Goal: Information Seeking & Learning: Check status

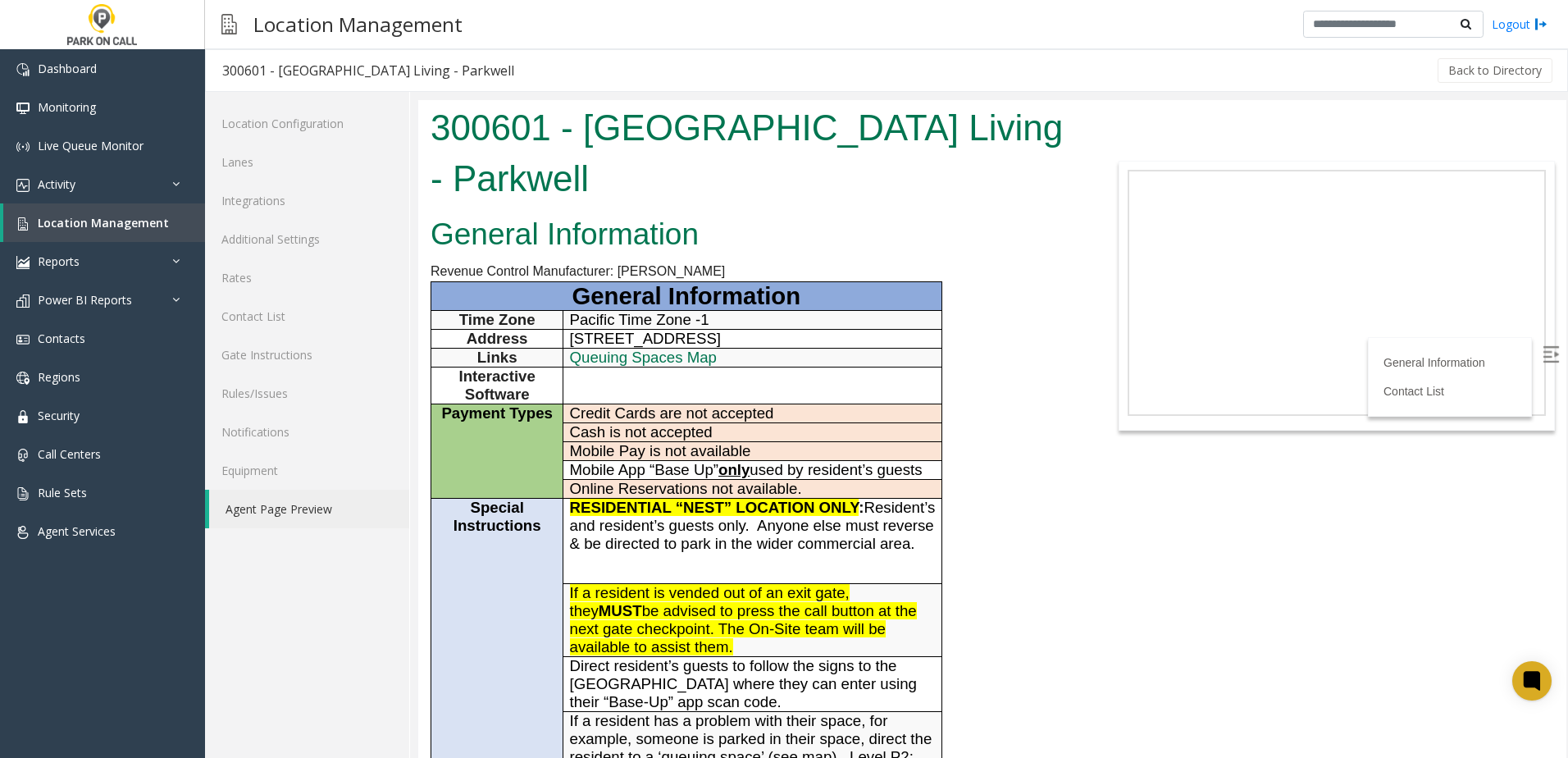
scroll to position [164, 0]
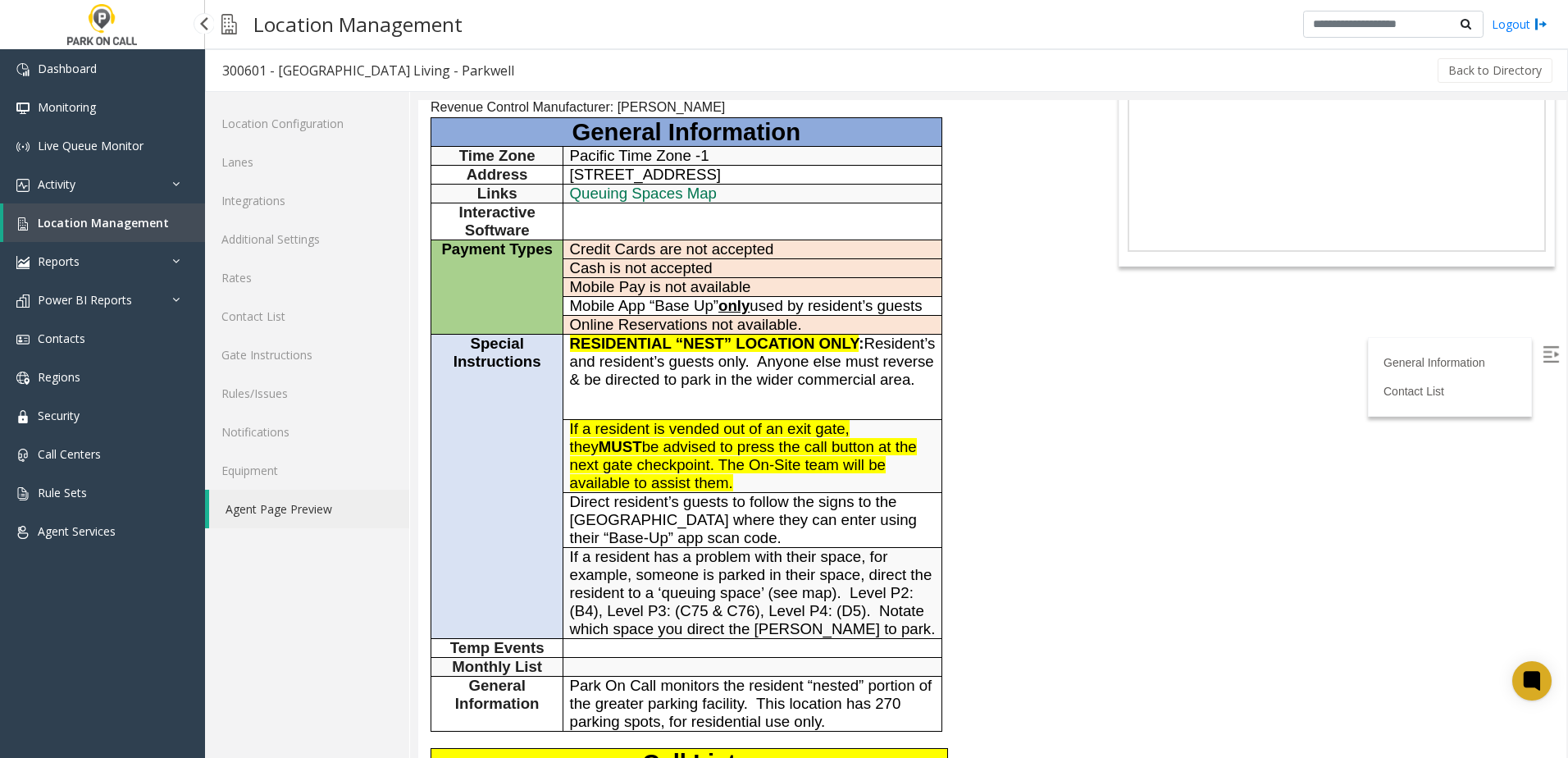
click at [53, 219] on span "Location Management" at bounding box center [104, 223] width 131 height 16
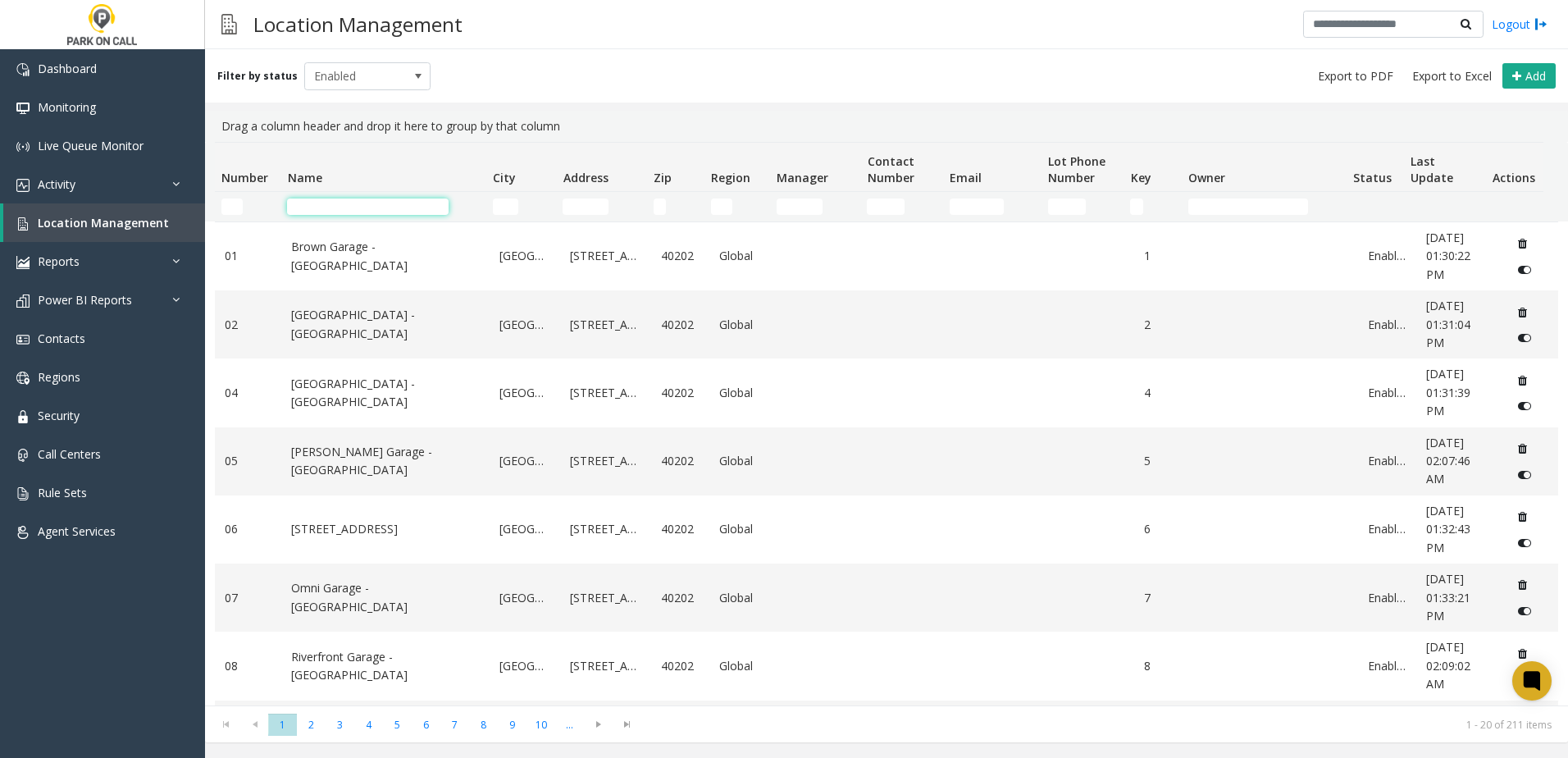
click at [358, 205] on input "Name Filter" at bounding box center [368, 206] width 161 height 16
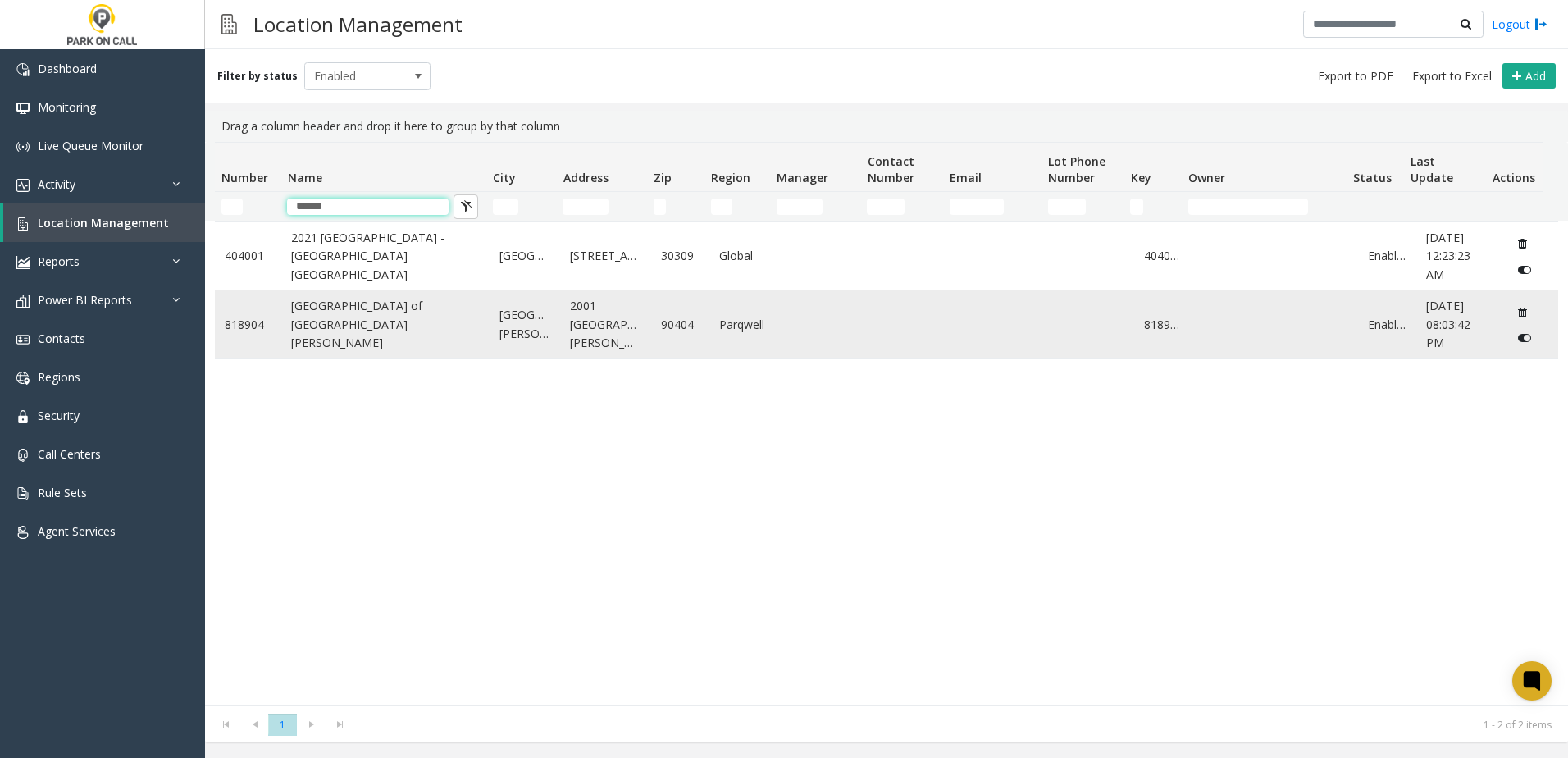
type input "******"
click at [348, 313] on link "[GEOGRAPHIC_DATA] of [GEOGRAPHIC_DATA][PERSON_NAME]" at bounding box center [385, 325] width 189 height 55
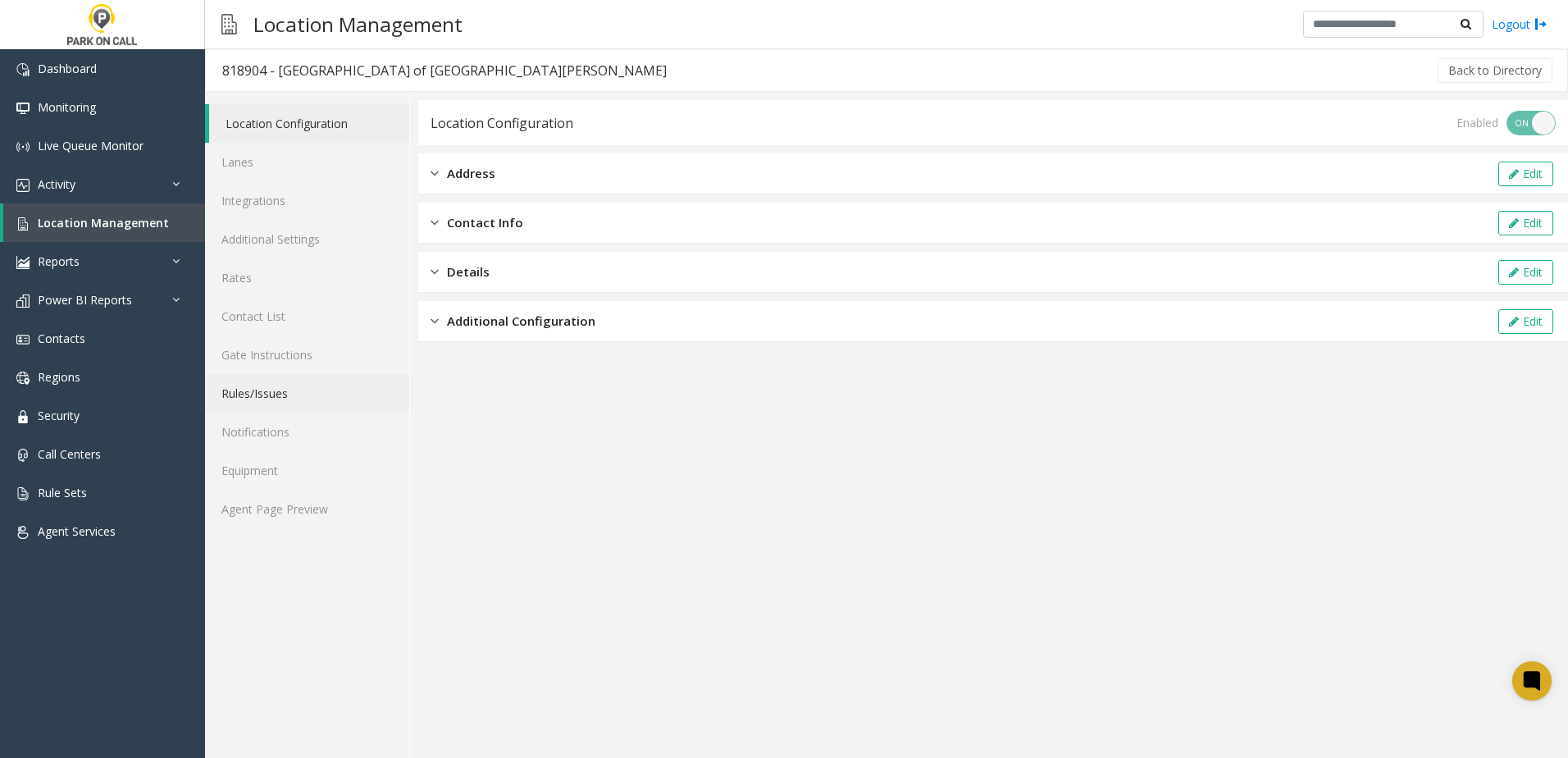
click at [280, 382] on link "Rules/Issues" at bounding box center [307, 393] width 205 height 39
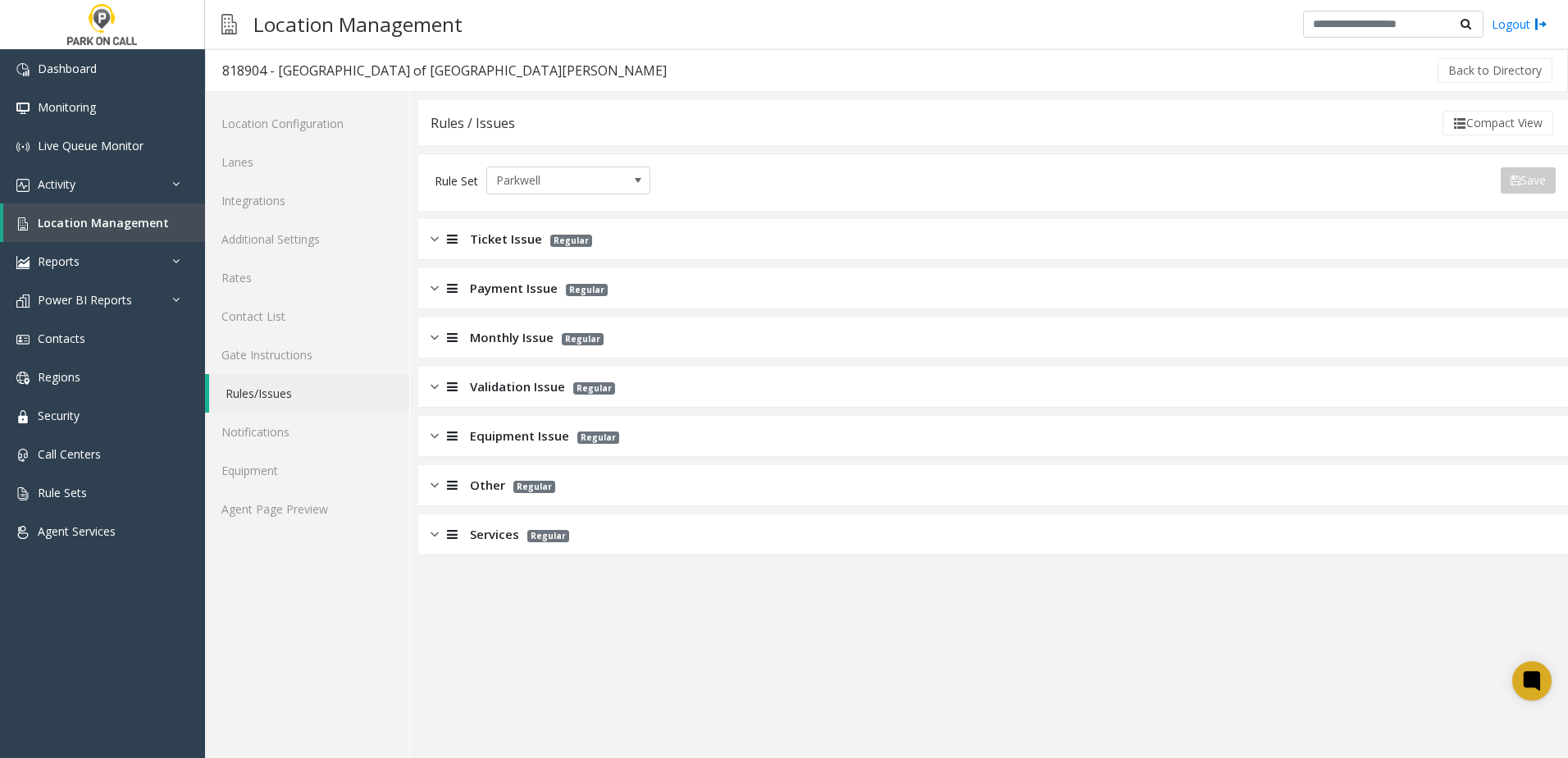
click at [517, 341] on span "Monthly Issue" at bounding box center [512, 338] width 84 height 19
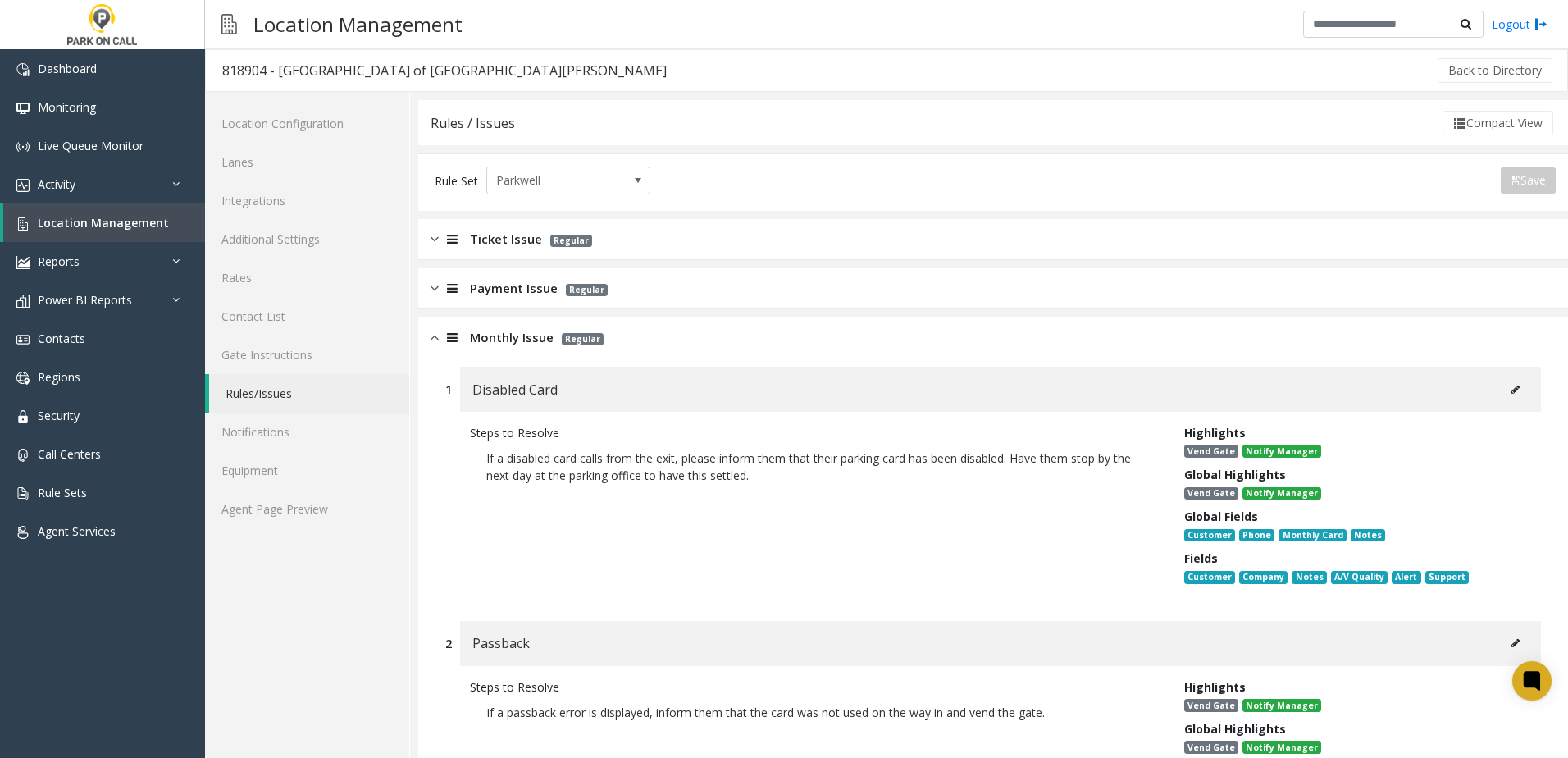
click at [515, 341] on span "Monthly Issue" at bounding box center [512, 338] width 84 height 19
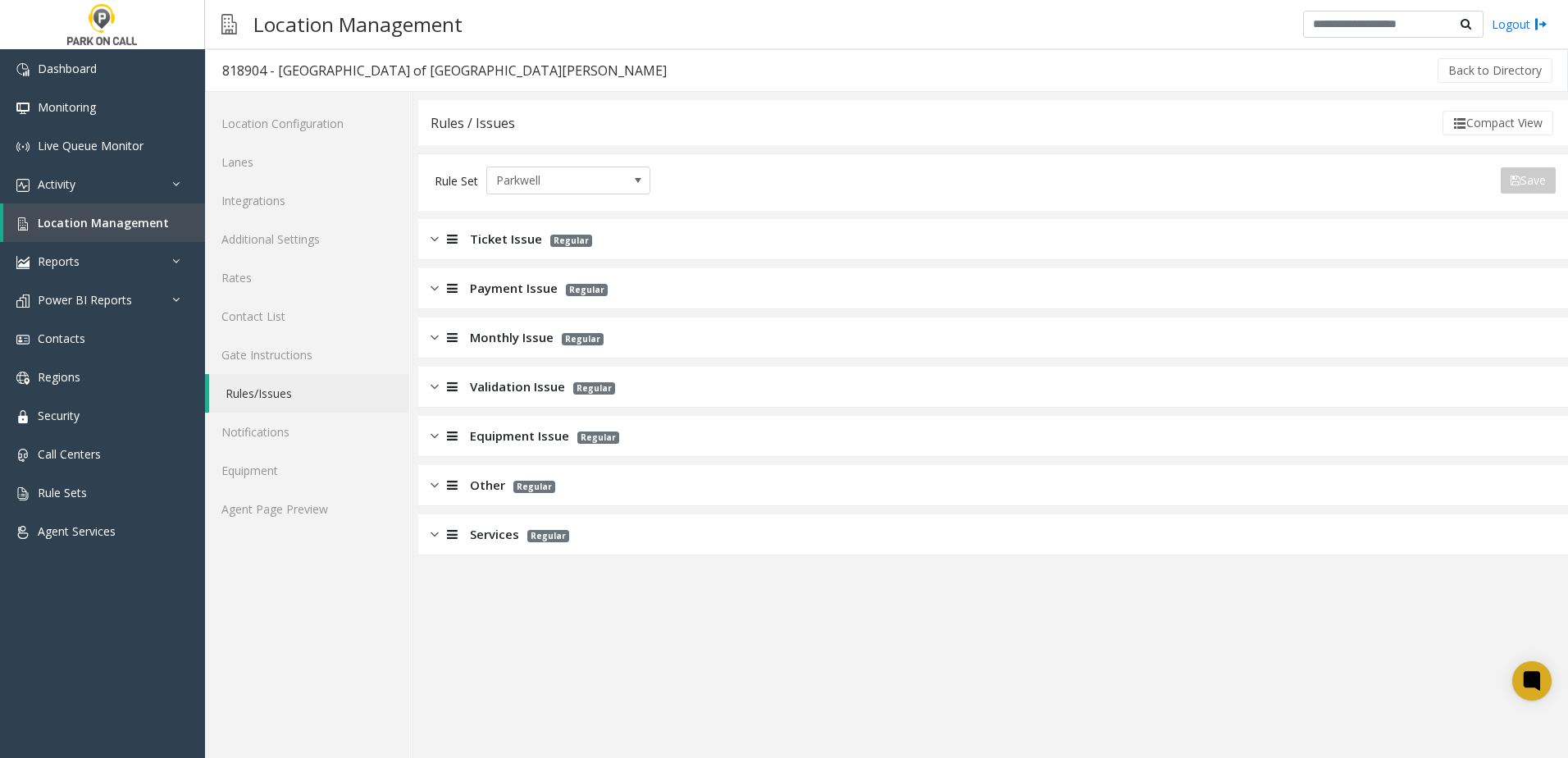
click at [520, 396] on div "Validation Issue Regular" at bounding box center [993, 388] width 1149 height 41
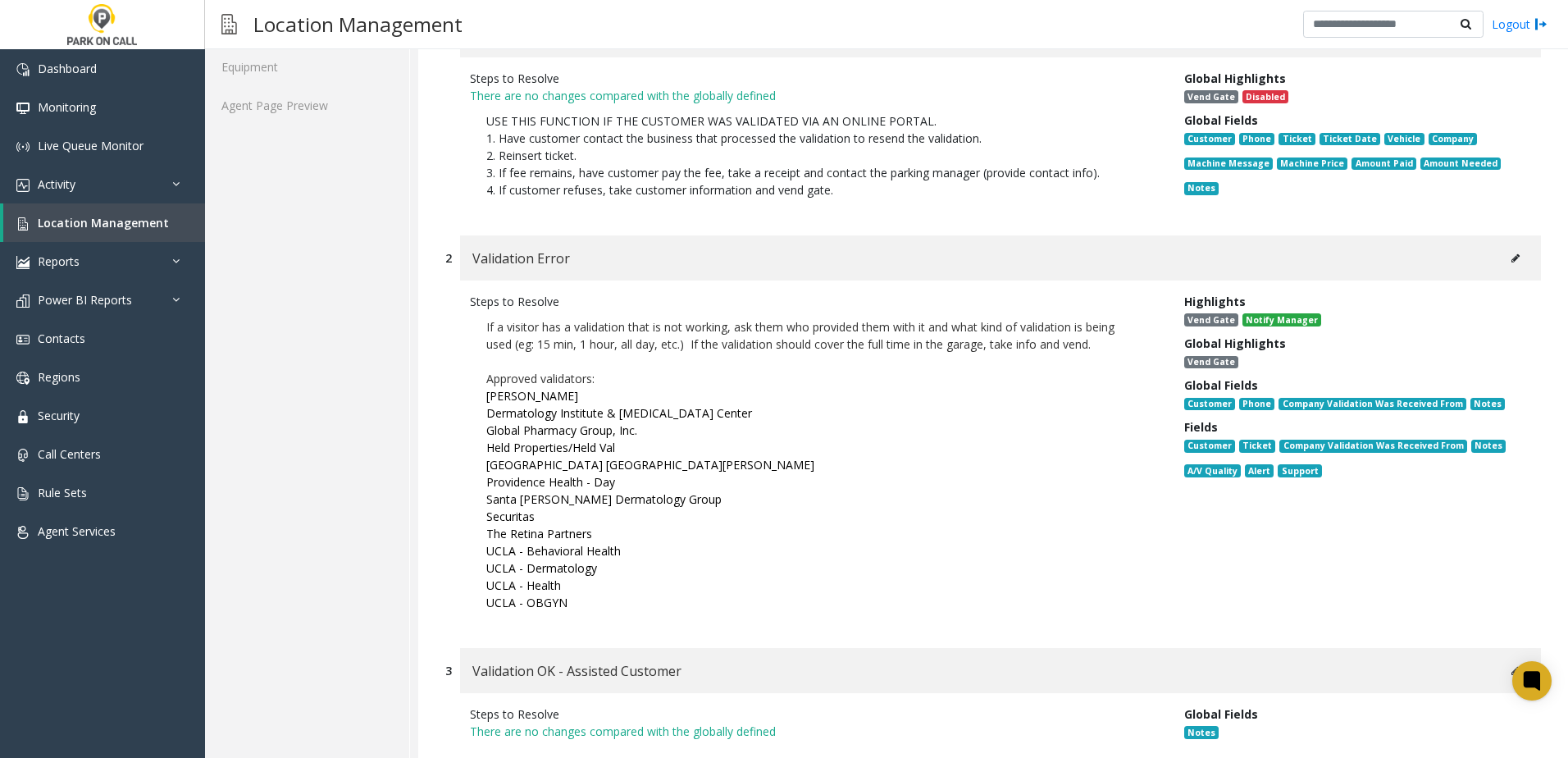
scroll to position [410, 0]
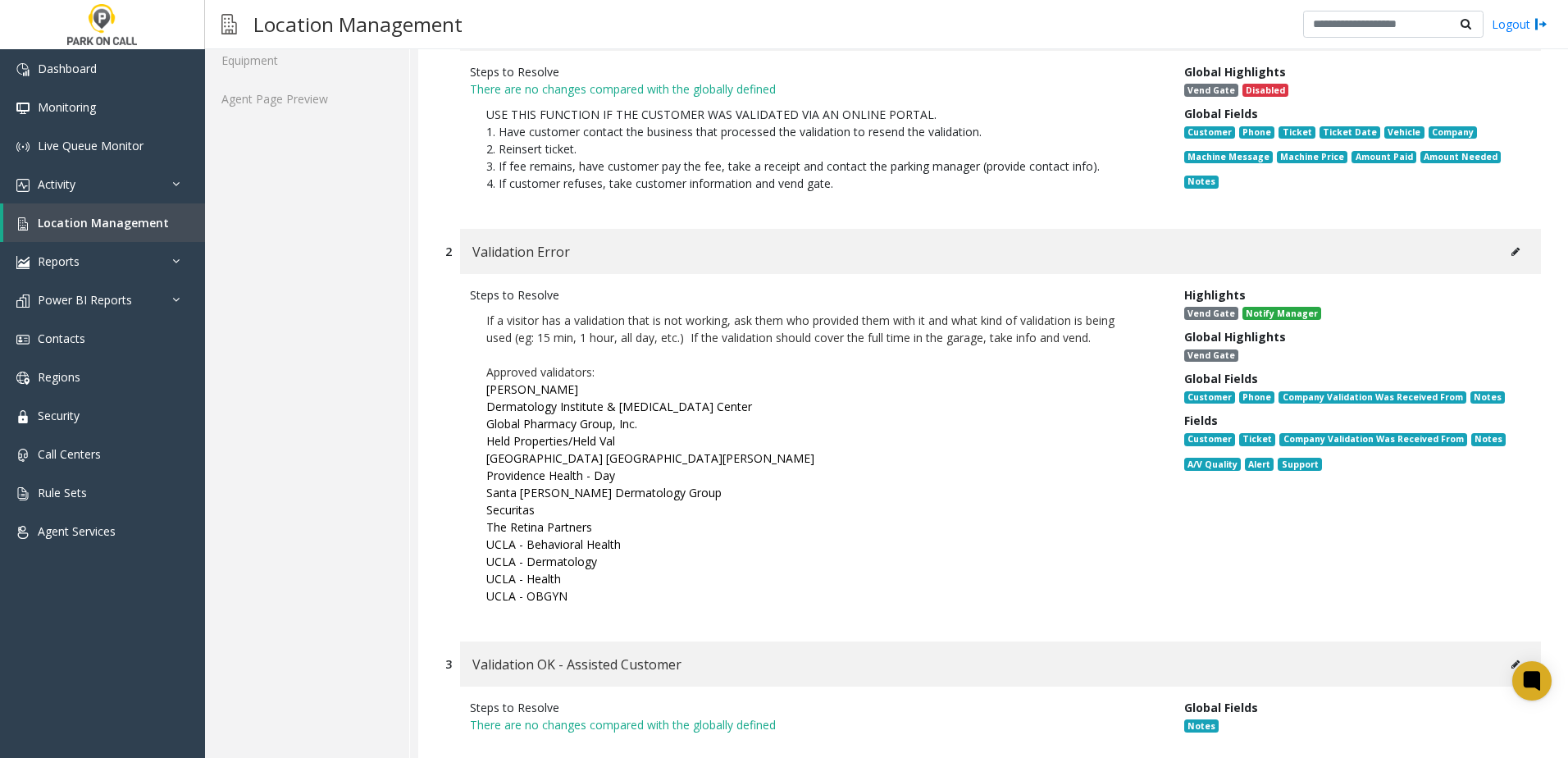
drag, startPoint x: 485, startPoint y: 322, endPoint x: 1103, endPoint y: 339, distance: 618.2
click at [1103, 339] on p "If a visitor has a validation that is not working, ask them who provided them w…" at bounding box center [815, 458] width 690 height 309
click at [1097, 339] on font "If a visitor has a validation that is not working, ask them who provided them w…" at bounding box center [801, 329] width 628 height 33
click at [1098, 341] on font "If a visitor has a validation that is not working, ask them who provided them w…" at bounding box center [801, 329] width 628 height 33
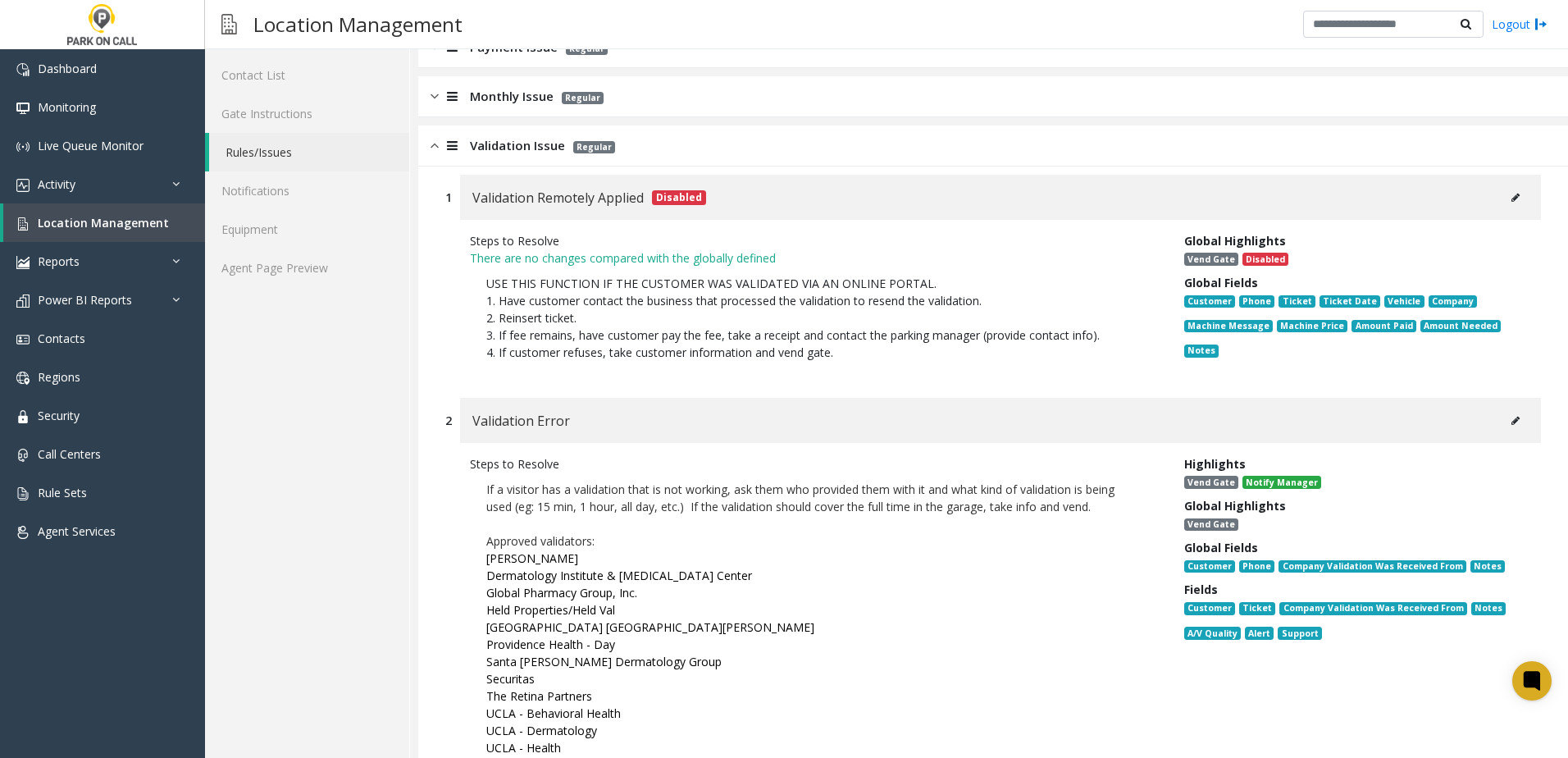
scroll to position [0, 0]
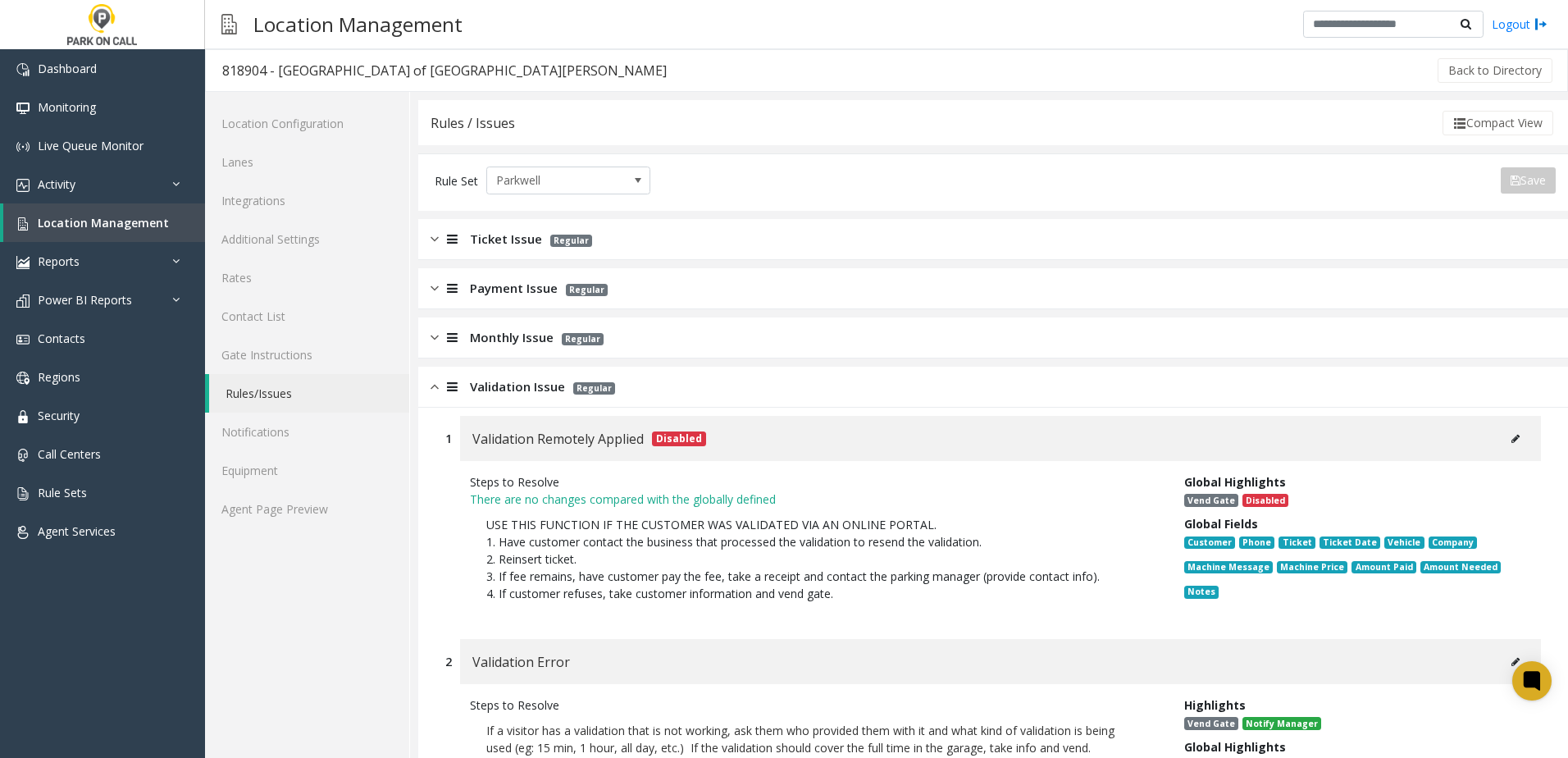
click at [476, 401] on div "Validation Issue Regular" at bounding box center [993, 388] width 1149 height 41
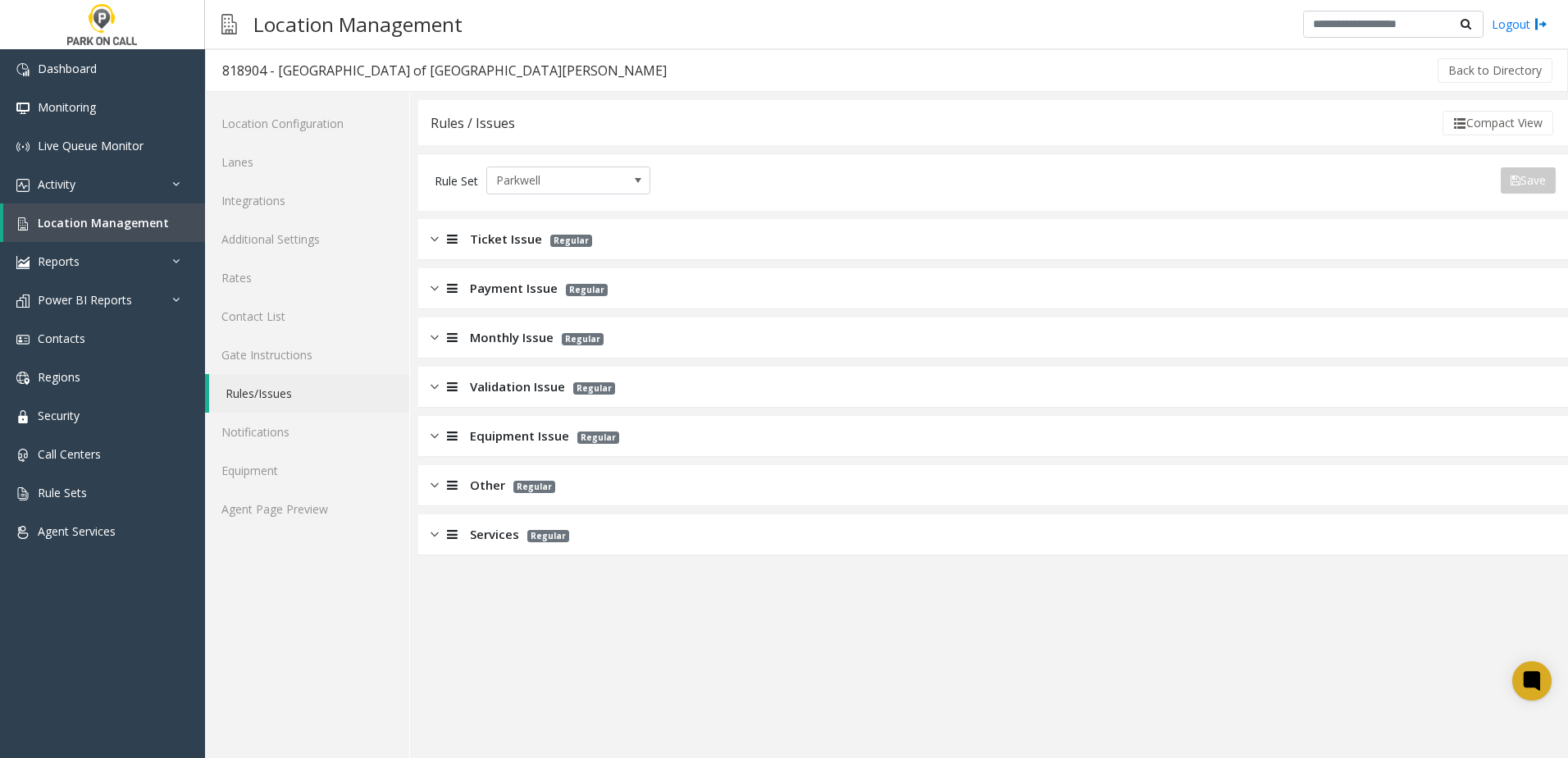
click at [480, 386] on span "Validation Issue" at bounding box center [518, 387] width 95 height 19
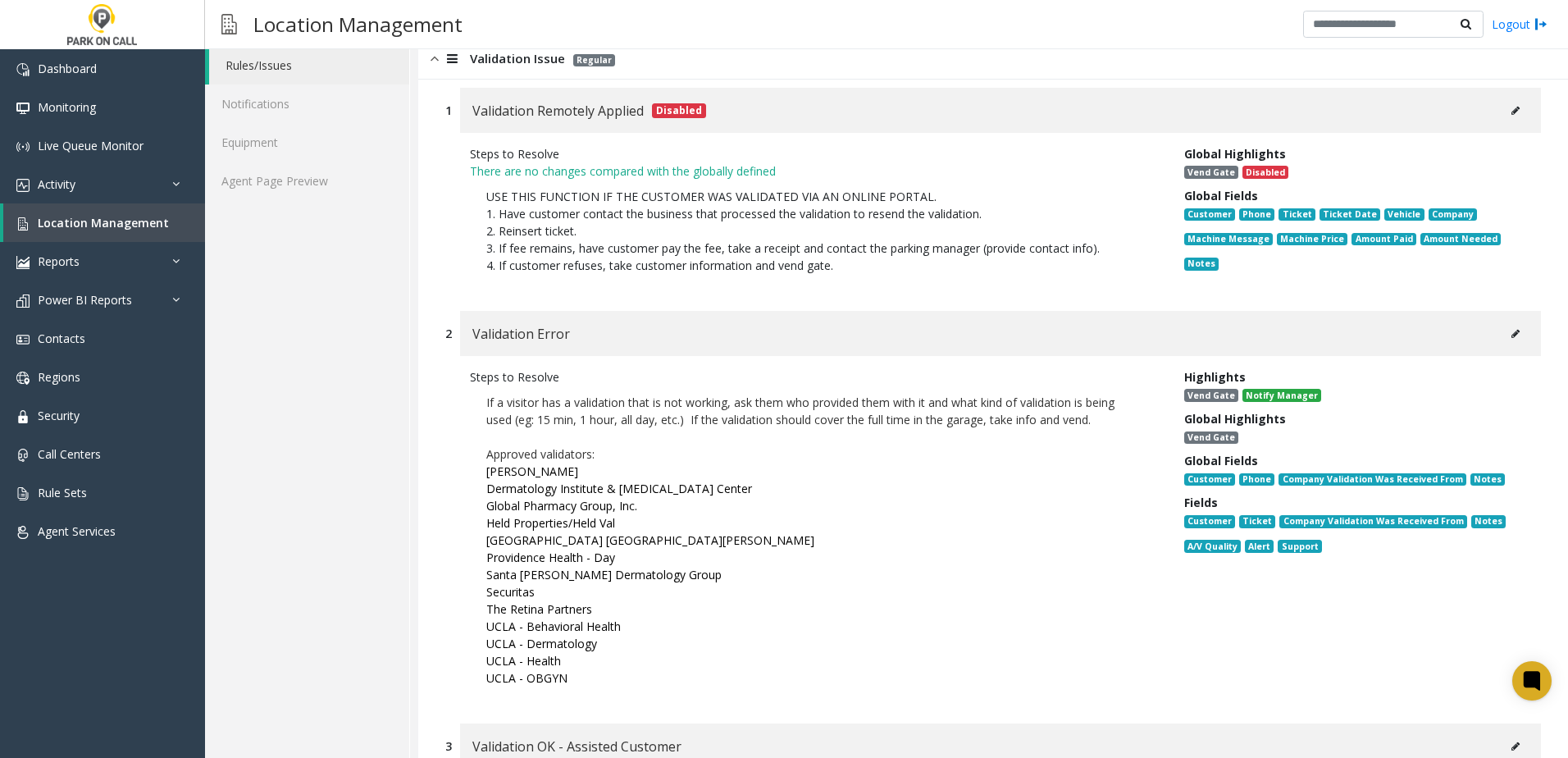
scroll to position [82, 0]
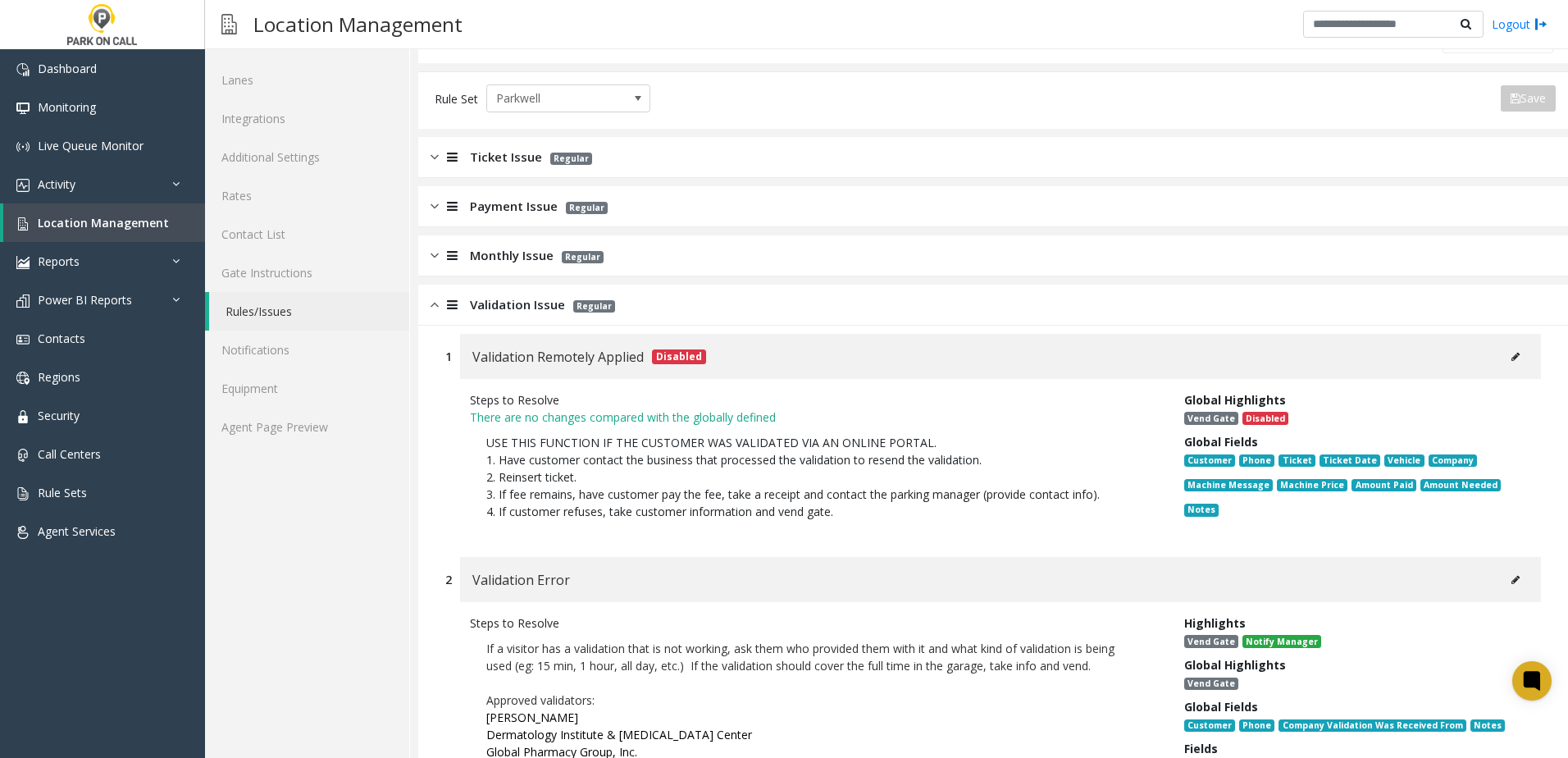
click at [499, 306] on span "Validation Issue" at bounding box center [518, 305] width 95 height 19
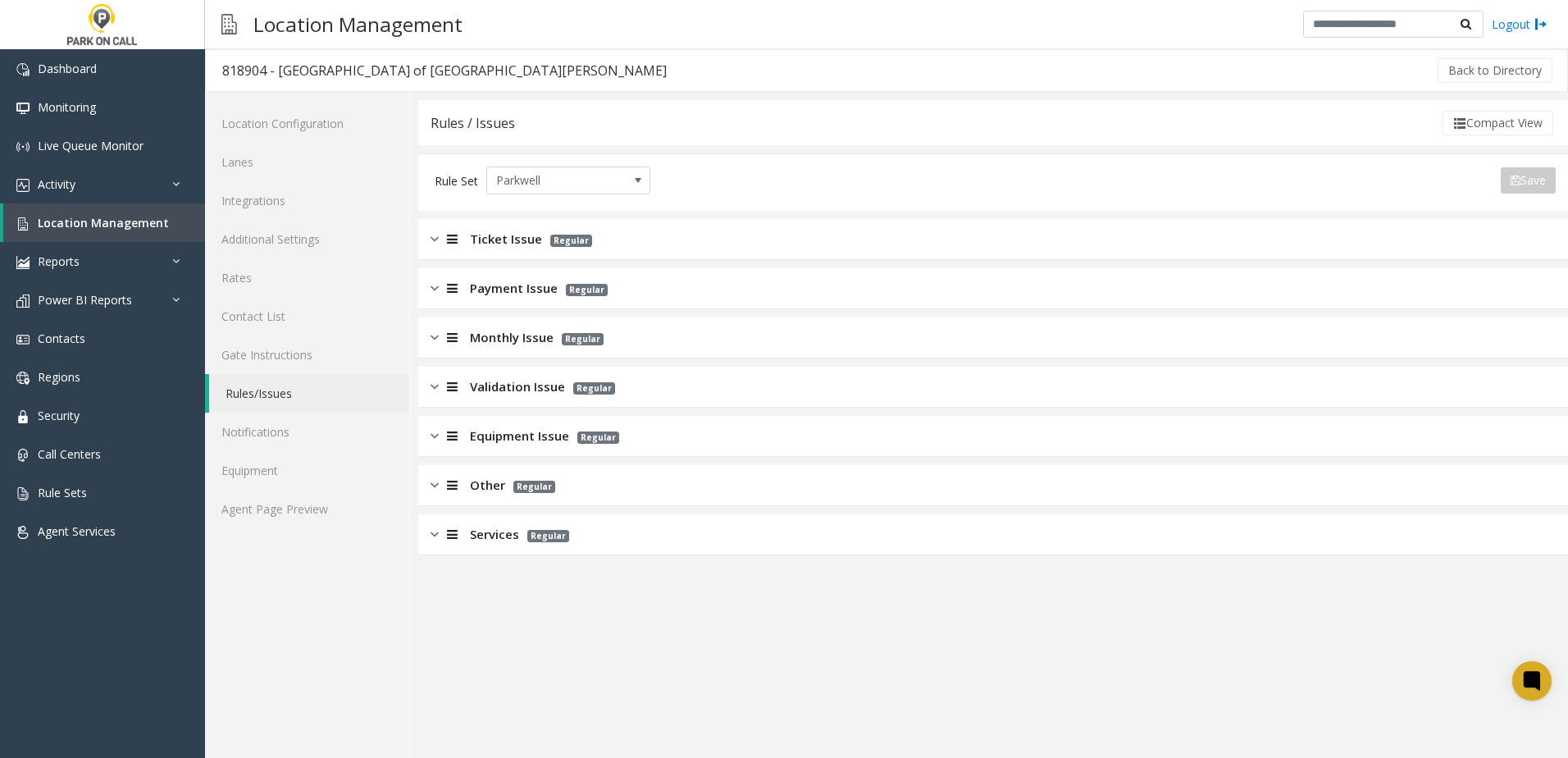
scroll to position [0, 0]
click at [523, 332] on span "Monthly Issue" at bounding box center [512, 338] width 84 height 19
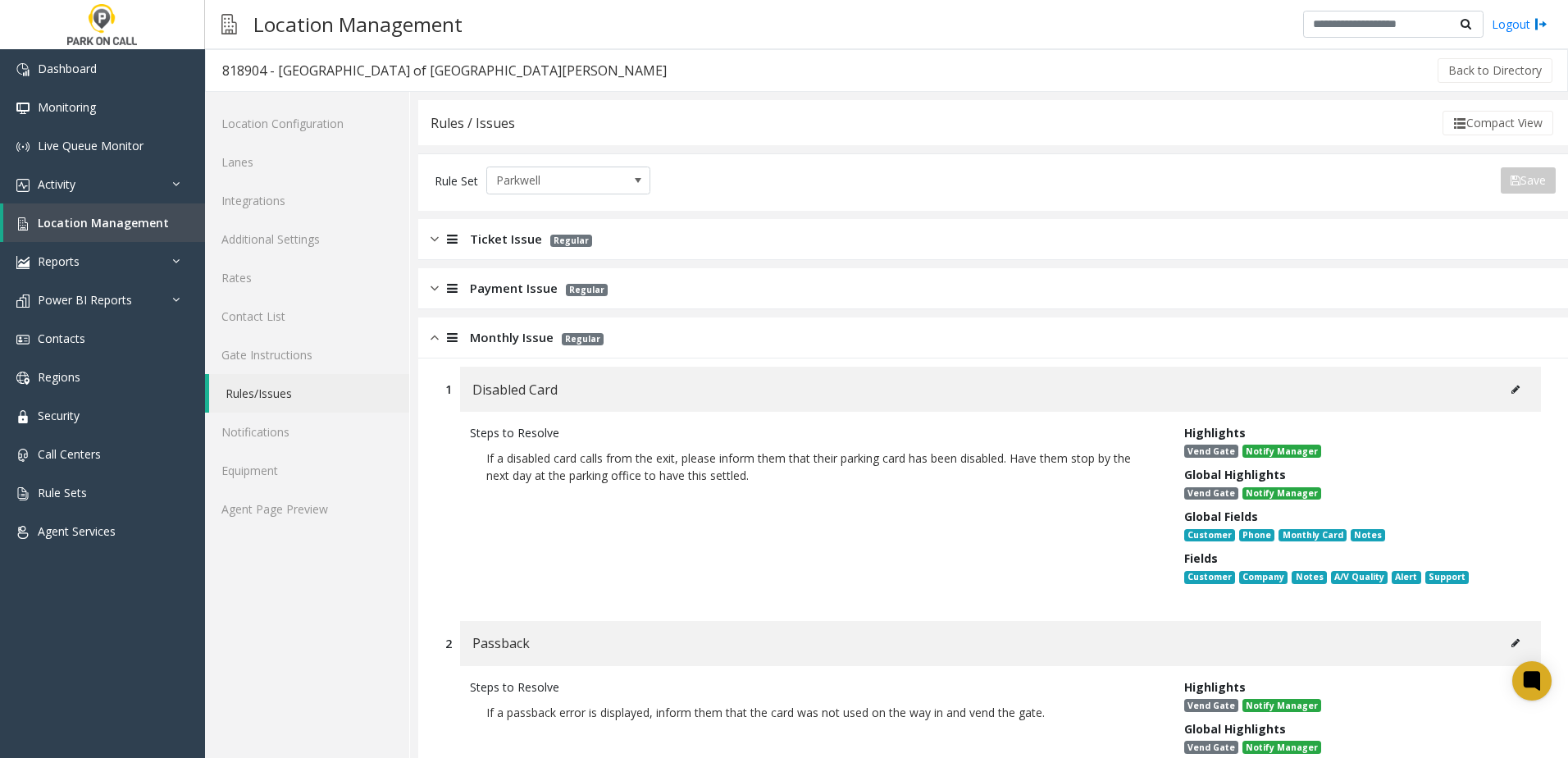
scroll to position [164, 0]
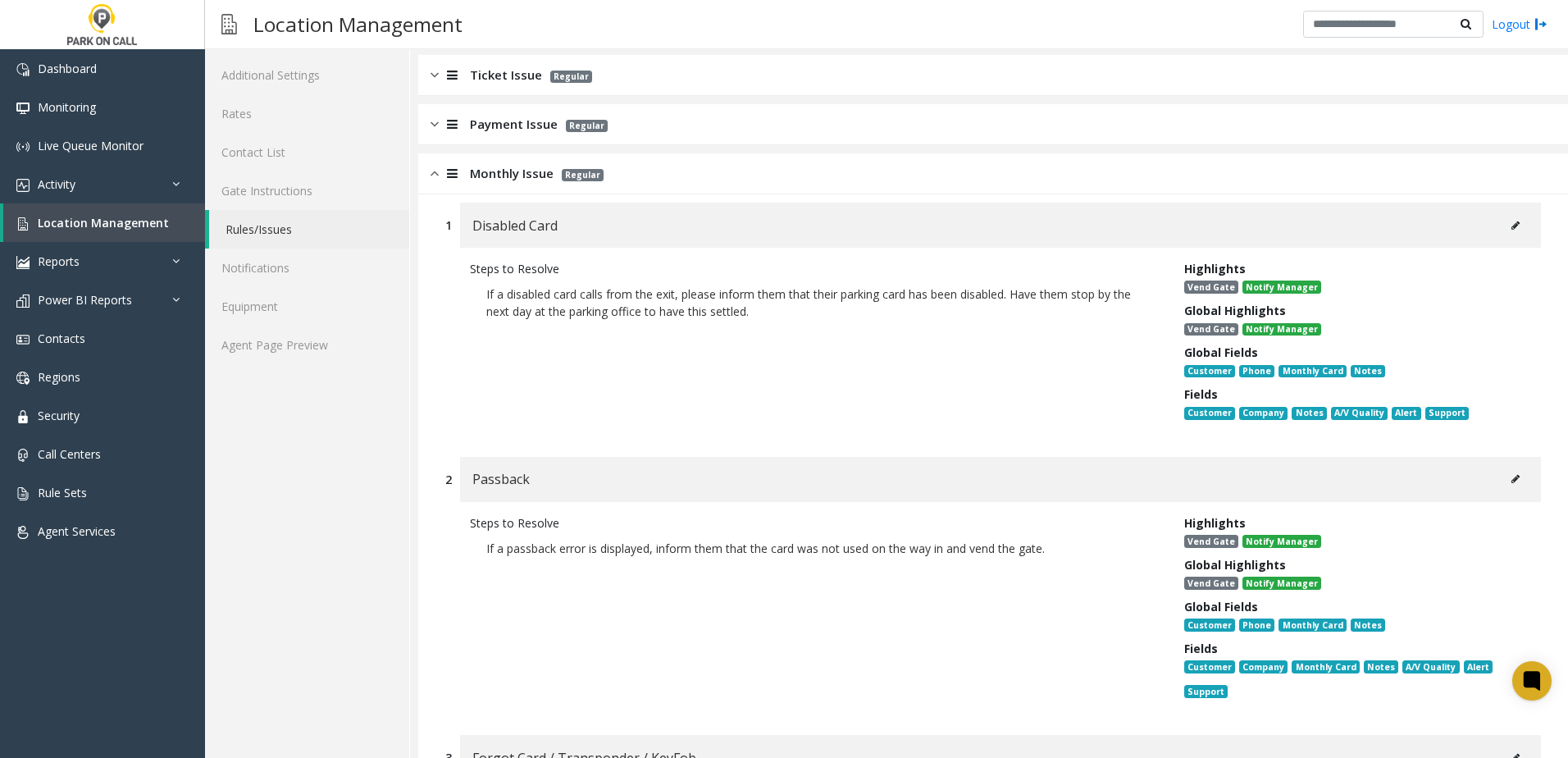
click at [1511, 229] on icon at bounding box center [1515, 225] width 9 height 9
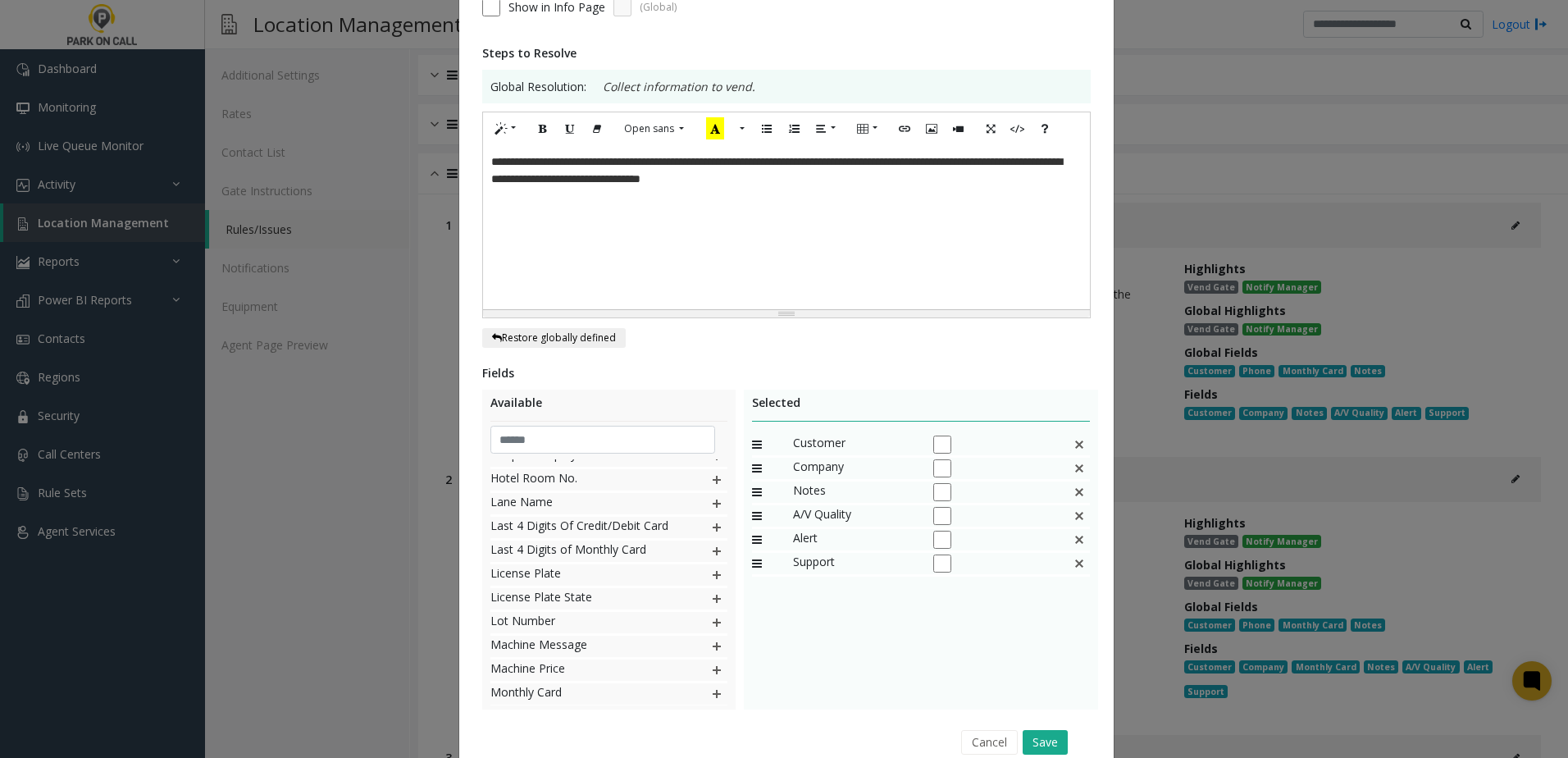
scroll to position [574, 0]
click at [710, 661] on img at bounding box center [716, 657] width 13 height 22
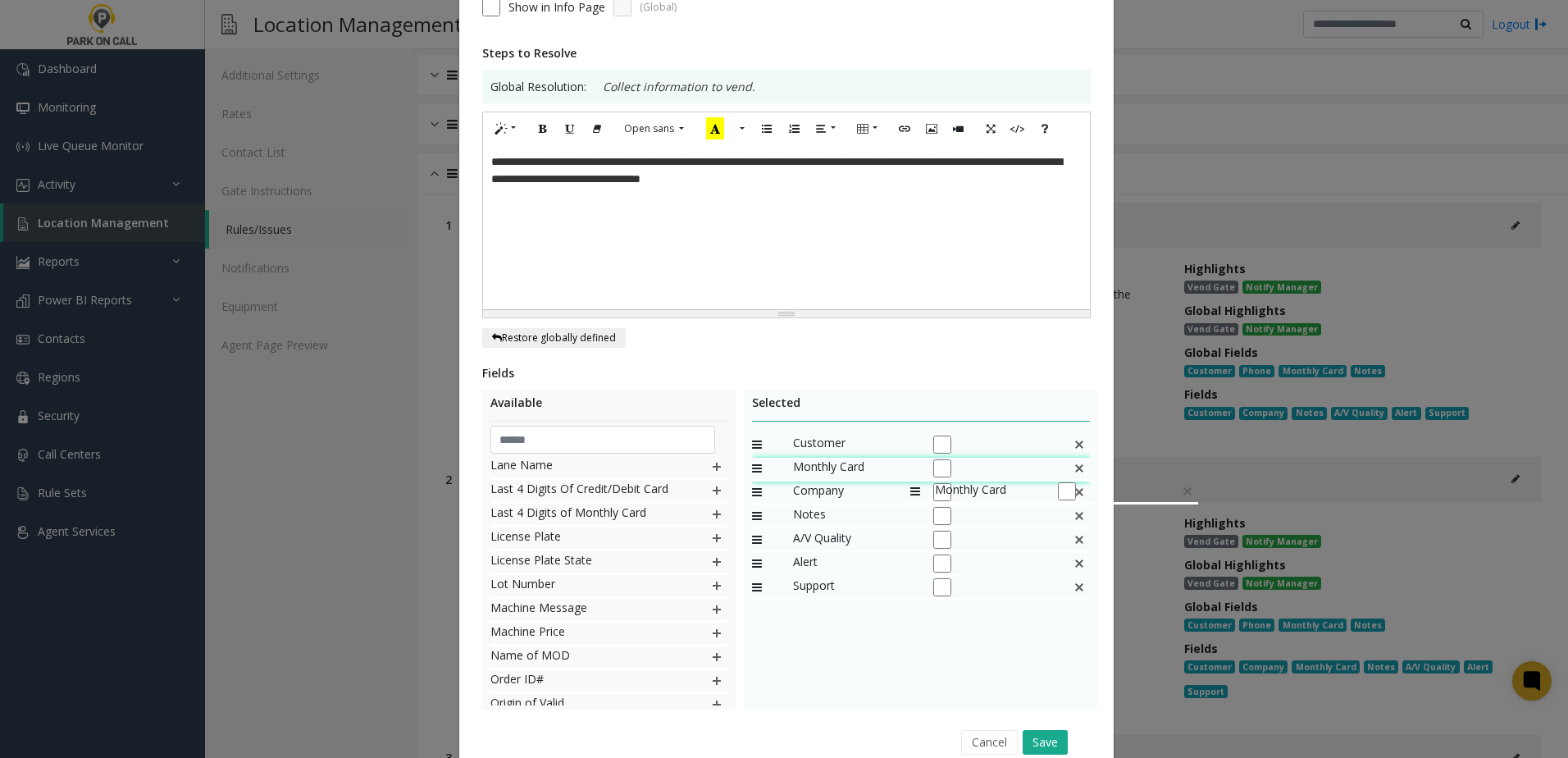
drag, startPoint x: 839, startPoint y: 588, endPoint x: 902, endPoint y: 472, distance: 132.0
click at [926, 161] on font "**********" at bounding box center [776, 170] width 570 height 28
click at [924, 185] on div "**********" at bounding box center [786, 227] width 607 height 164
click at [919, 186] on div "**********" at bounding box center [786, 227] width 607 height 164
click at [483, 161] on div "**********" at bounding box center [786, 227] width 607 height 164
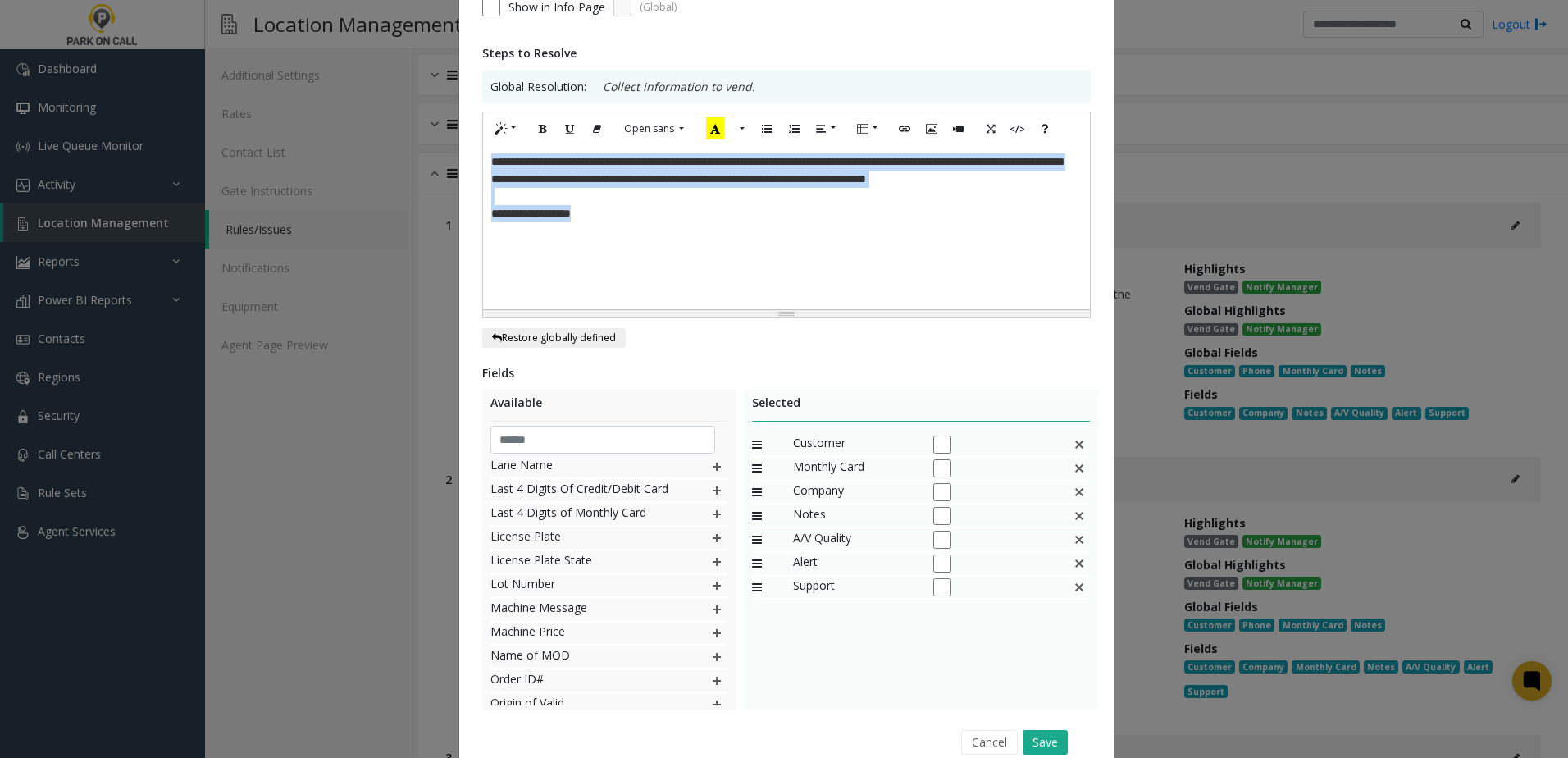
drag, startPoint x: 664, startPoint y: 242, endPoint x: 382, endPoint y: 134, distance: 302.0
click at [382, 134] on div "**********" at bounding box center [784, 379] width 1568 height 758
click at [542, 205] on p at bounding box center [786, 197] width 590 height 17
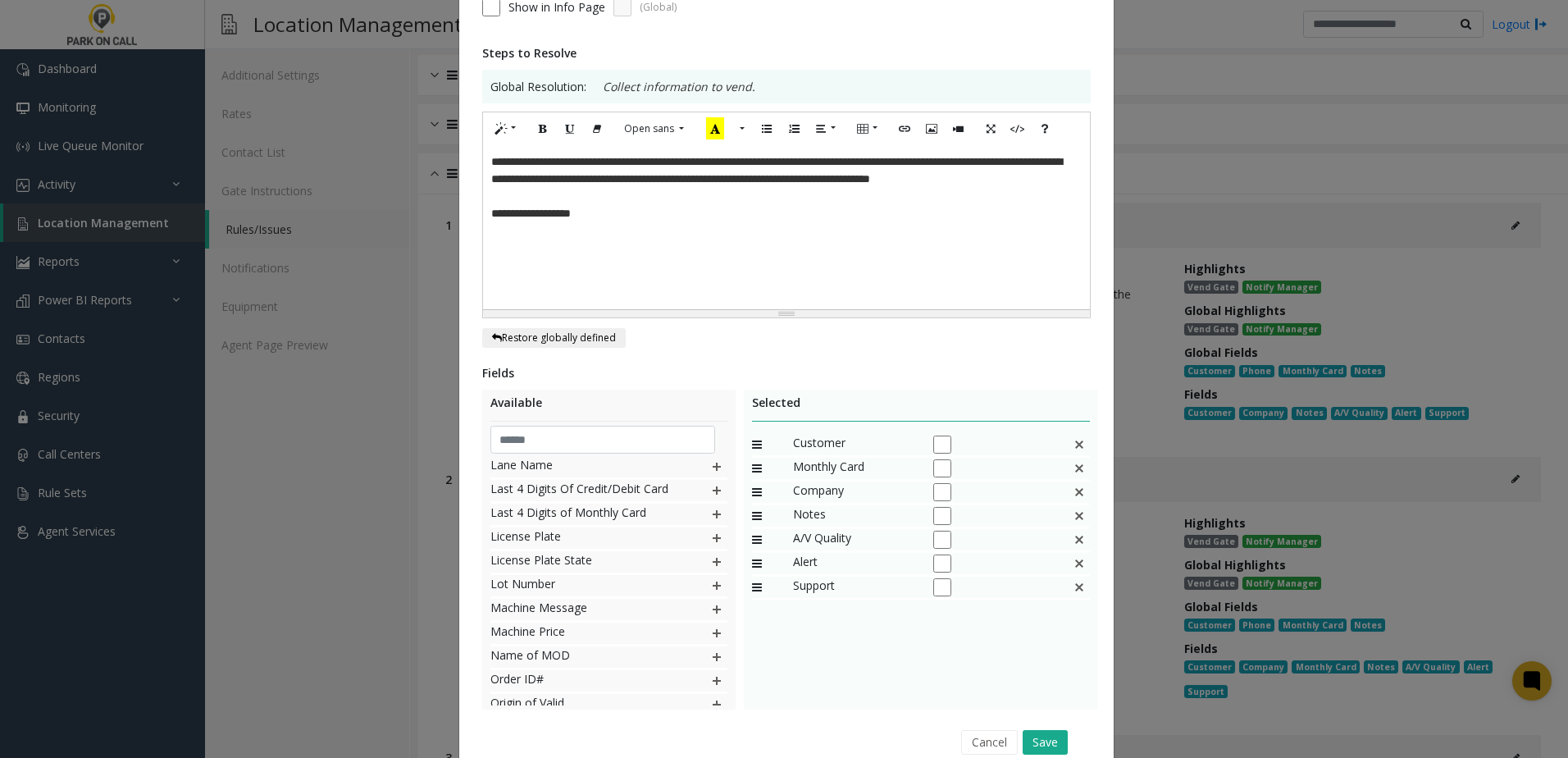
click at [619, 205] on p at bounding box center [786, 197] width 590 height 17
drag, startPoint x: 636, startPoint y: 55, endPoint x: 662, endPoint y: 81, distance: 36.8
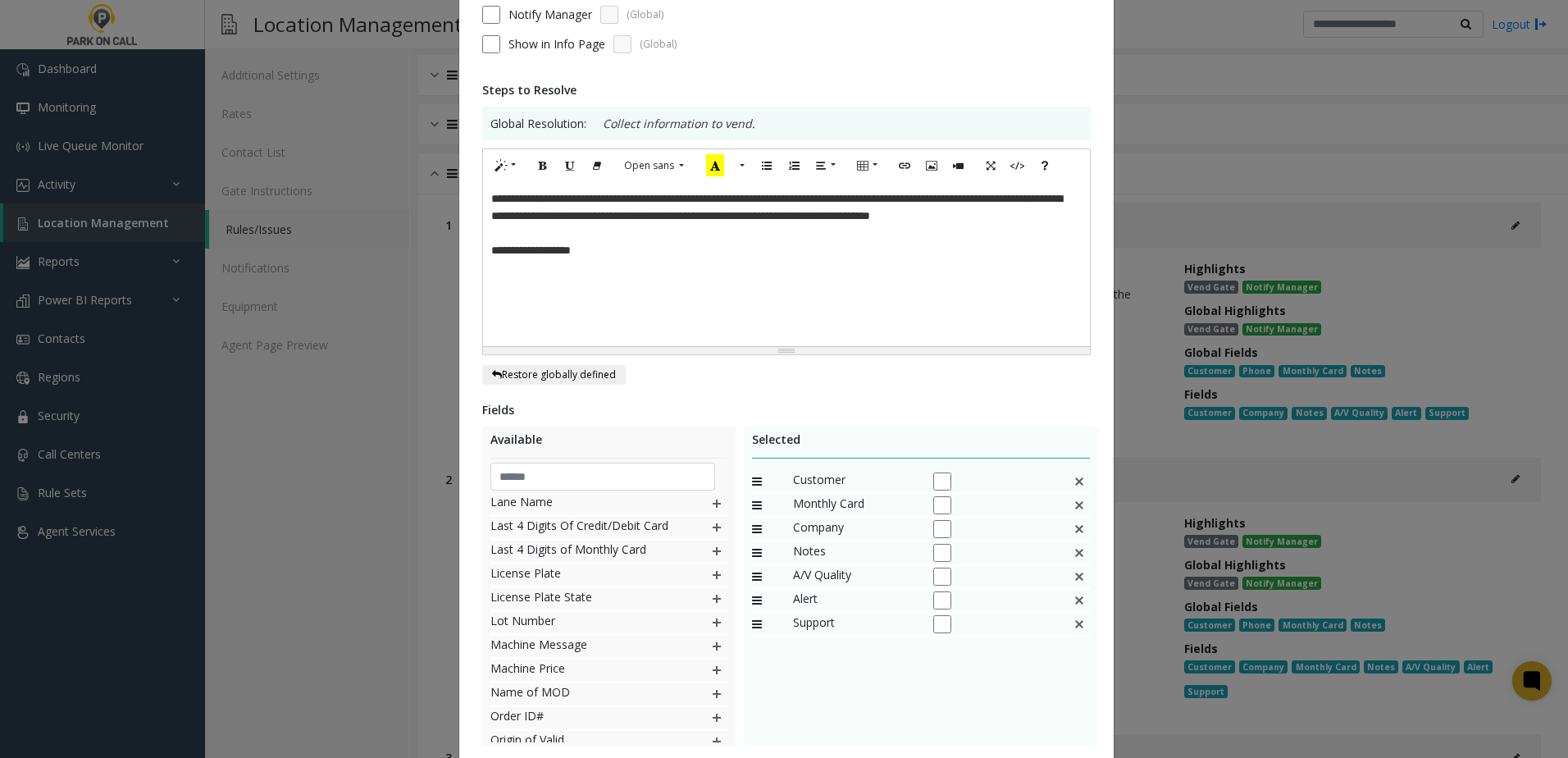
scroll to position [320, 0]
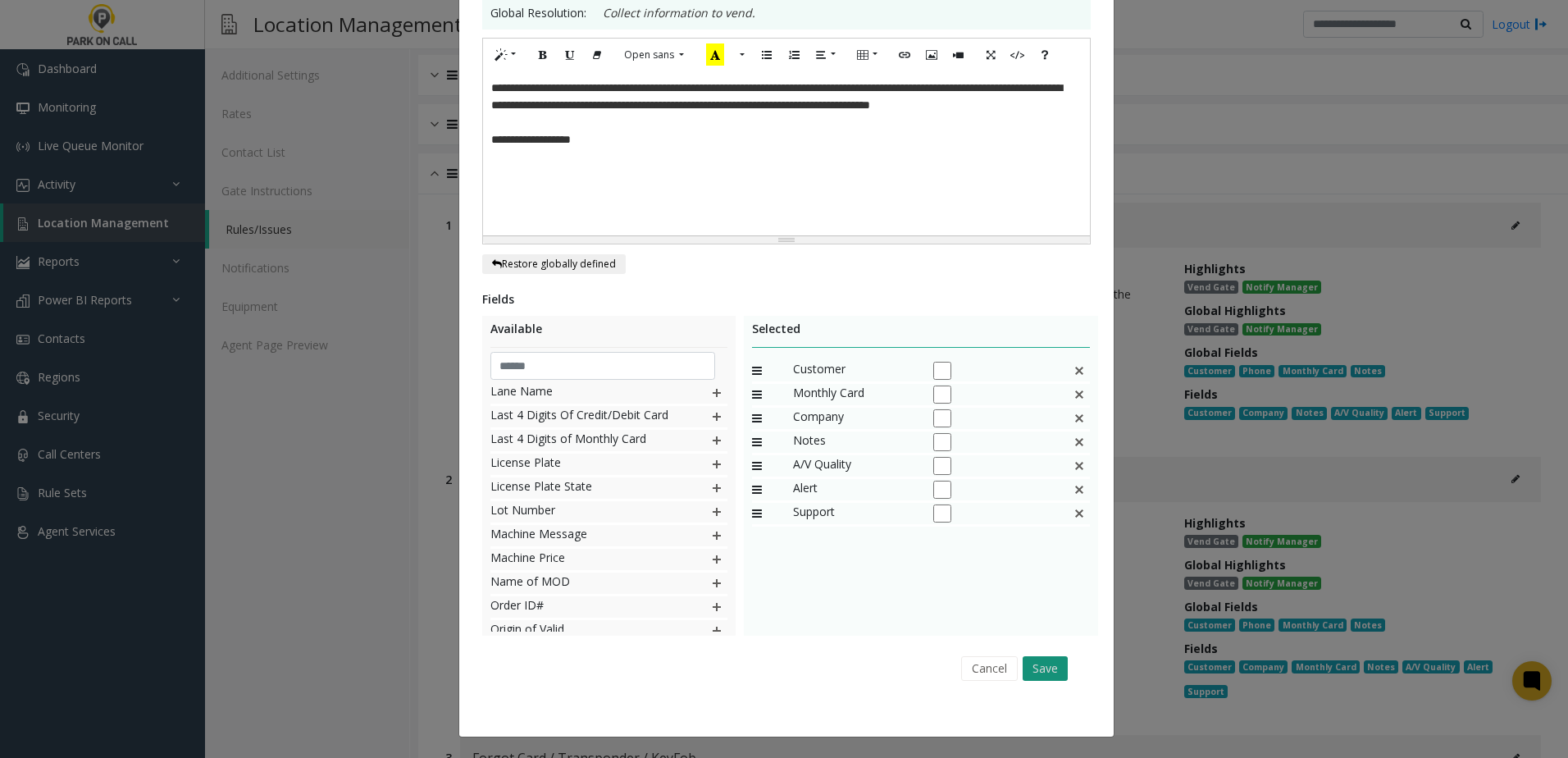
click at [1041, 668] on button "Save" at bounding box center [1045, 668] width 45 height 25
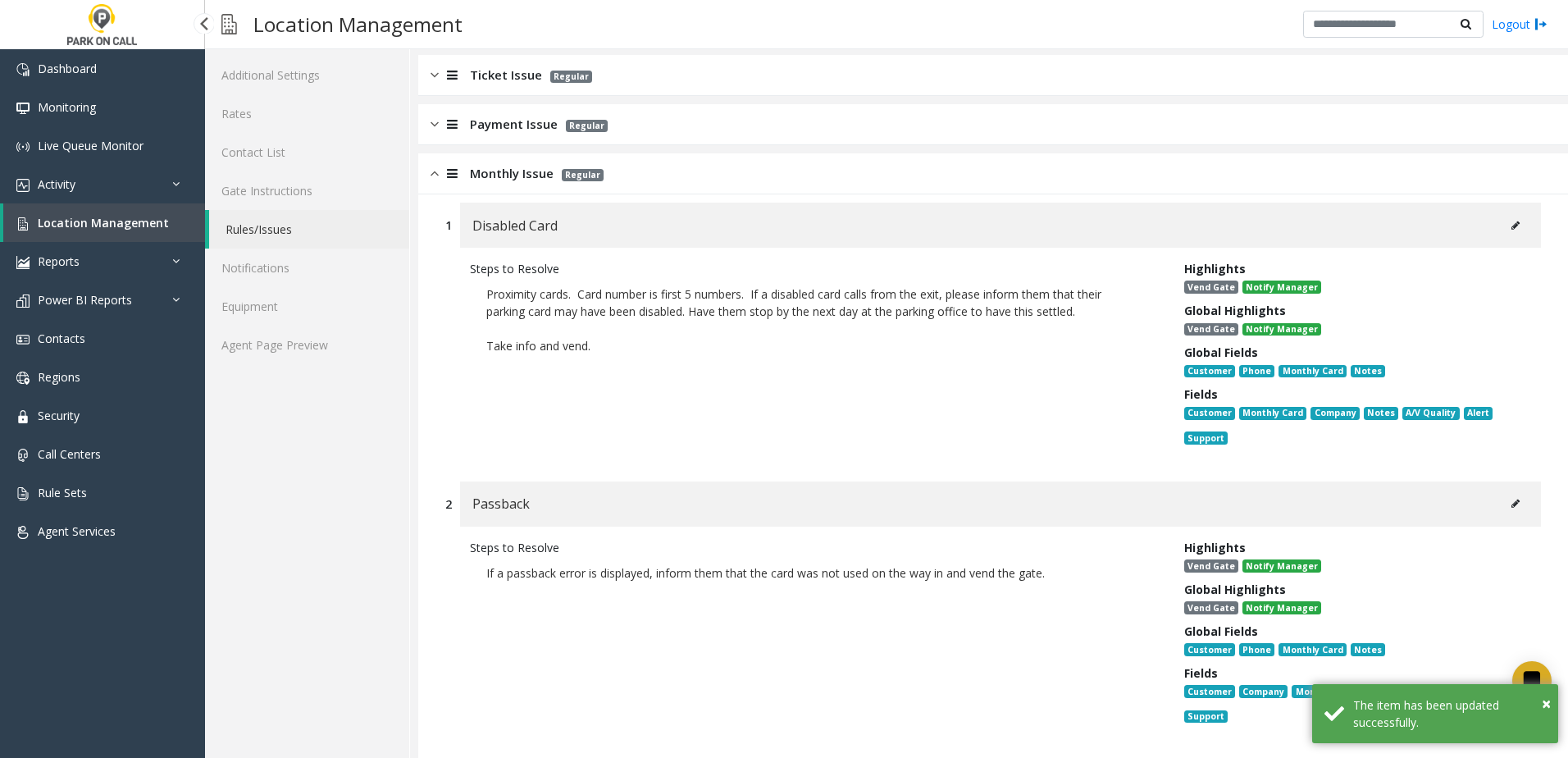
click at [100, 228] on span "Location Management" at bounding box center [104, 223] width 131 height 16
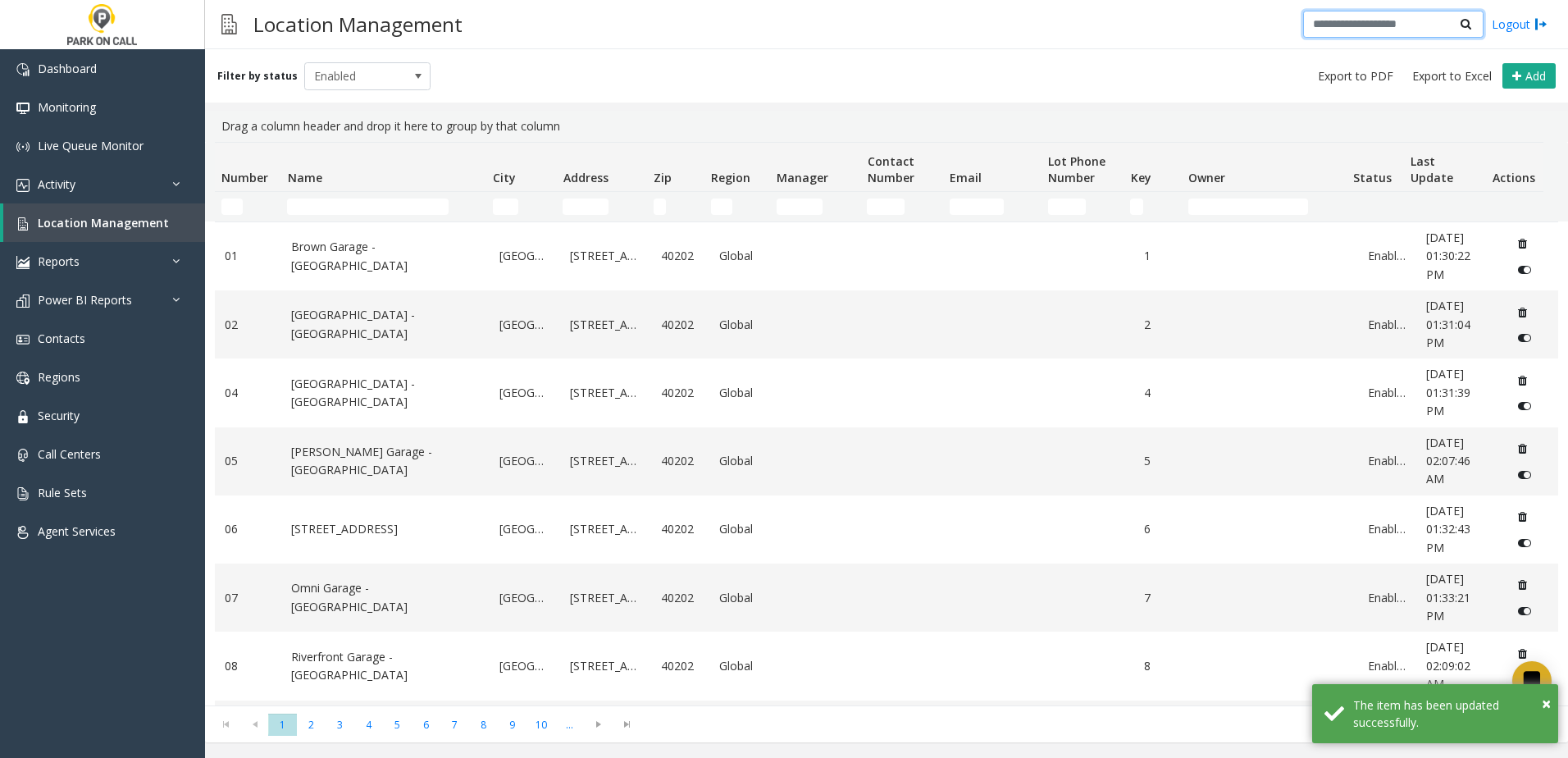
click at [1402, 27] on input "text" at bounding box center [1393, 24] width 180 height 28
click at [869, 111] on div "Drag a column header and drop it here to group by that column" at bounding box center [886, 126] width 1344 height 31
click at [99, 177] on link "Activity" at bounding box center [103, 184] width 205 height 39
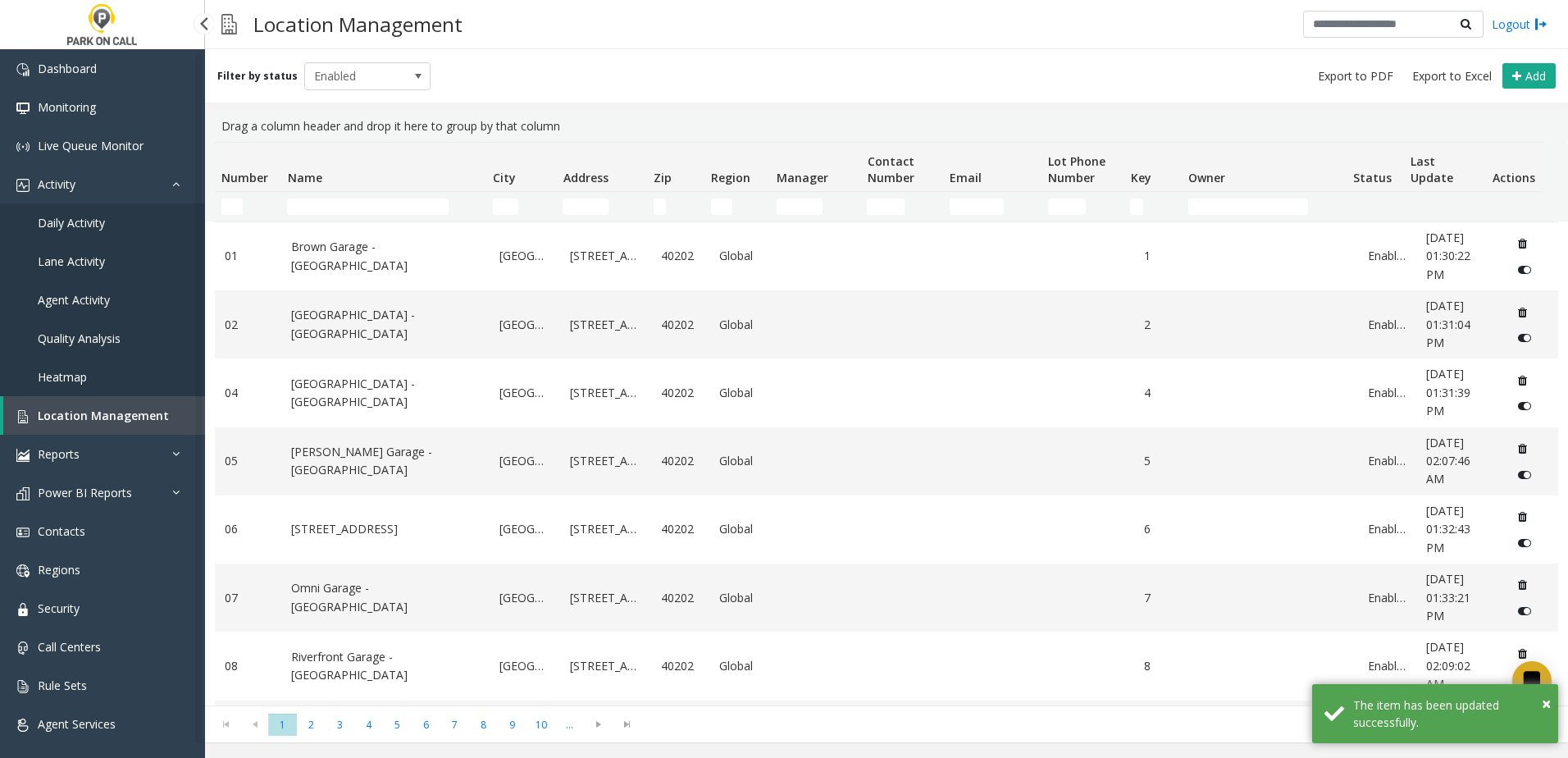
click at [90, 217] on span "Daily Activity" at bounding box center [72, 223] width 67 height 16
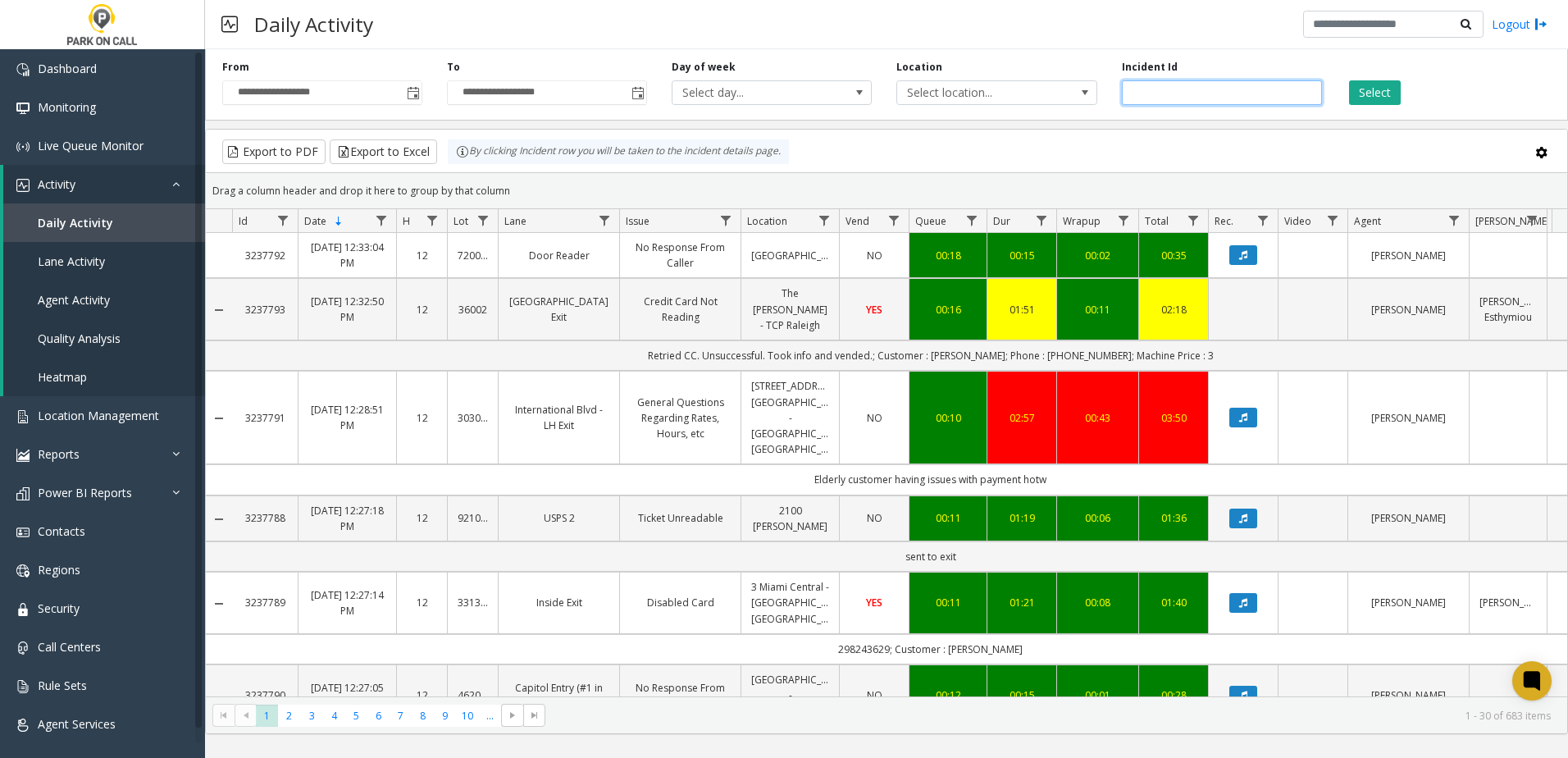
click at [1143, 89] on input "number" at bounding box center [1222, 92] width 200 height 25
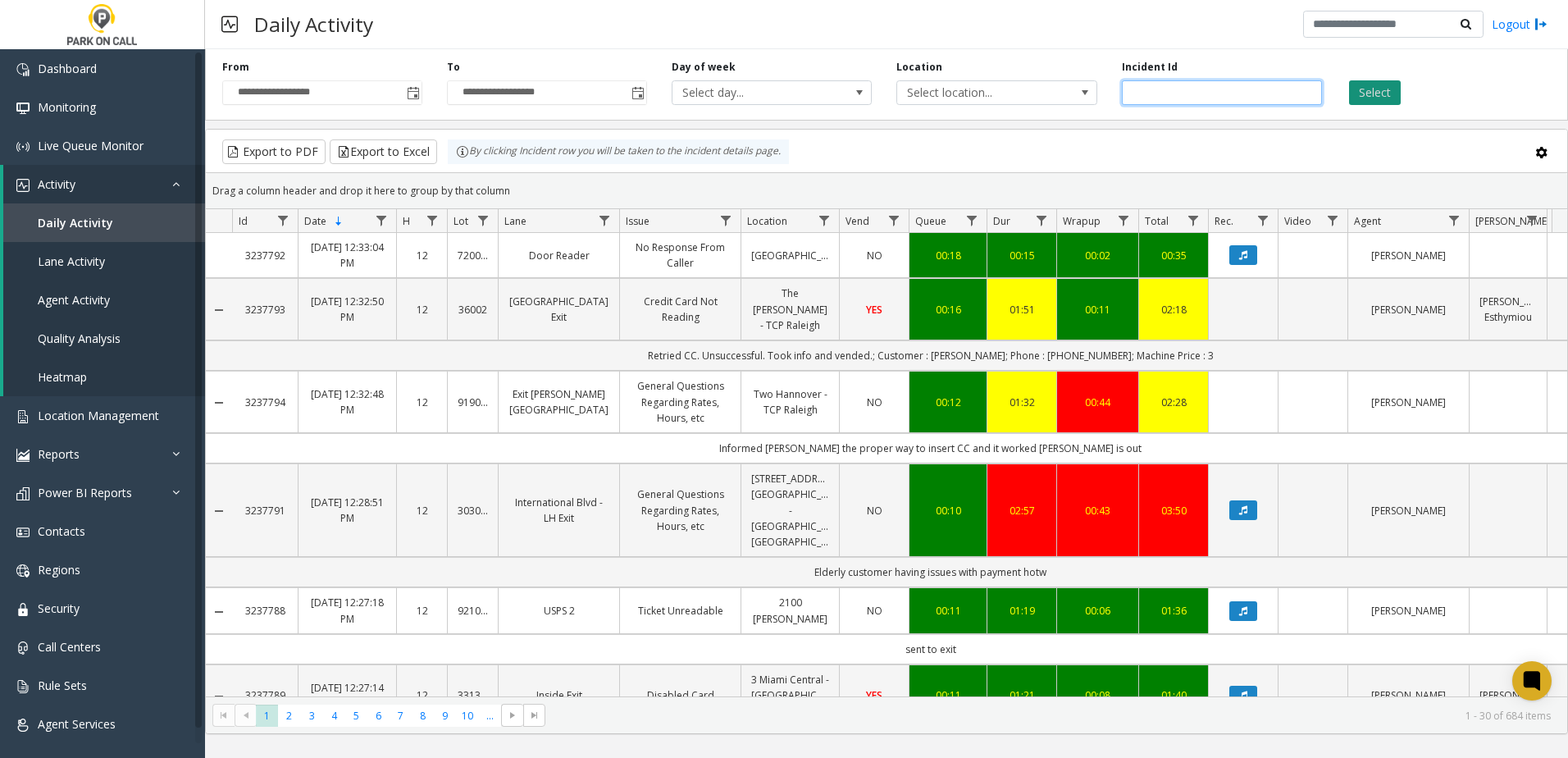
type input "*******"
click at [1388, 91] on button "Select" at bounding box center [1375, 92] width 52 height 25
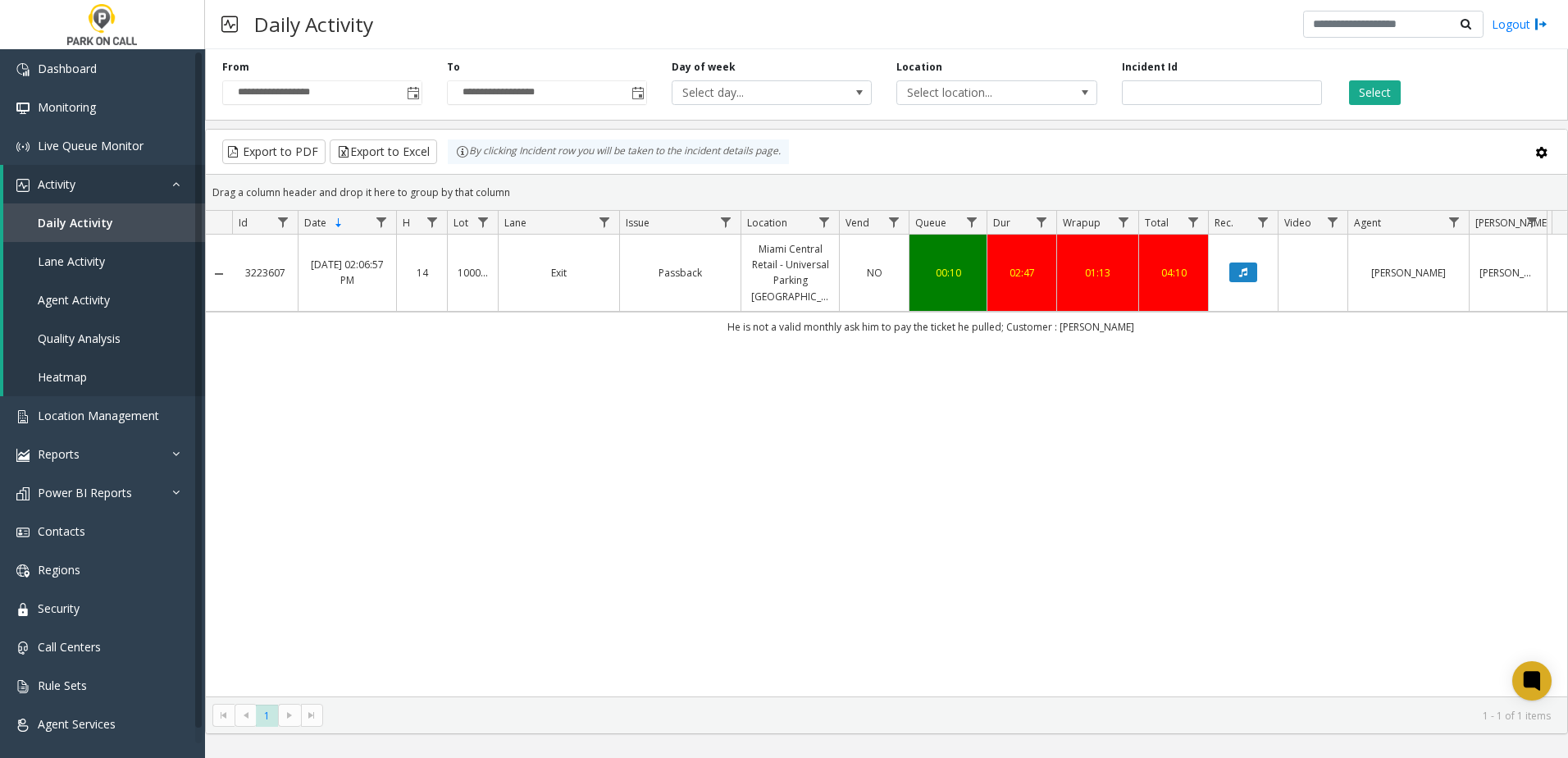
click at [1041, 332] on div "3223607 [DATE] 02:06:57 PM 14 100051 Exit Passback [GEOGRAPHIC_DATA] Retail - U…" at bounding box center [886, 465] width 1361 height 462
click at [809, 288] on td "Miami Central Retail - Universal Parking [GEOGRAPHIC_DATA]" at bounding box center [790, 273] width 98 height 77
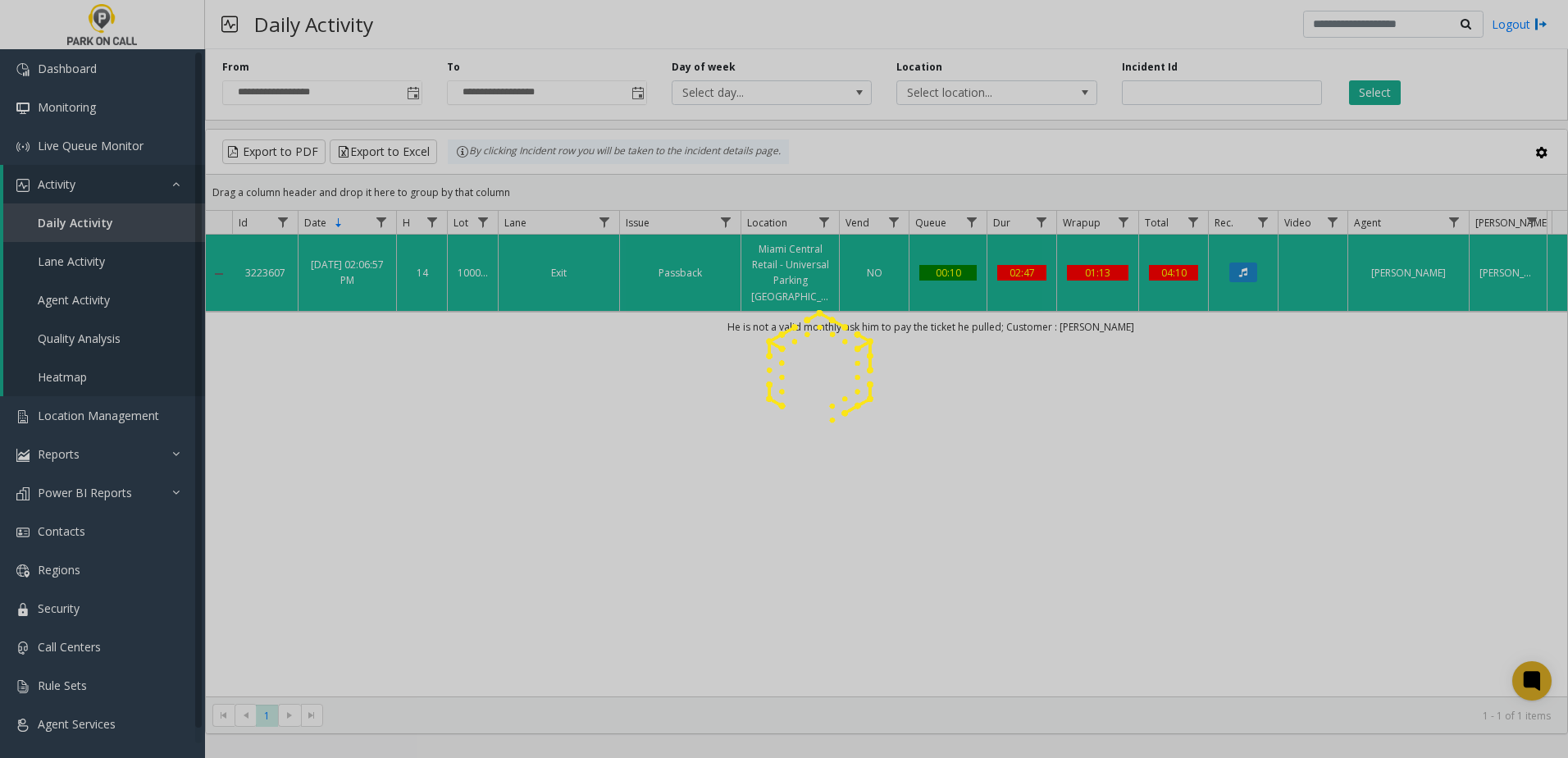
click at [800, 278] on div at bounding box center [784, 379] width 1568 height 758
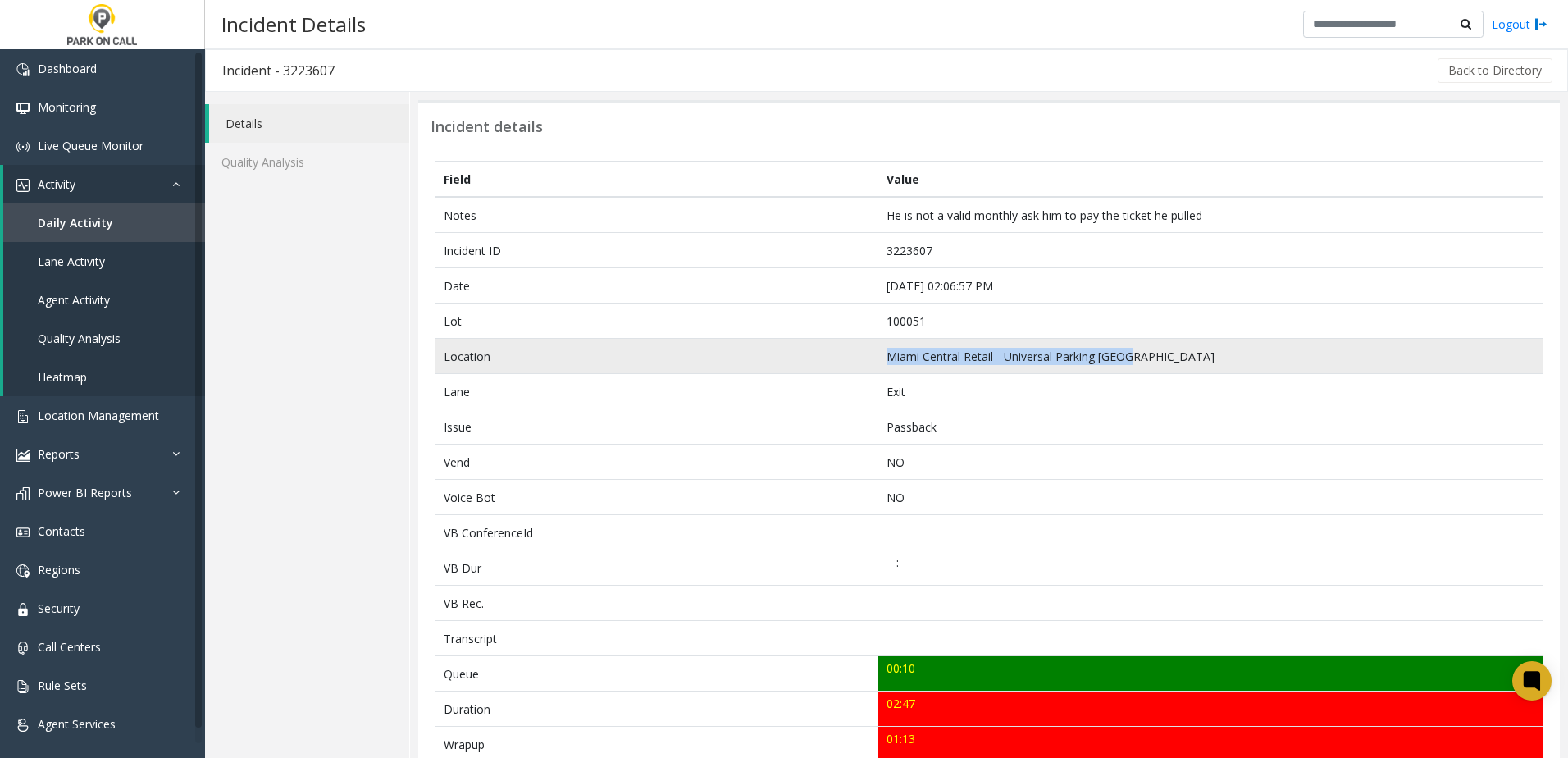
drag, startPoint x: 883, startPoint y: 359, endPoint x: 1156, endPoint y: 354, distance: 273.0
click at [1156, 354] on td "Miami Central Retail - Universal Parking [GEOGRAPHIC_DATA]" at bounding box center [1211, 356] width 665 height 35
drag, startPoint x: 1156, startPoint y: 354, endPoint x: 1146, endPoint y: 363, distance: 13.5
click at [1146, 363] on td "Miami Central Retail - Universal Parking [GEOGRAPHIC_DATA]" at bounding box center [1211, 356] width 665 height 35
drag, startPoint x: 1151, startPoint y: 357, endPoint x: 885, endPoint y: 363, distance: 266.1
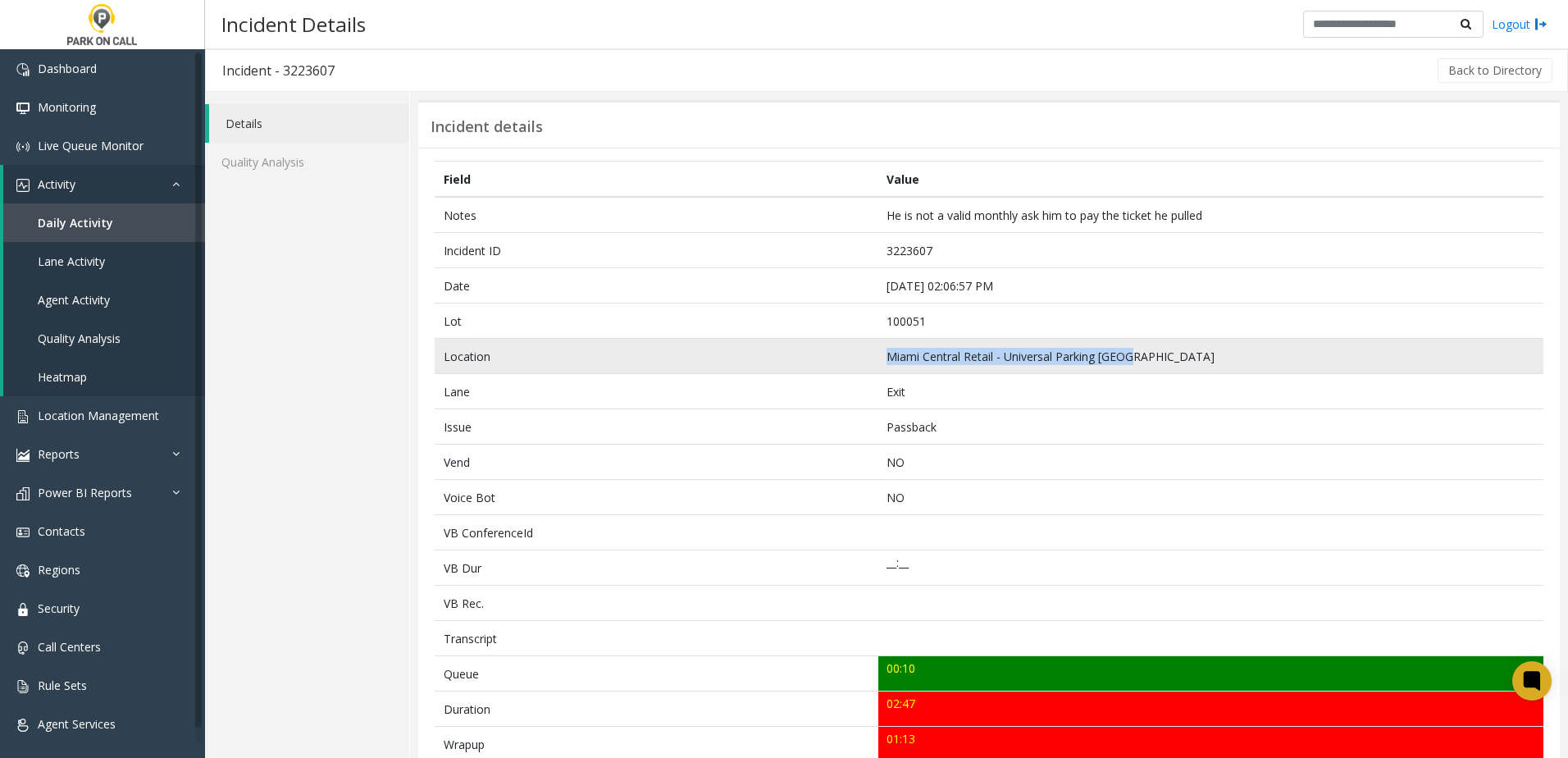
click at [885, 363] on td "Miami Central Retail - Universal Parking [GEOGRAPHIC_DATA]" at bounding box center [1211, 356] width 665 height 35
click at [881, 359] on td "Miami Central Retail - Universal Parking [GEOGRAPHIC_DATA]" at bounding box center [1211, 356] width 665 height 35
drag, startPoint x: 881, startPoint y: 358, endPoint x: 1145, endPoint y: 361, distance: 264.0
click at [1145, 361] on td "Miami Central Retail - Universal Parking [GEOGRAPHIC_DATA]" at bounding box center [1211, 356] width 665 height 35
click at [1141, 363] on td "Miami Central Retail - Universal Parking [GEOGRAPHIC_DATA]" at bounding box center [1211, 356] width 665 height 35
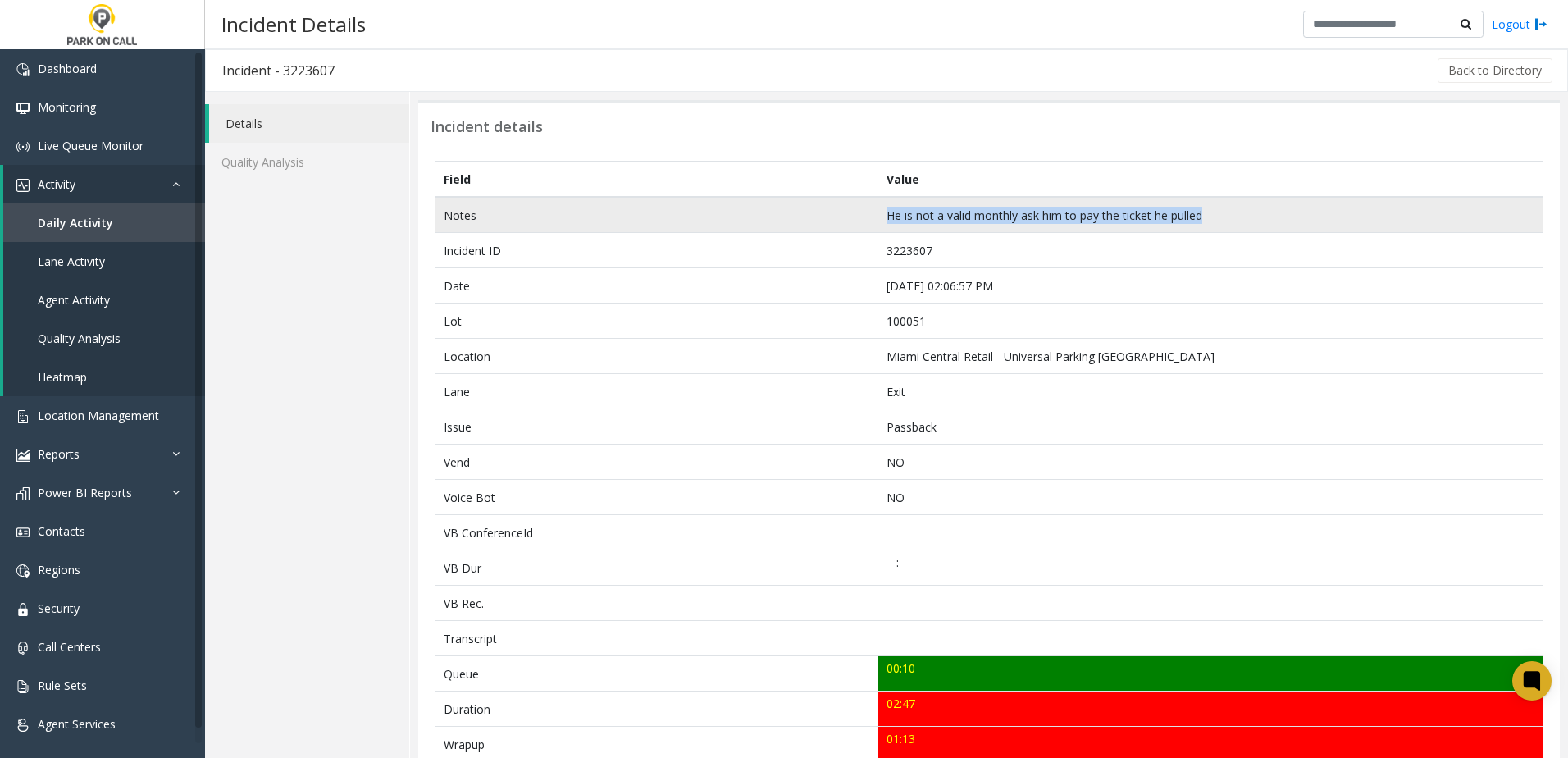
drag, startPoint x: 885, startPoint y: 215, endPoint x: 1196, endPoint y: 218, distance: 311.0
click at [1196, 218] on td "He is not a valid monthly ask him to pay the ticket he pulled" at bounding box center [1211, 215] width 665 height 36
drag, startPoint x: 1196, startPoint y: 218, endPoint x: 1179, endPoint y: 218, distance: 17.0
click at [1179, 218] on td "He is not a valid monthly ask him to pay the ticket he pulled" at bounding box center [1211, 215] width 665 height 36
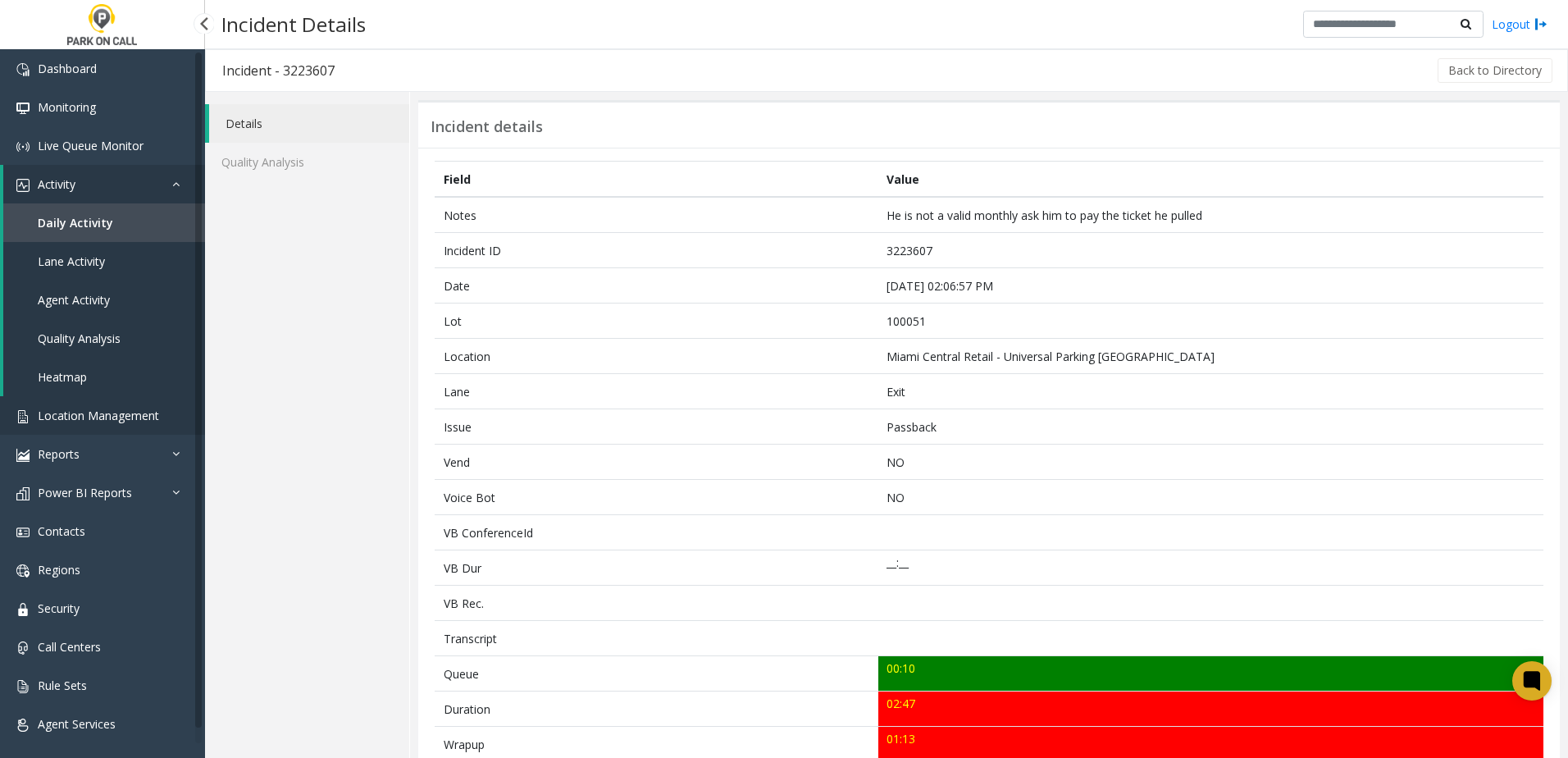
click at [89, 413] on span "Location Management" at bounding box center [98, 415] width 122 height 16
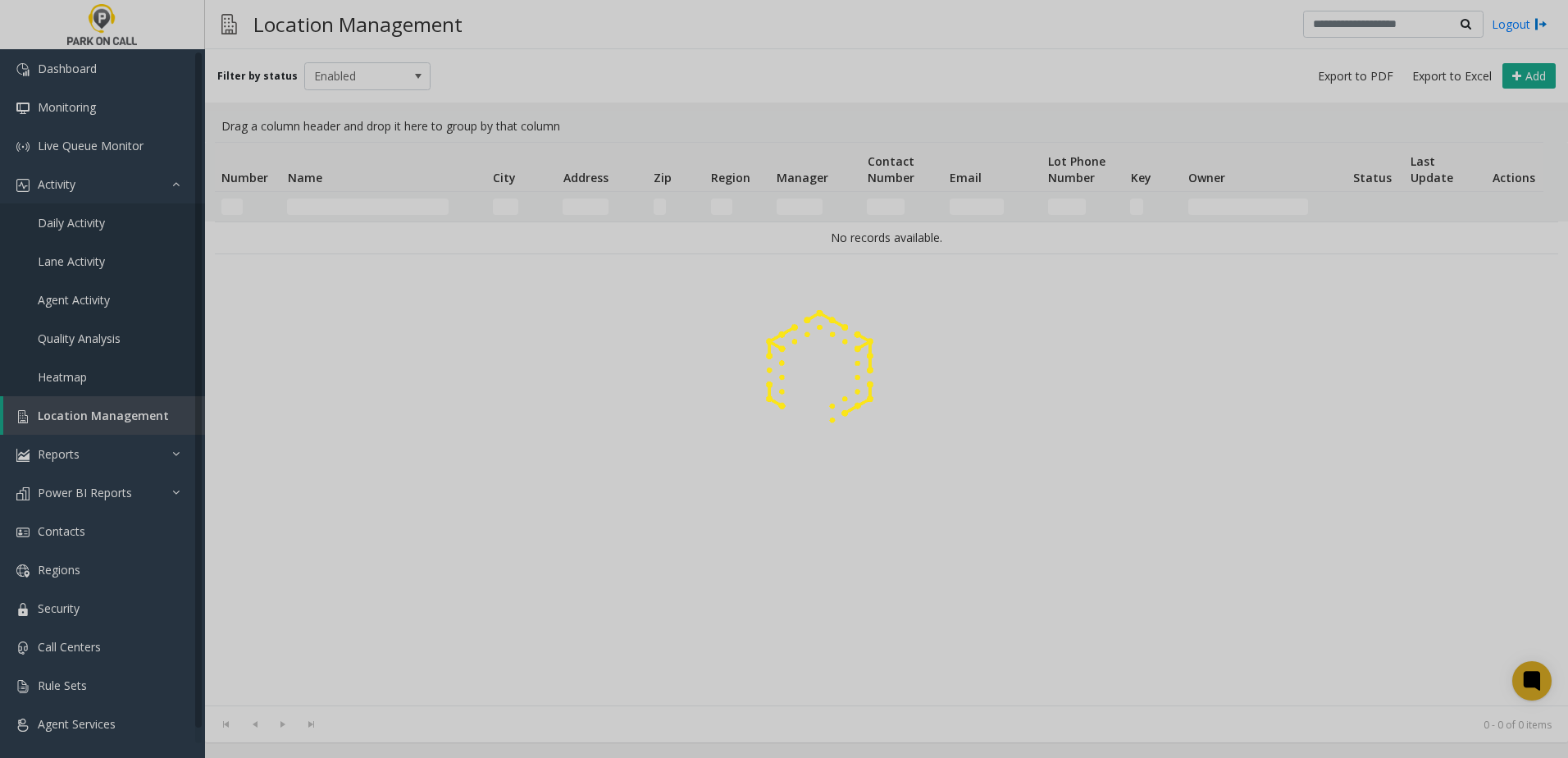
click at [407, 215] on div at bounding box center [784, 379] width 1568 height 758
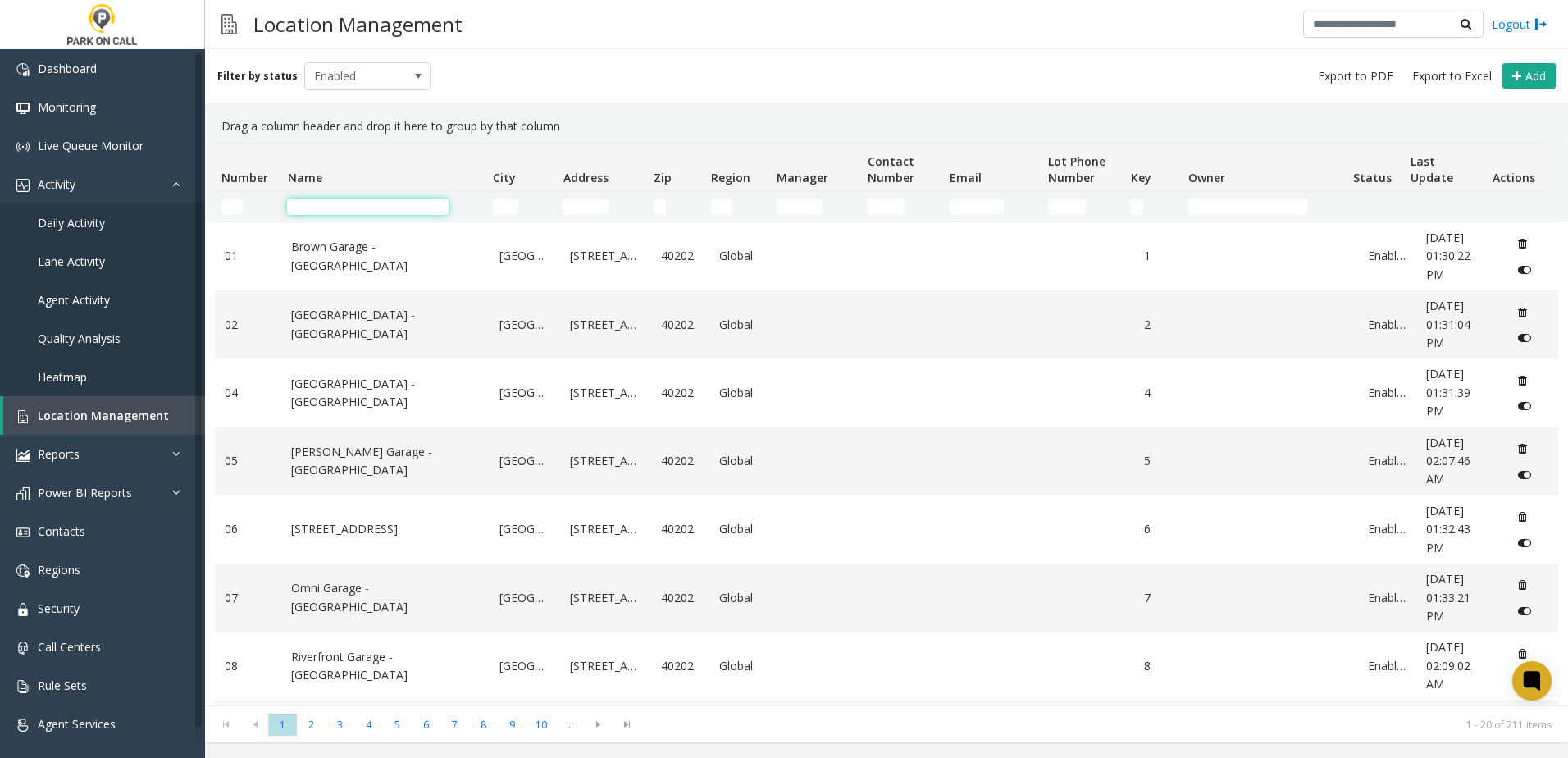
click at [388, 208] on input "Name Filter" at bounding box center [368, 206] width 161 height 16
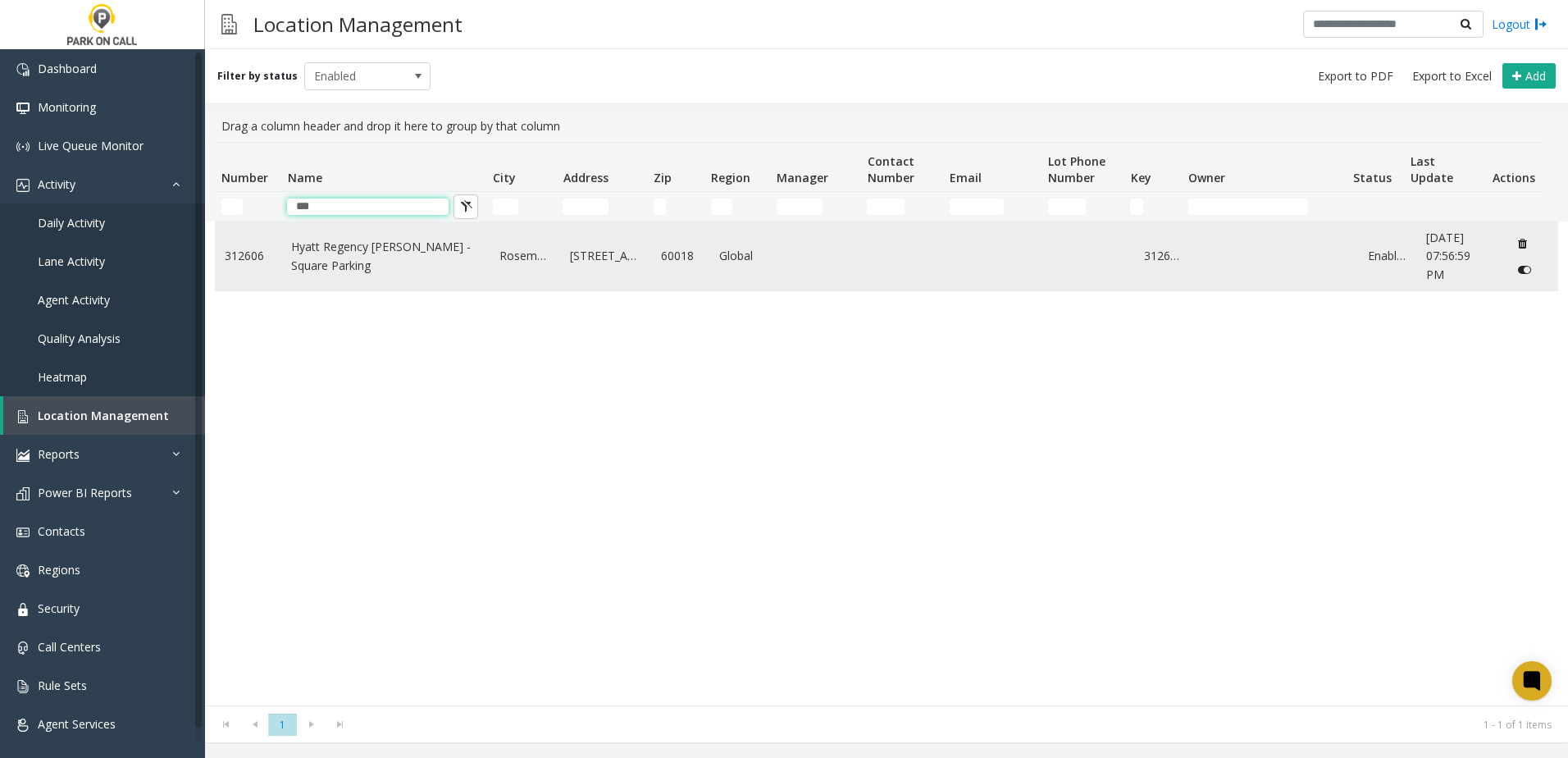
type input "***"
click at [393, 237] on td "Hyatt Regency [PERSON_NAME] - Square Parking" at bounding box center [385, 256] width 208 height 68
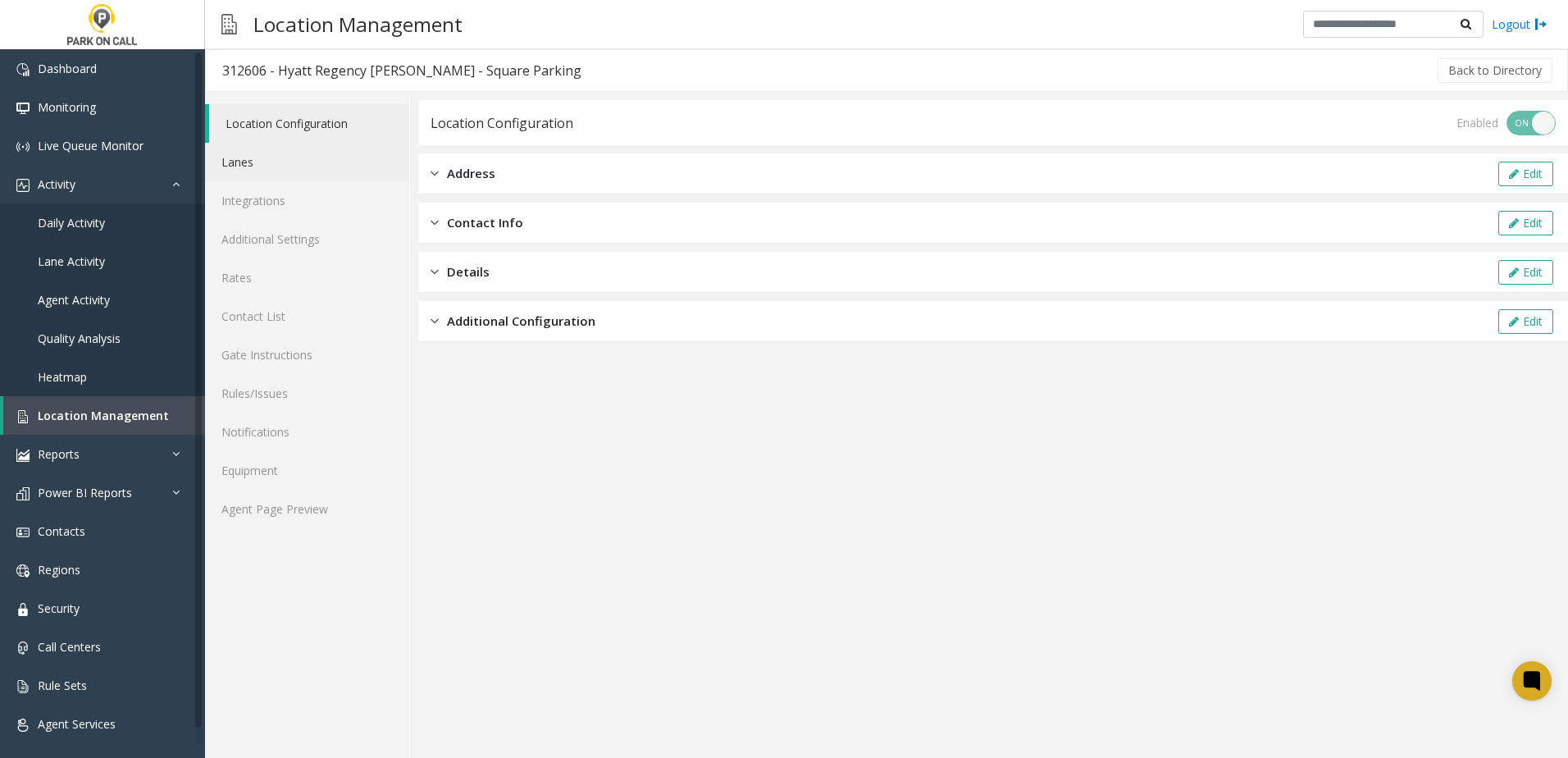
click at [305, 166] on link "Lanes" at bounding box center [307, 161] width 205 height 39
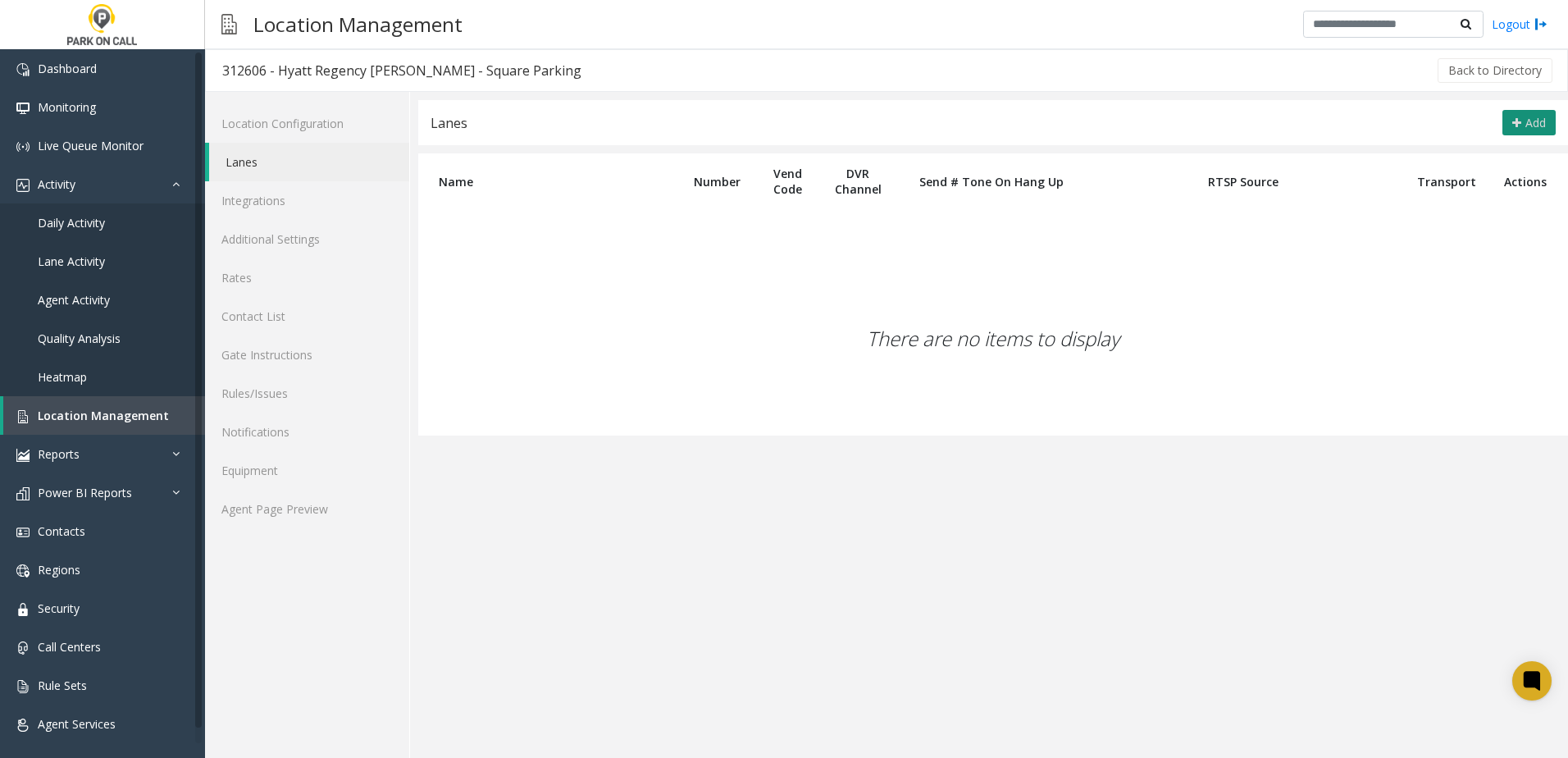
click at [1538, 123] on span "Add" at bounding box center [1535, 123] width 21 height 16
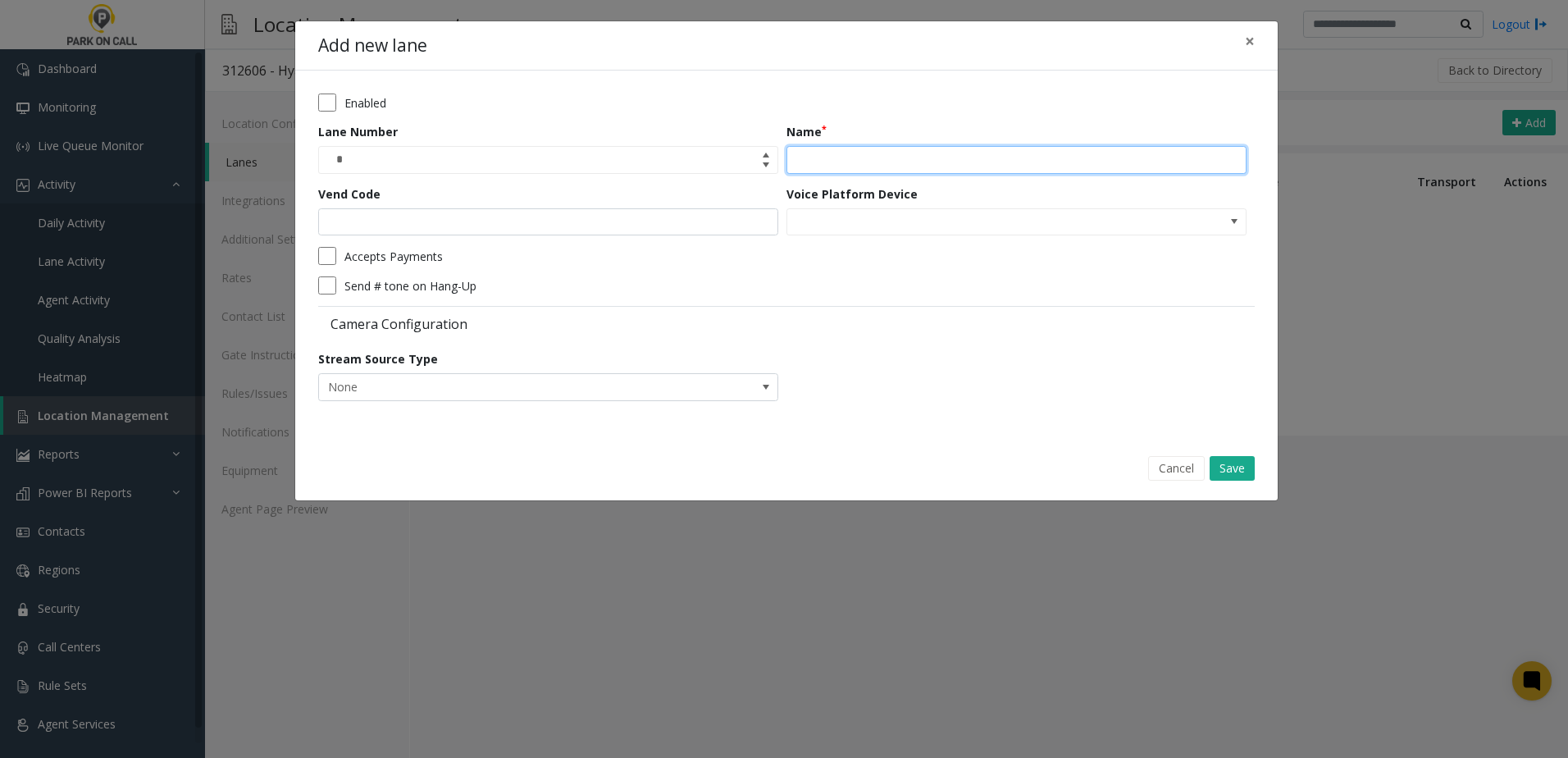
click at [951, 148] on input "Name" at bounding box center [1016, 160] width 460 height 28
type input "****"
click at [1233, 477] on button "Save" at bounding box center [1232, 468] width 45 height 25
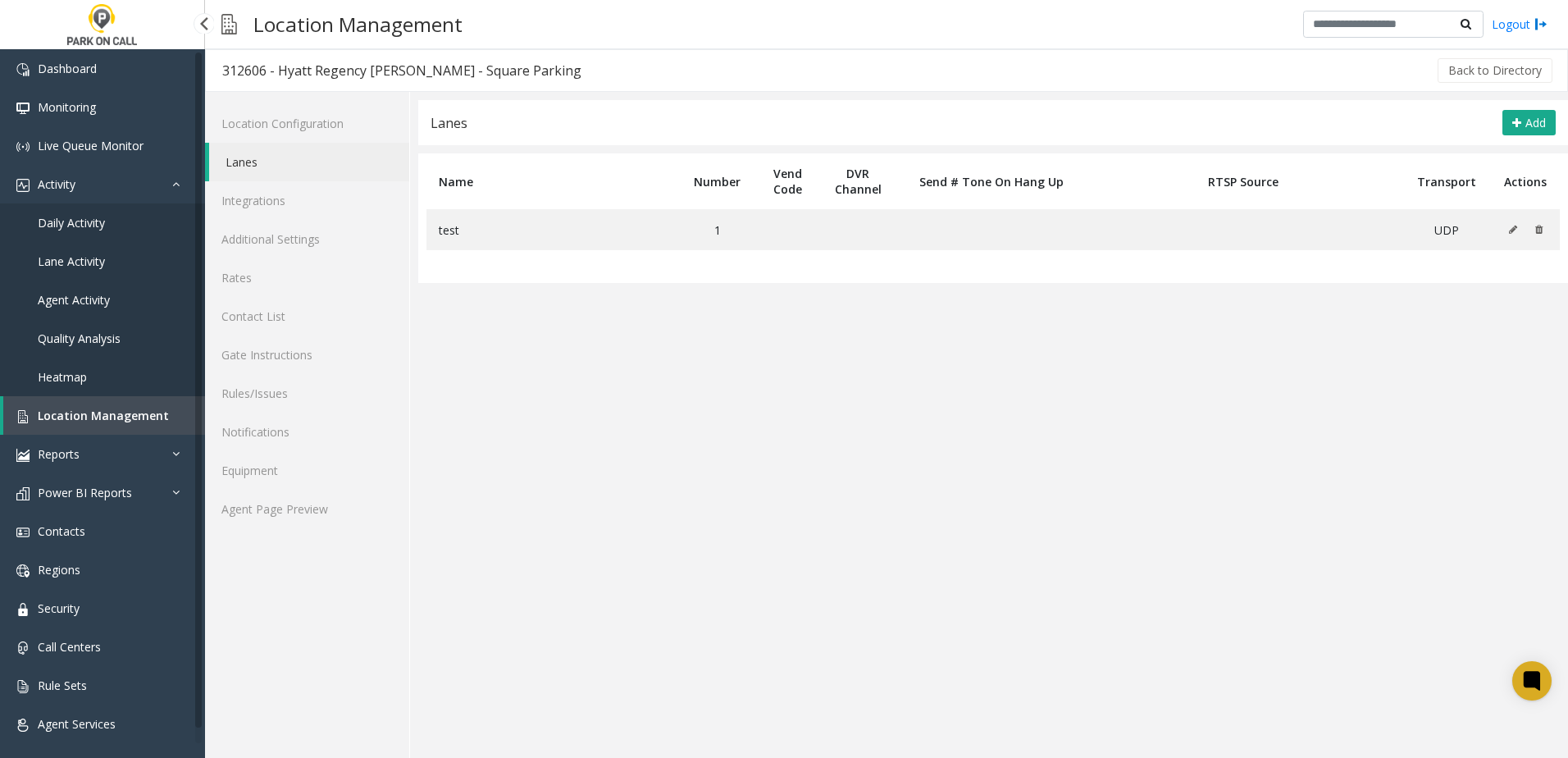
click at [123, 225] on link "Daily Activity" at bounding box center [103, 223] width 205 height 39
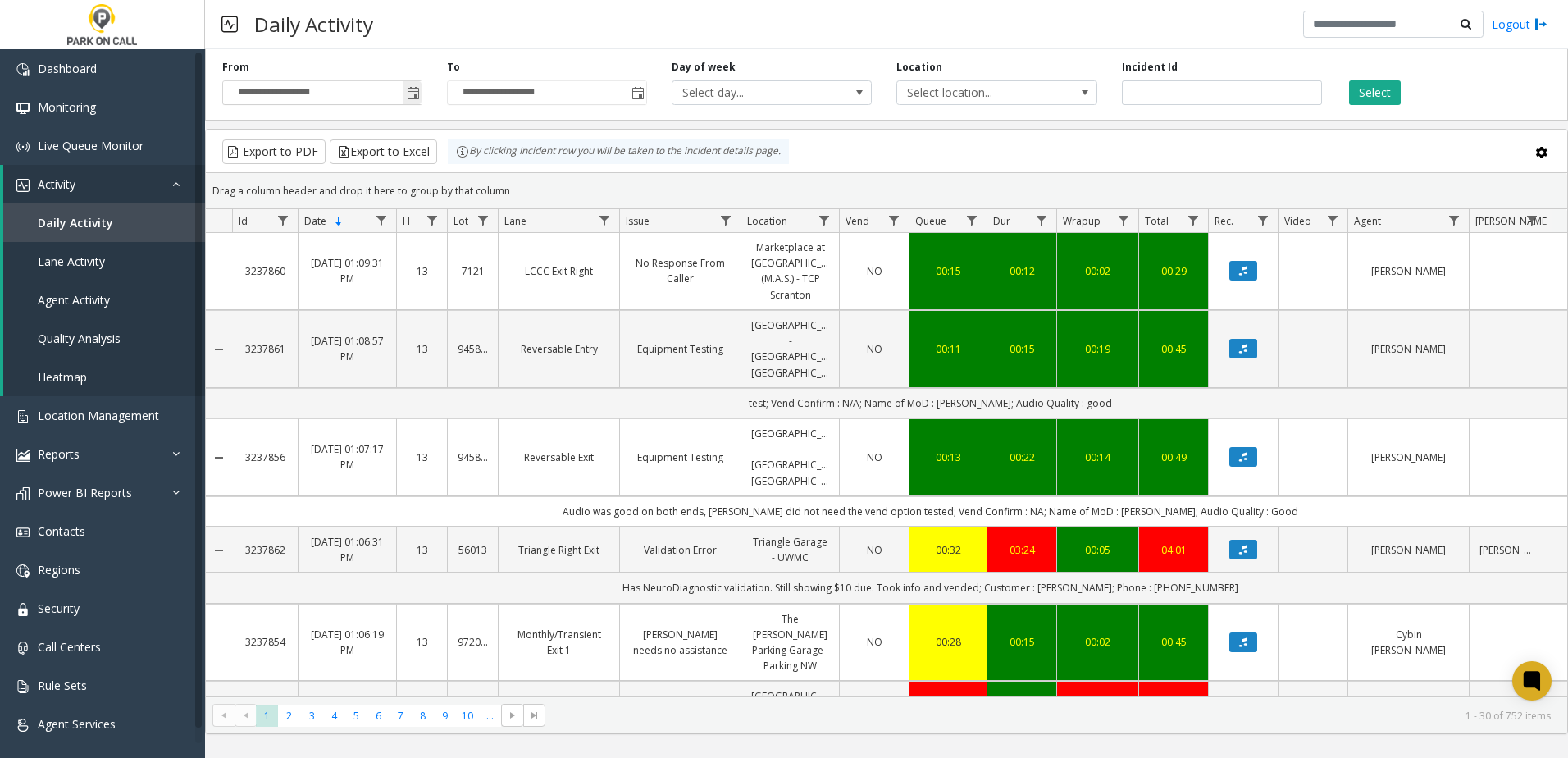
click at [411, 95] on span "Toggle popup" at bounding box center [412, 93] width 13 height 13
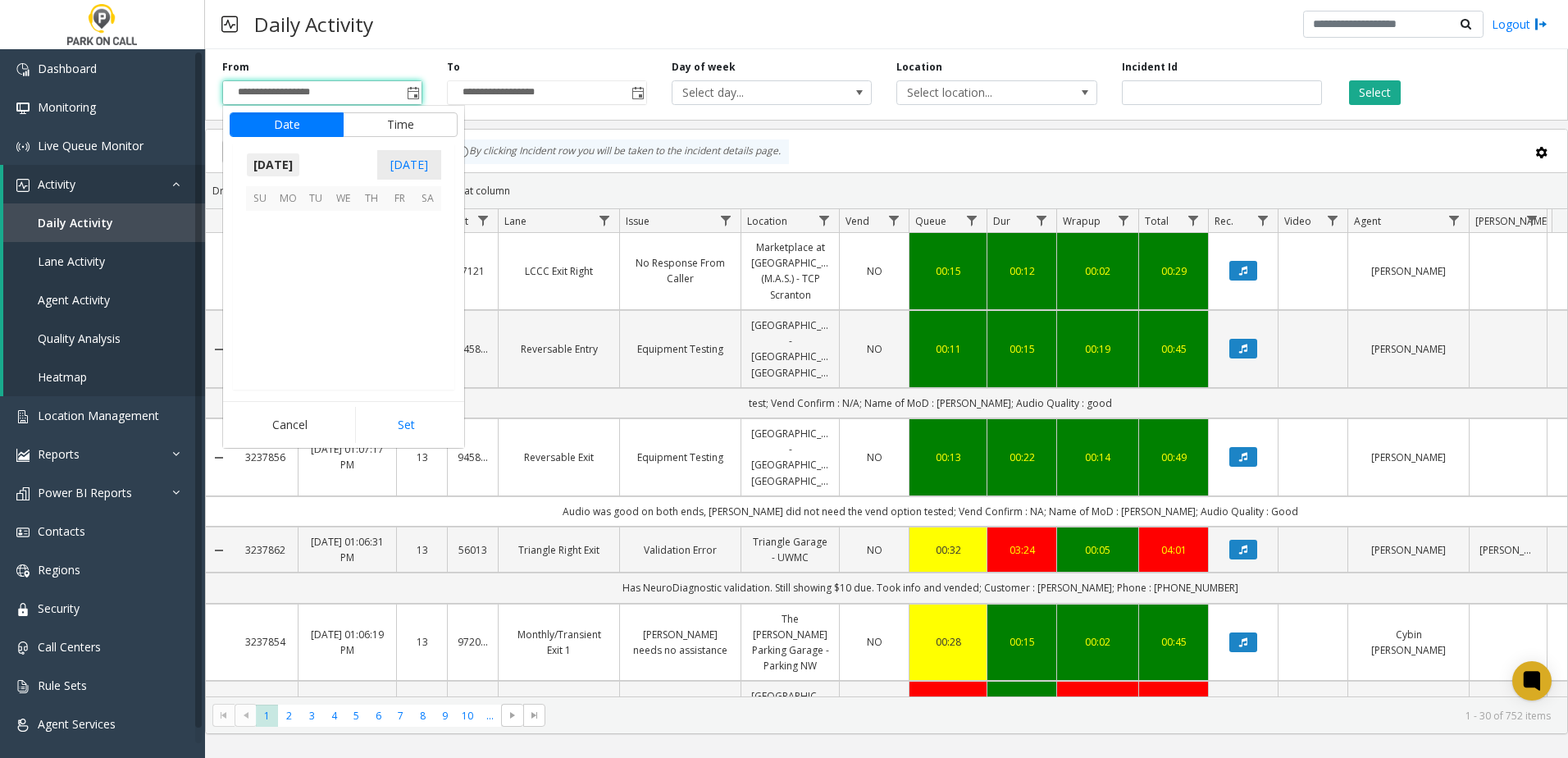
scroll to position [294245, 0]
click at [255, 279] on span "10" at bounding box center [260, 281] width 28 height 28
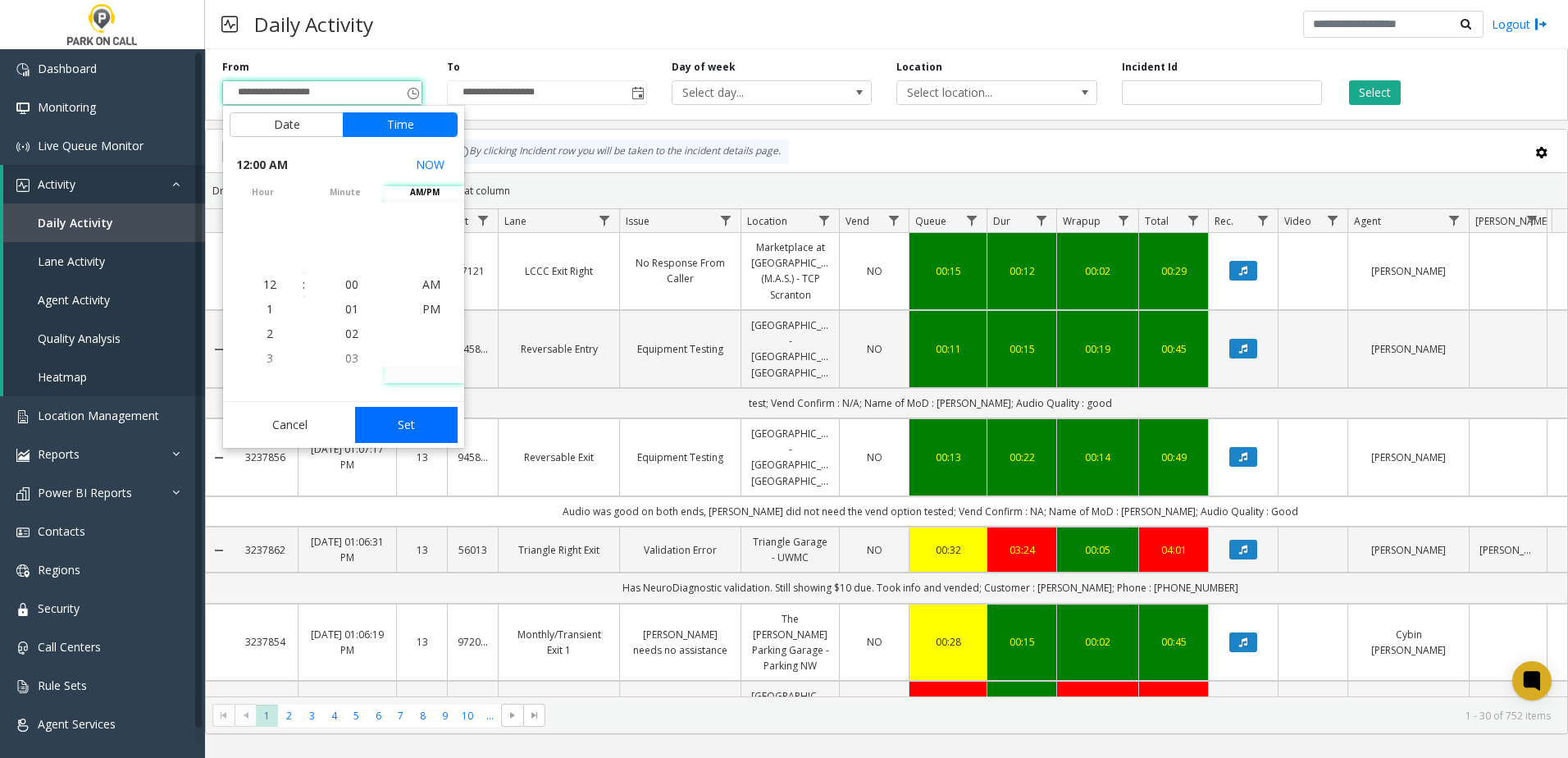
click at [423, 416] on button "Set" at bounding box center [406, 425] width 104 height 36
type input "**********"
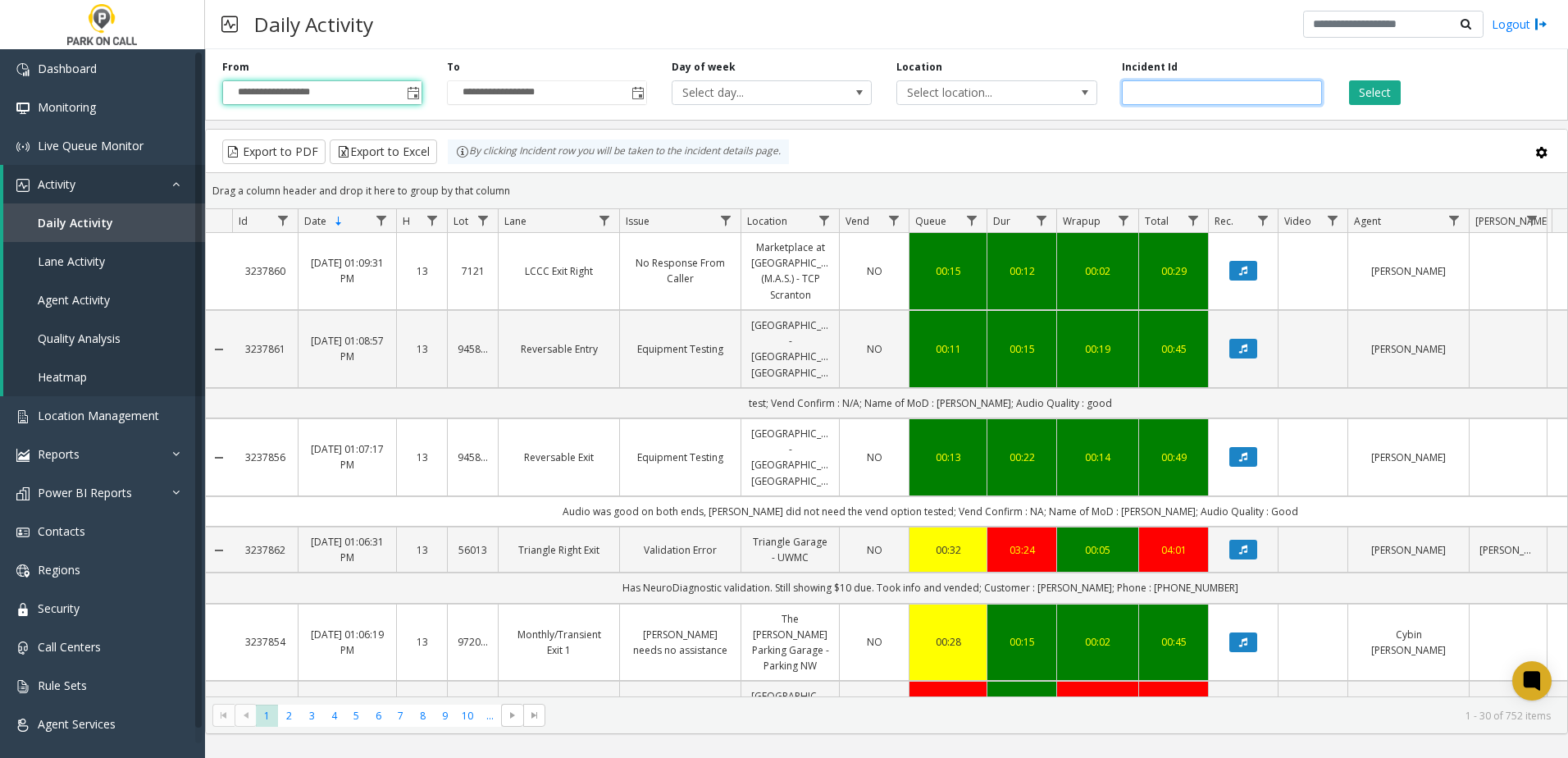
click at [1162, 91] on input "number" at bounding box center [1222, 92] width 200 height 25
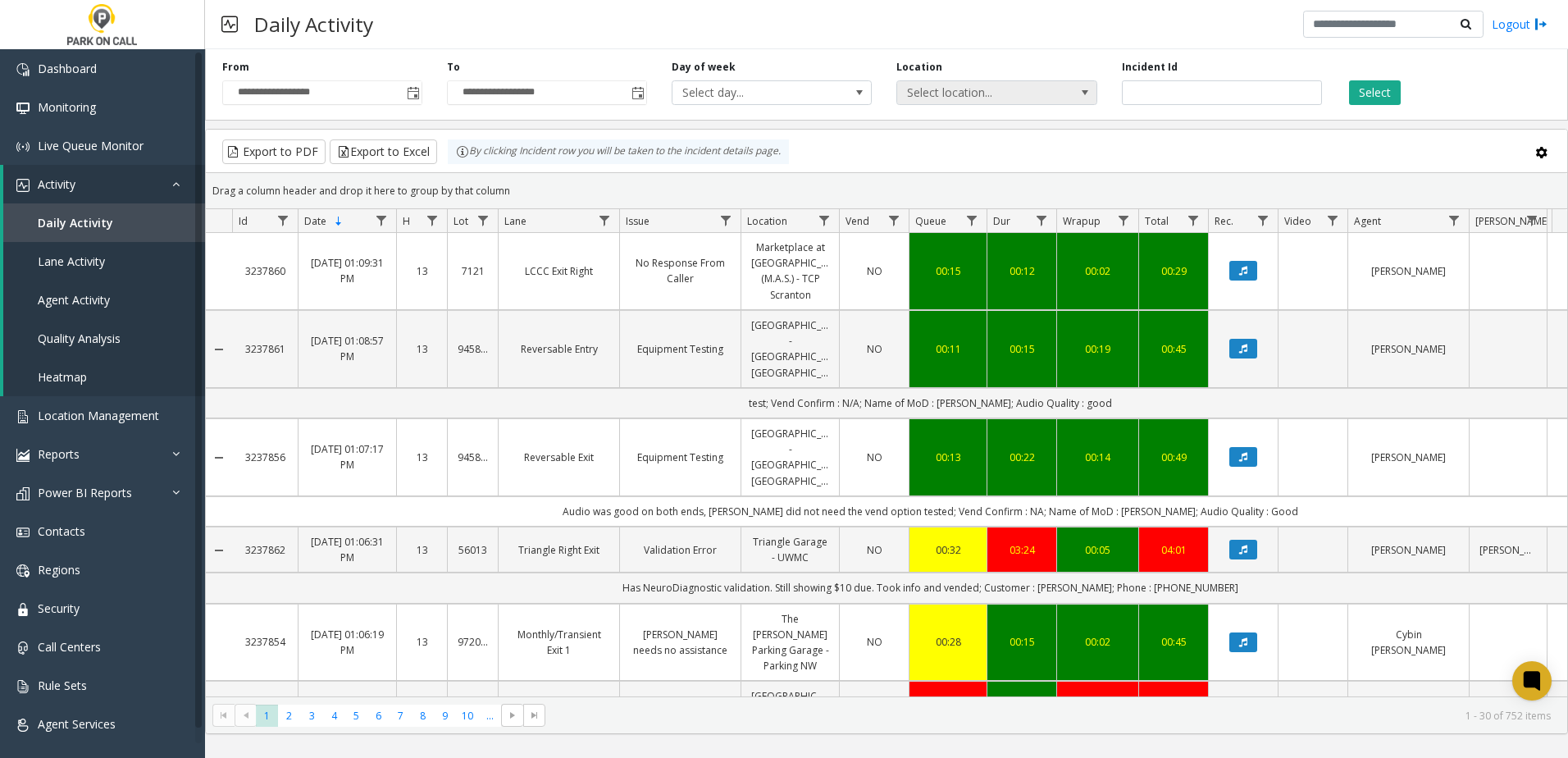
click at [1007, 99] on span "Select location..." at bounding box center [977, 92] width 159 height 23
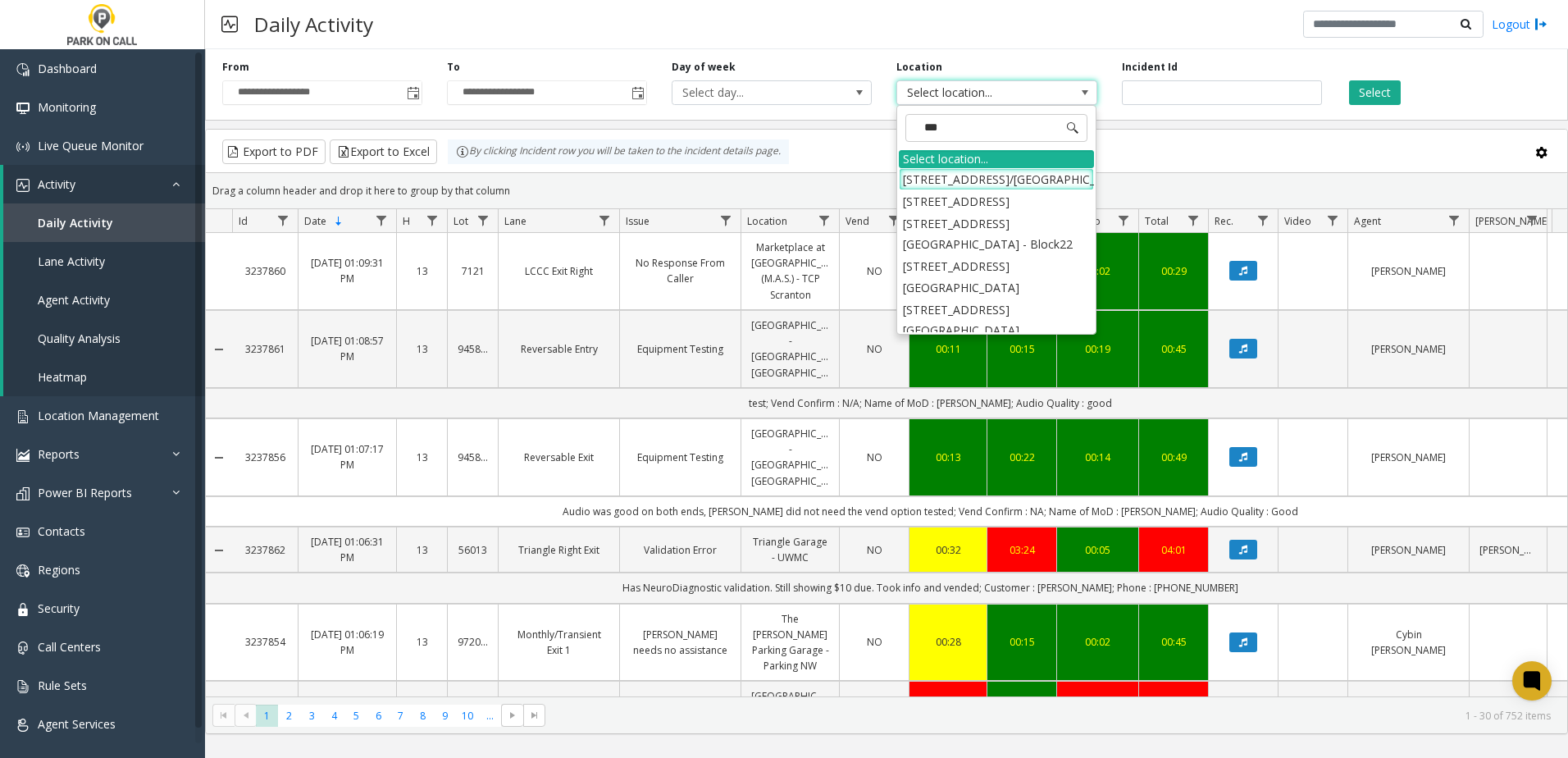
type input "****"
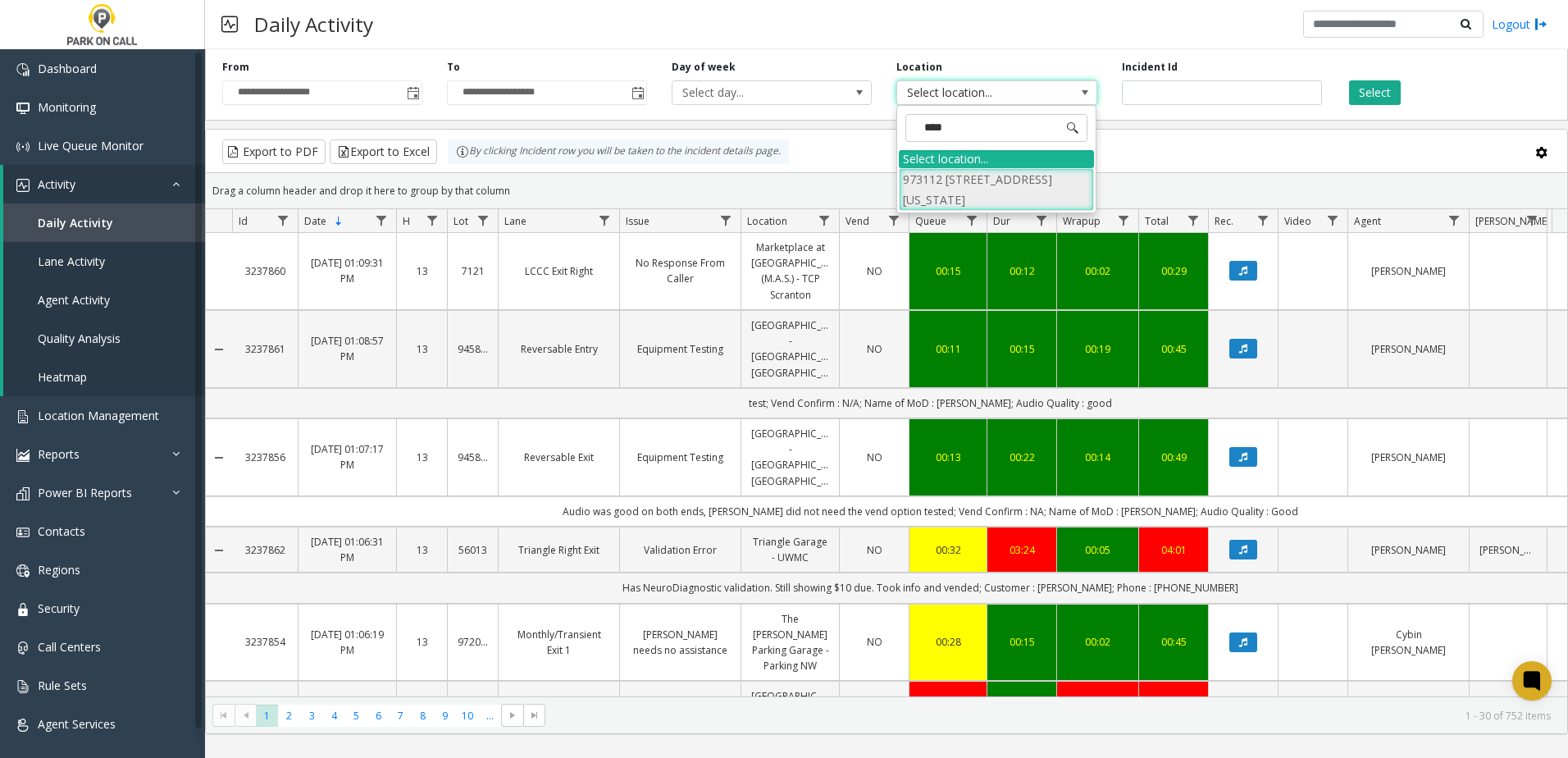
click at [999, 185] on li "973112 [STREET_ADDRESS][US_STATE]" at bounding box center [996, 189] width 195 height 42
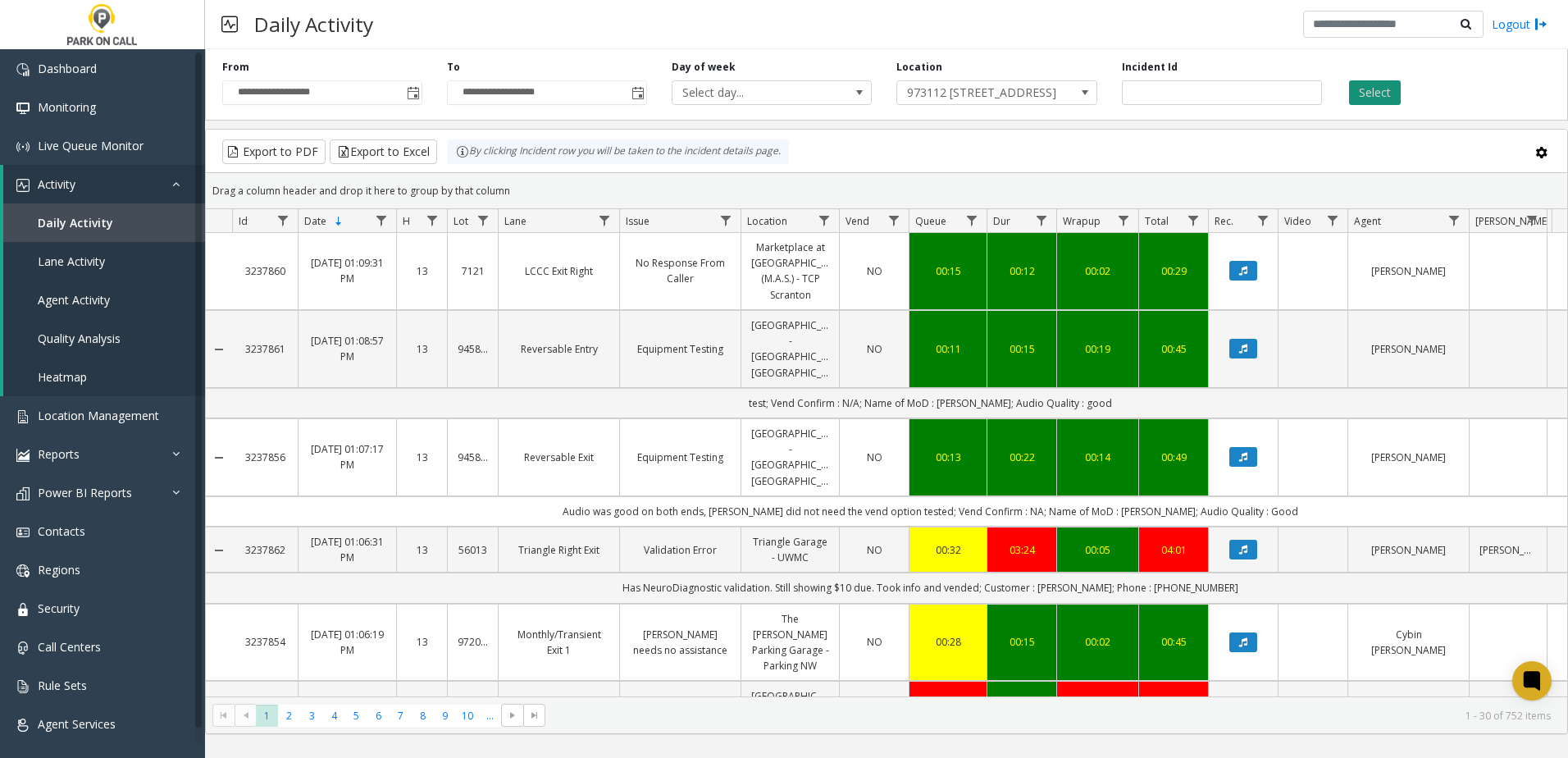
click at [1386, 91] on button "Select" at bounding box center [1375, 92] width 52 height 25
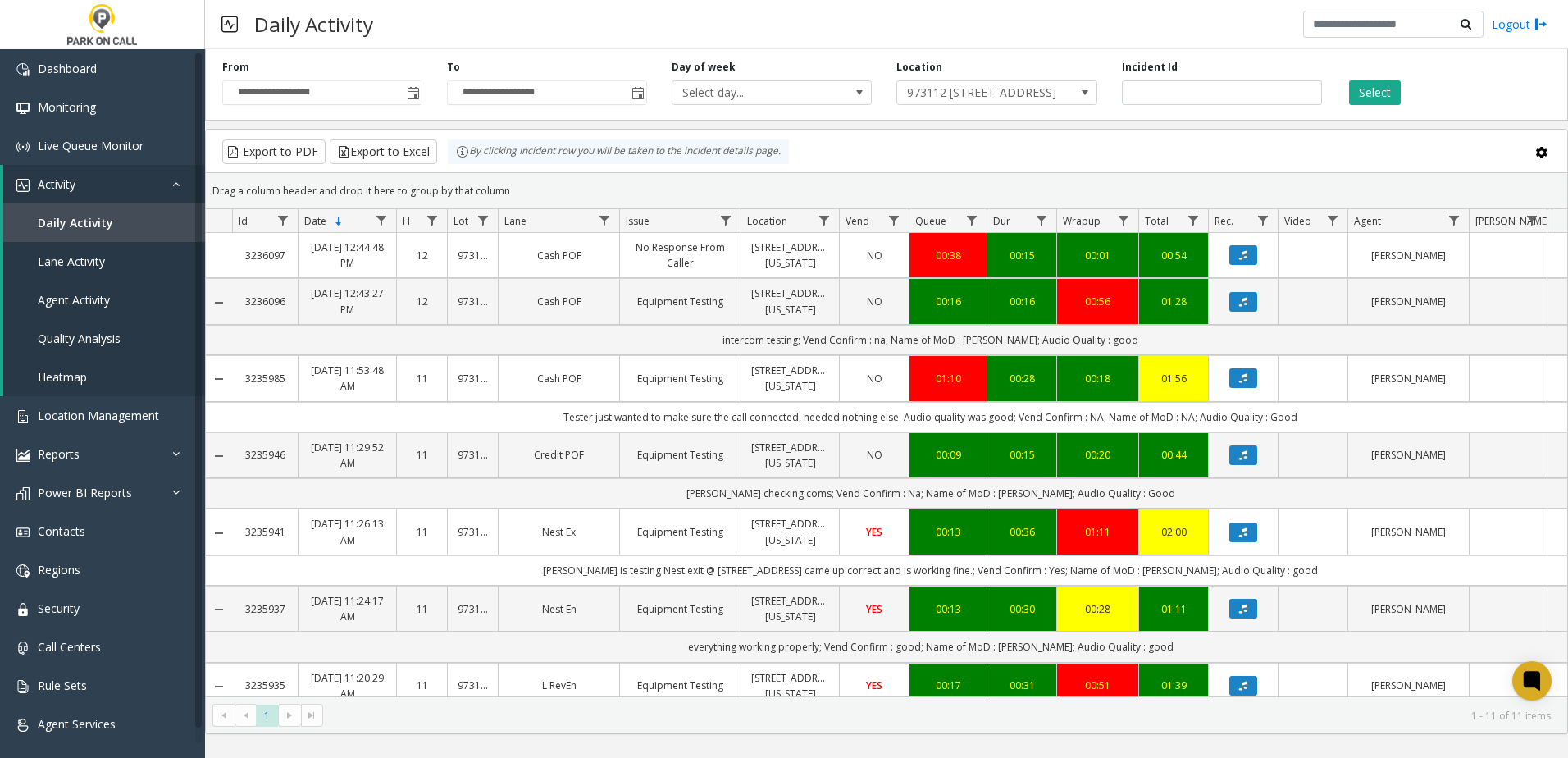
click at [872, 144] on div "Export to PDF Export to Excel By clicking Incident row you will be taken to the…" at bounding box center [886, 152] width 1333 height 25
click at [861, 150] on div "Export to PDF Export to Excel By clicking Incident row you will be taken to the…" at bounding box center [886, 152] width 1333 height 25
click at [878, 149] on div "Export to PDF Export to Excel By clicking Incident row you will be taken to the…" at bounding box center [886, 152] width 1333 height 25
click at [65, 300] on span "Agent Activity" at bounding box center [74, 300] width 72 height 16
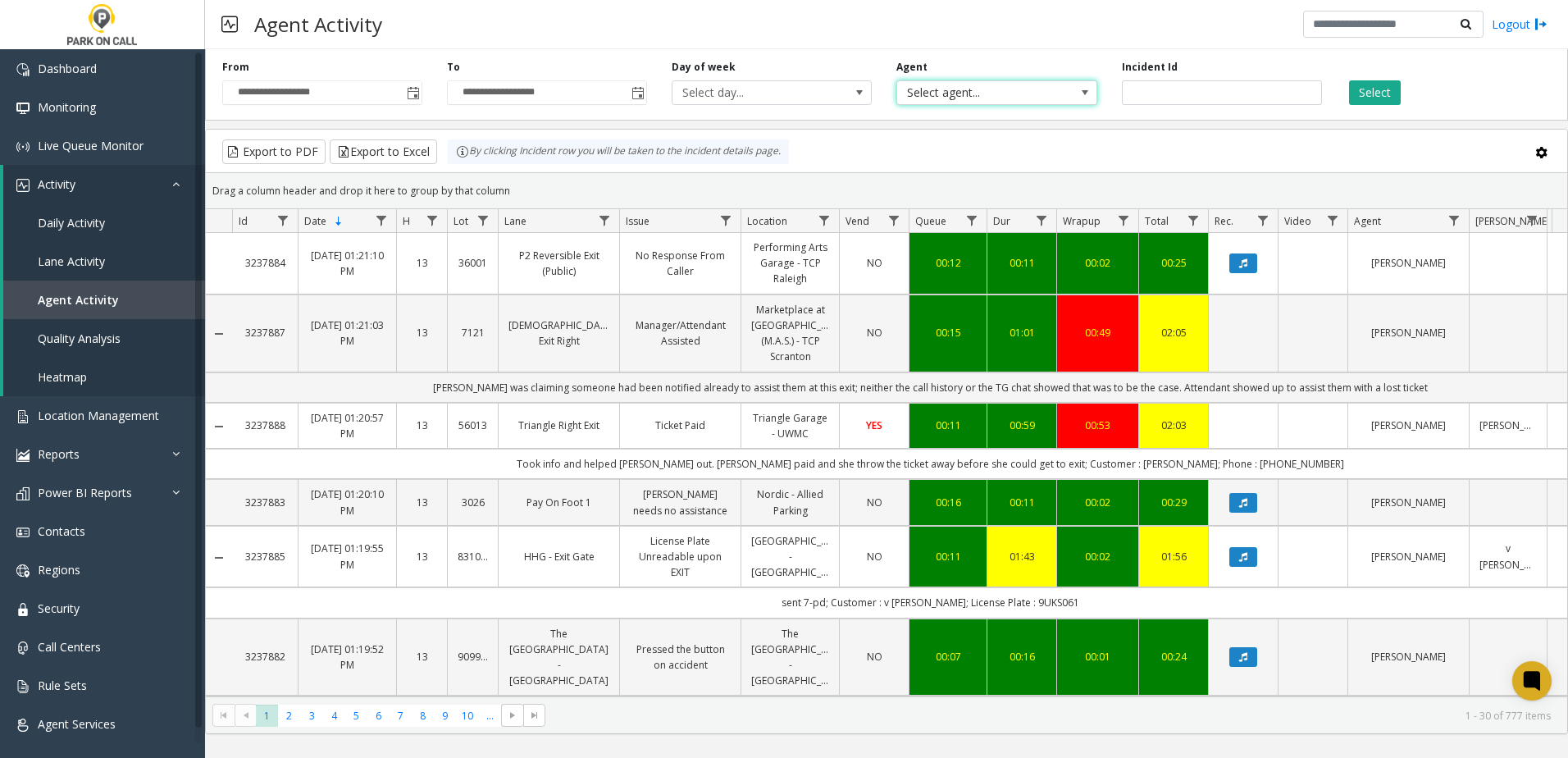
click at [1048, 92] on span "Select agent..." at bounding box center [977, 92] width 159 height 23
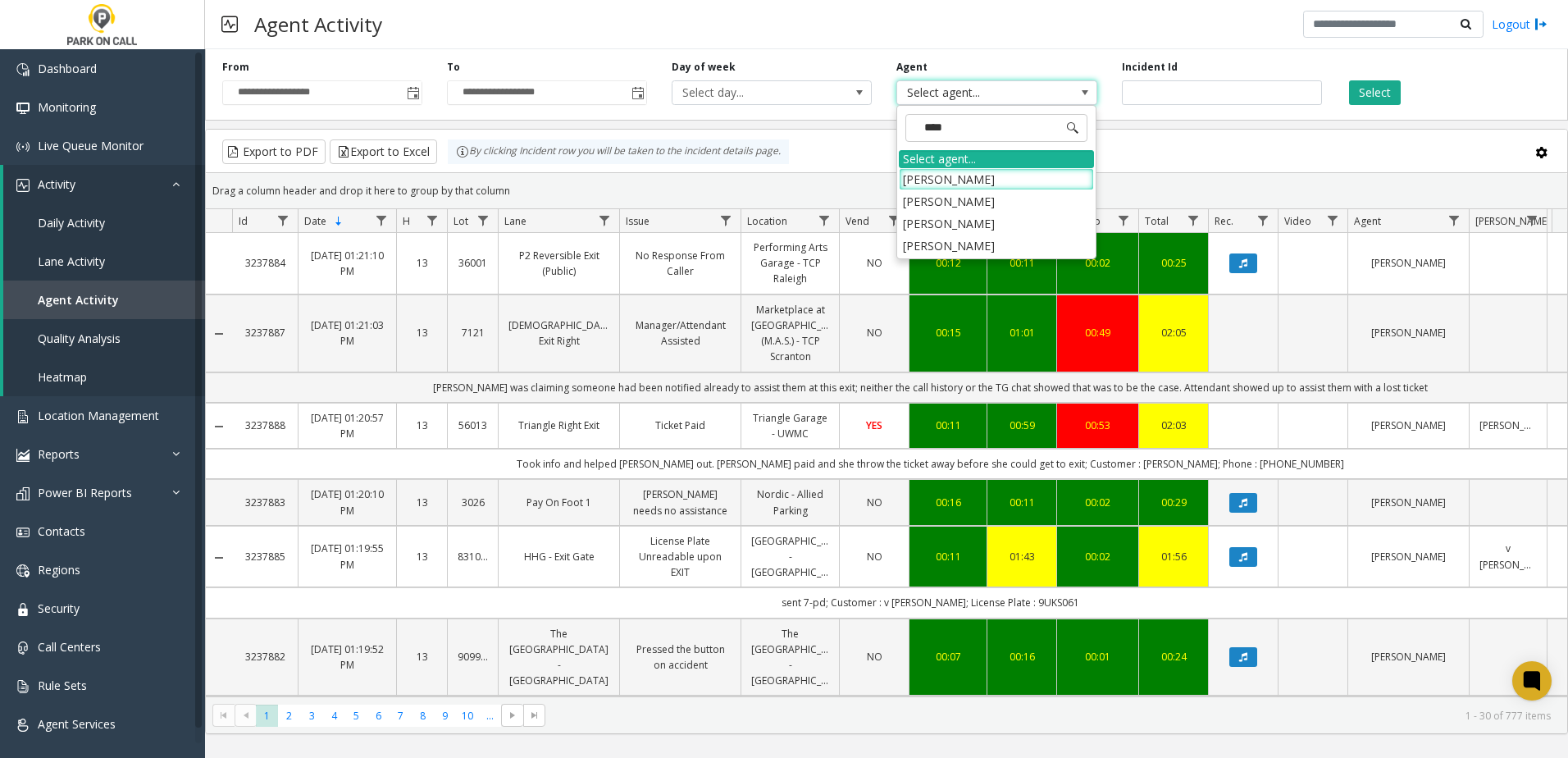
type input "*****"
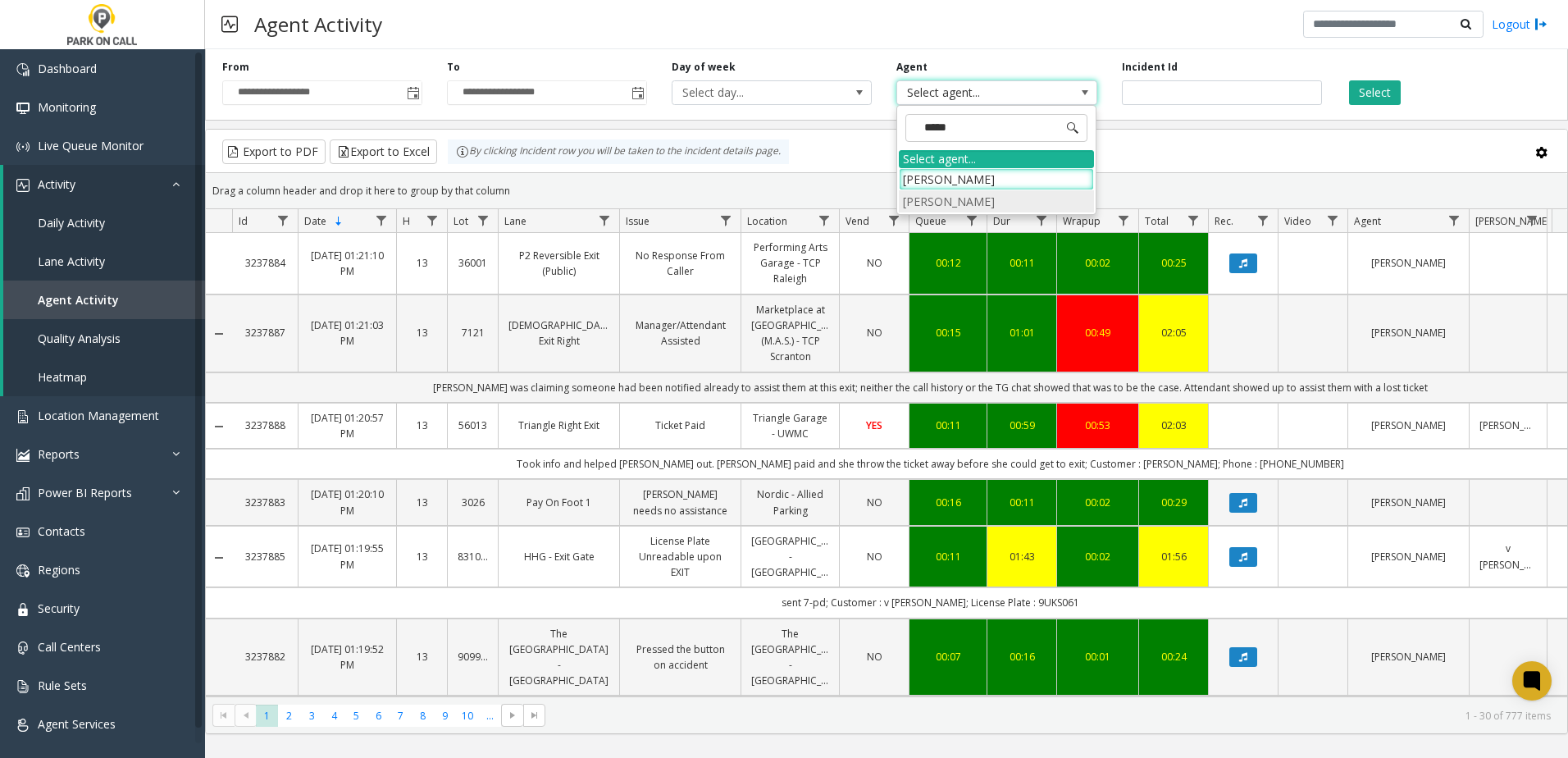
click at [998, 205] on li "[PERSON_NAME]" at bounding box center [996, 201] width 195 height 22
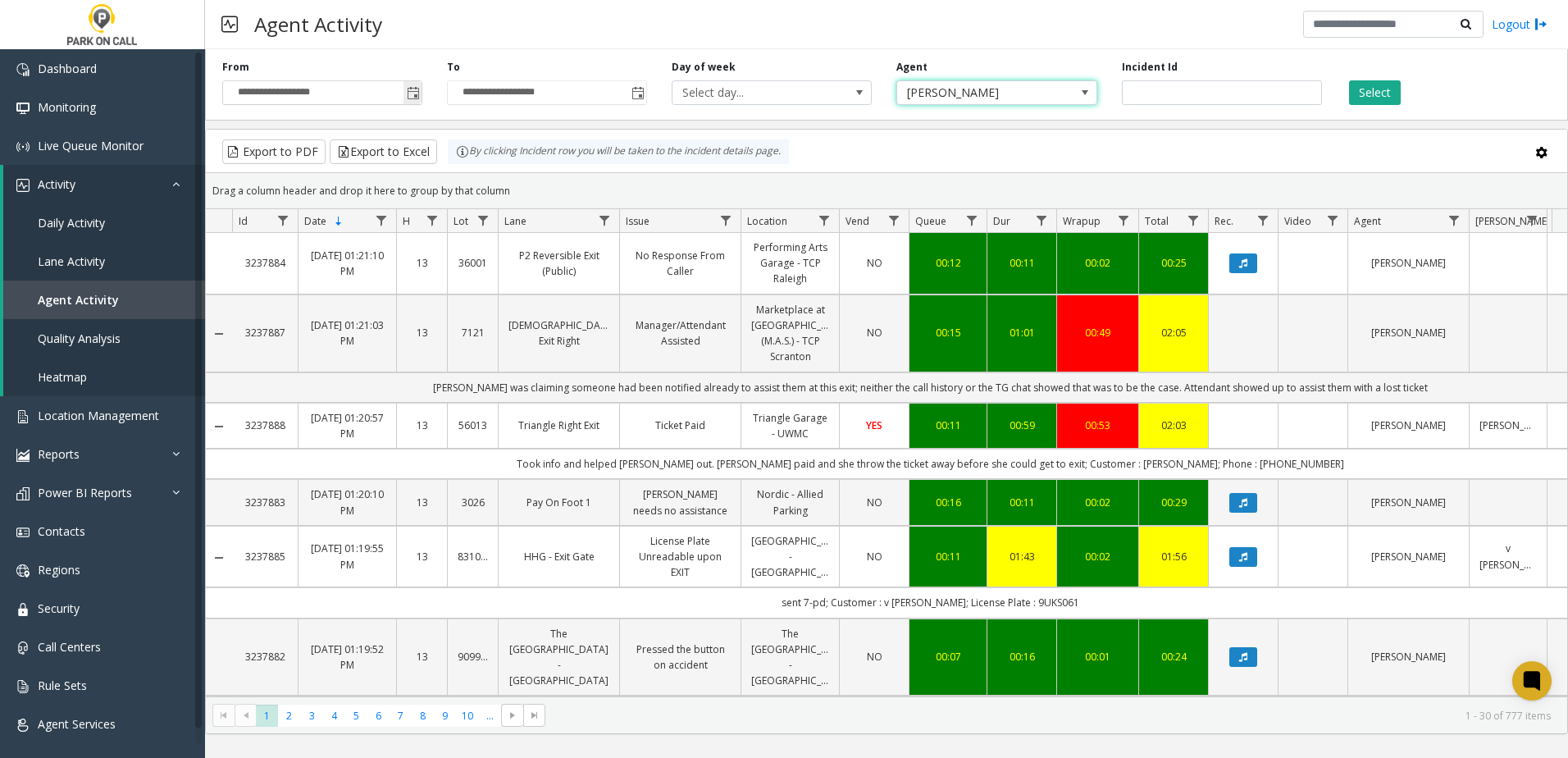
click at [416, 96] on span "Toggle popup" at bounding box center [412, 93] width 13 height 13
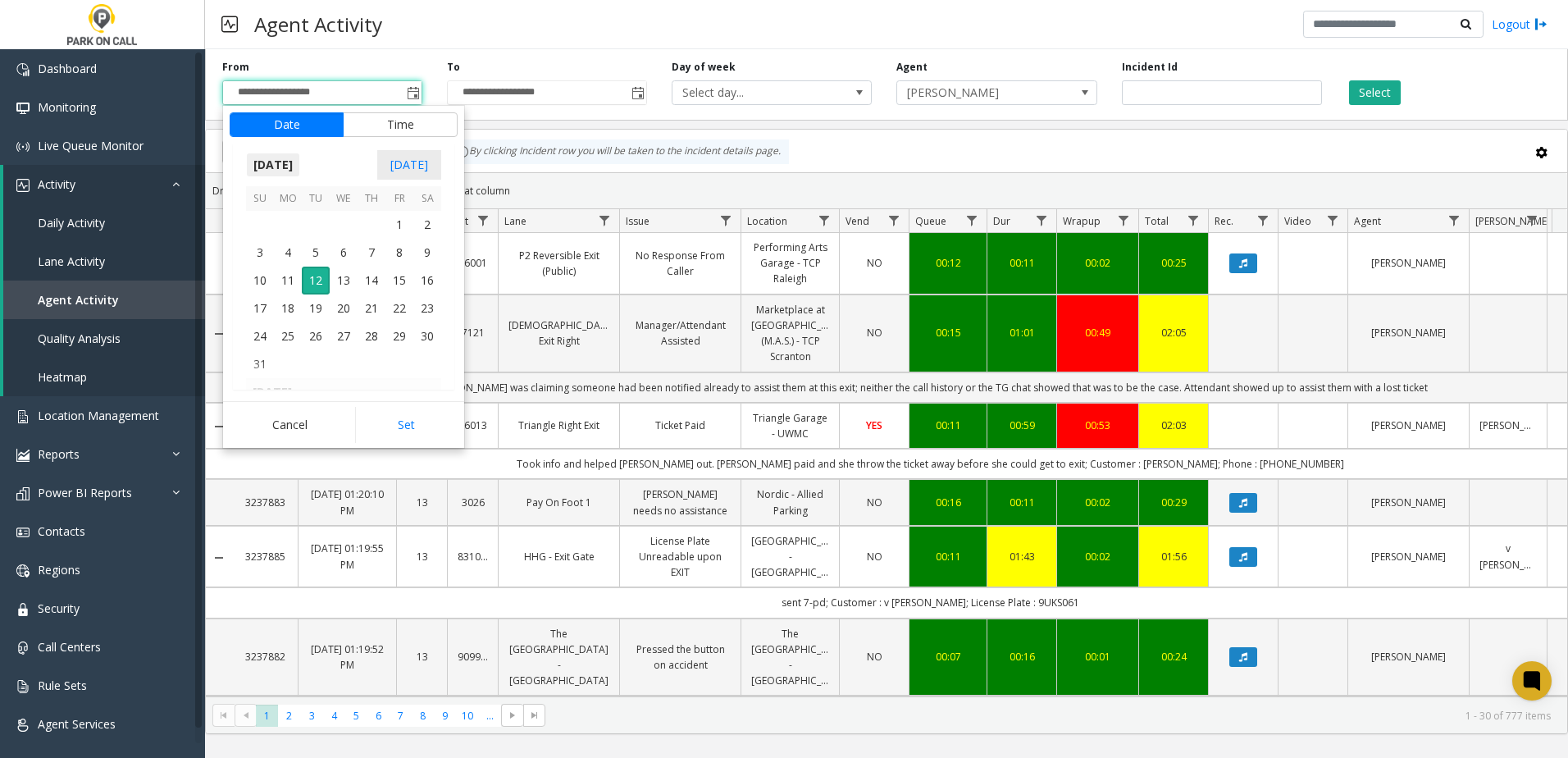
click at [300, 163] on span "[DATE]" at bounding box center [273, 165] width 54 height 25
click at [335, 237] on span "[DATE]" at bounding box center [343, 240] width 40 height 40
click at [250, 336] on span "27" at bounding box center [260, 336] width 28 height 28
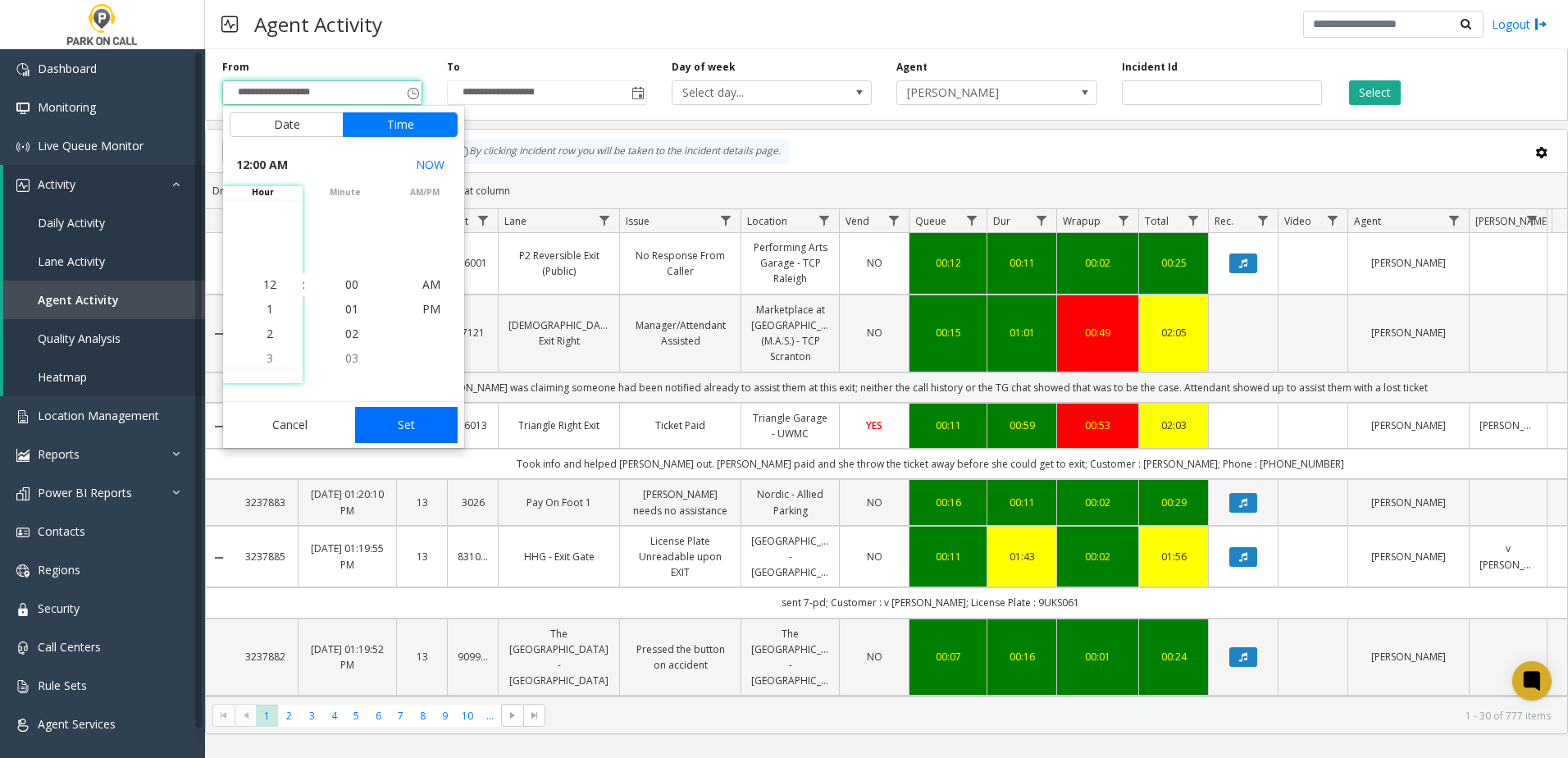
click at [410, 419] on button "Set" at bounding box center [406, 425] width 104 height 36
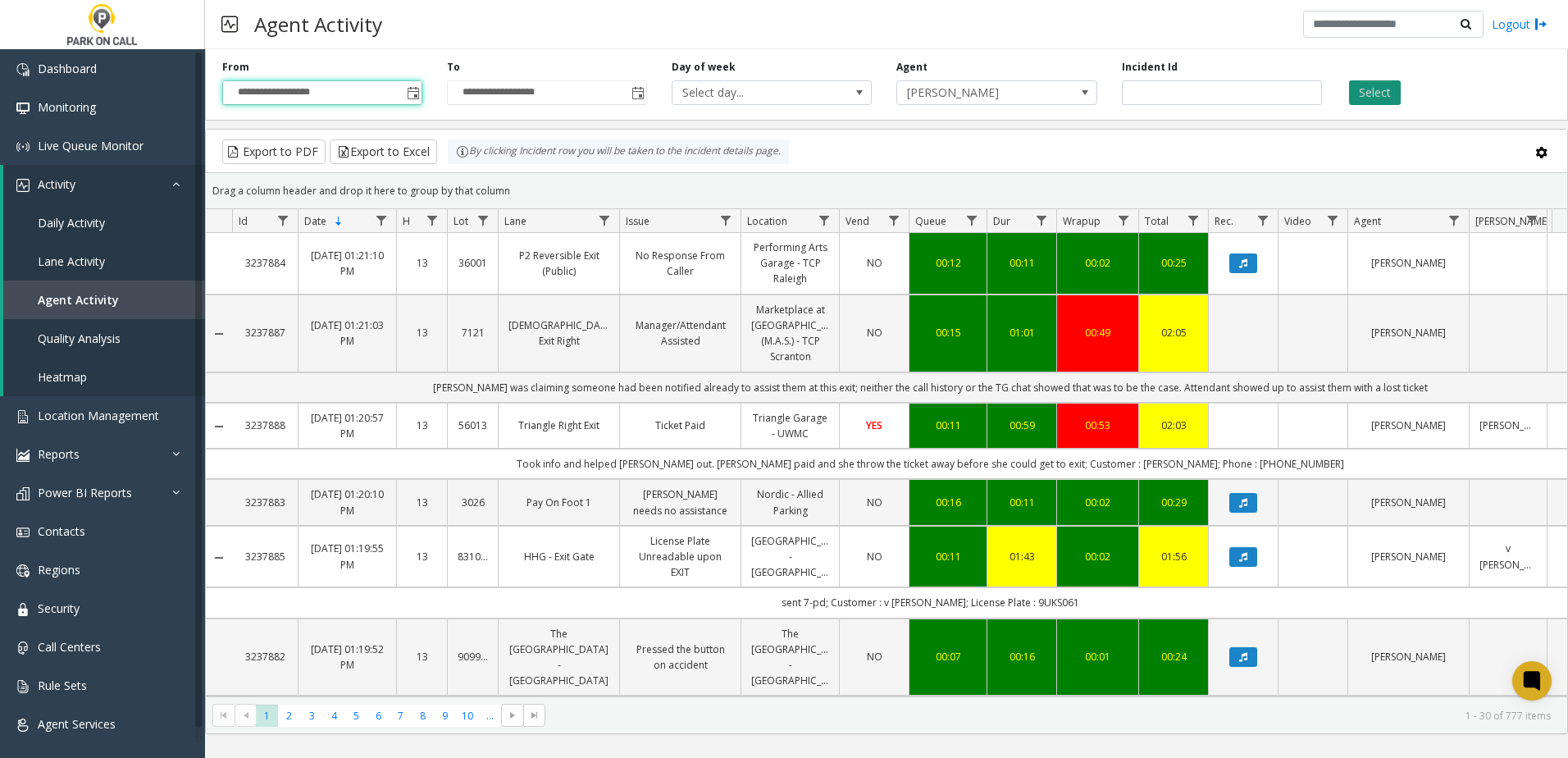
click at [1387, 91] on button "Select" at bounding box center [1375, 92] width 52 height 25
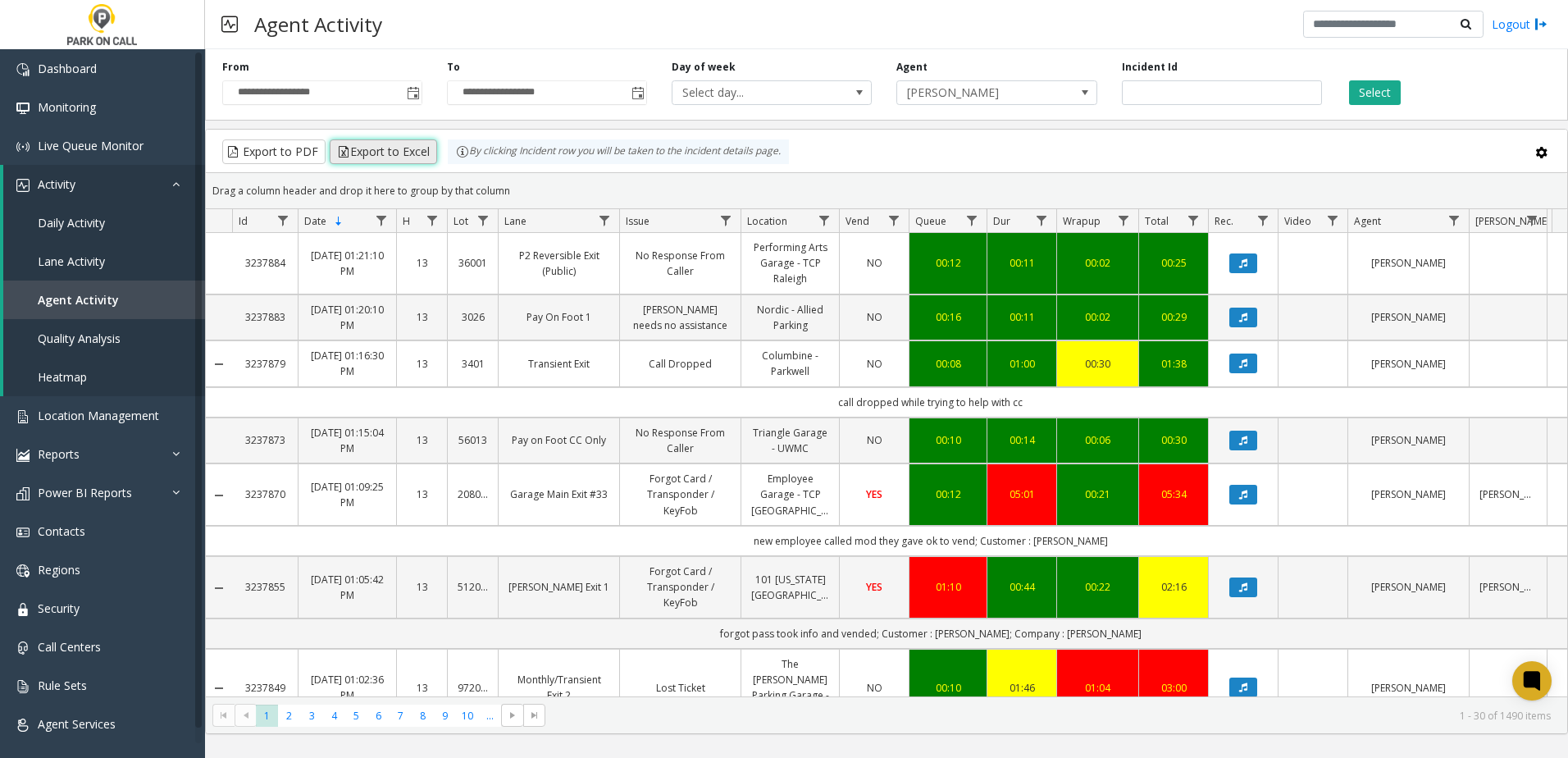
click at [393, 146] on button "Export to Excel" at bounding box center [383, 152] width 107 height 25
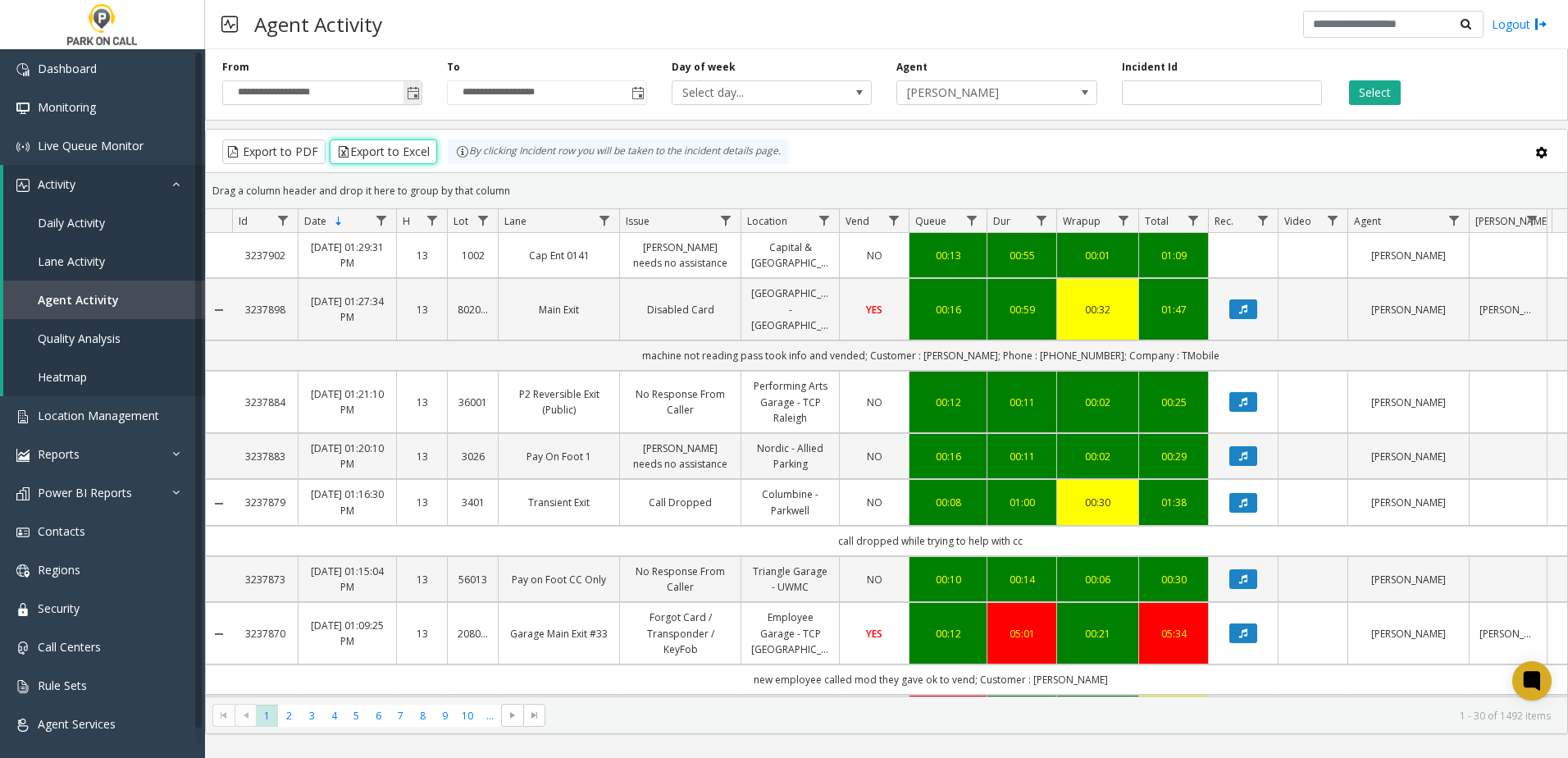
click at [408, 92] on span "Toggle popup" at bounding box center [412, 93] width 13 height 13
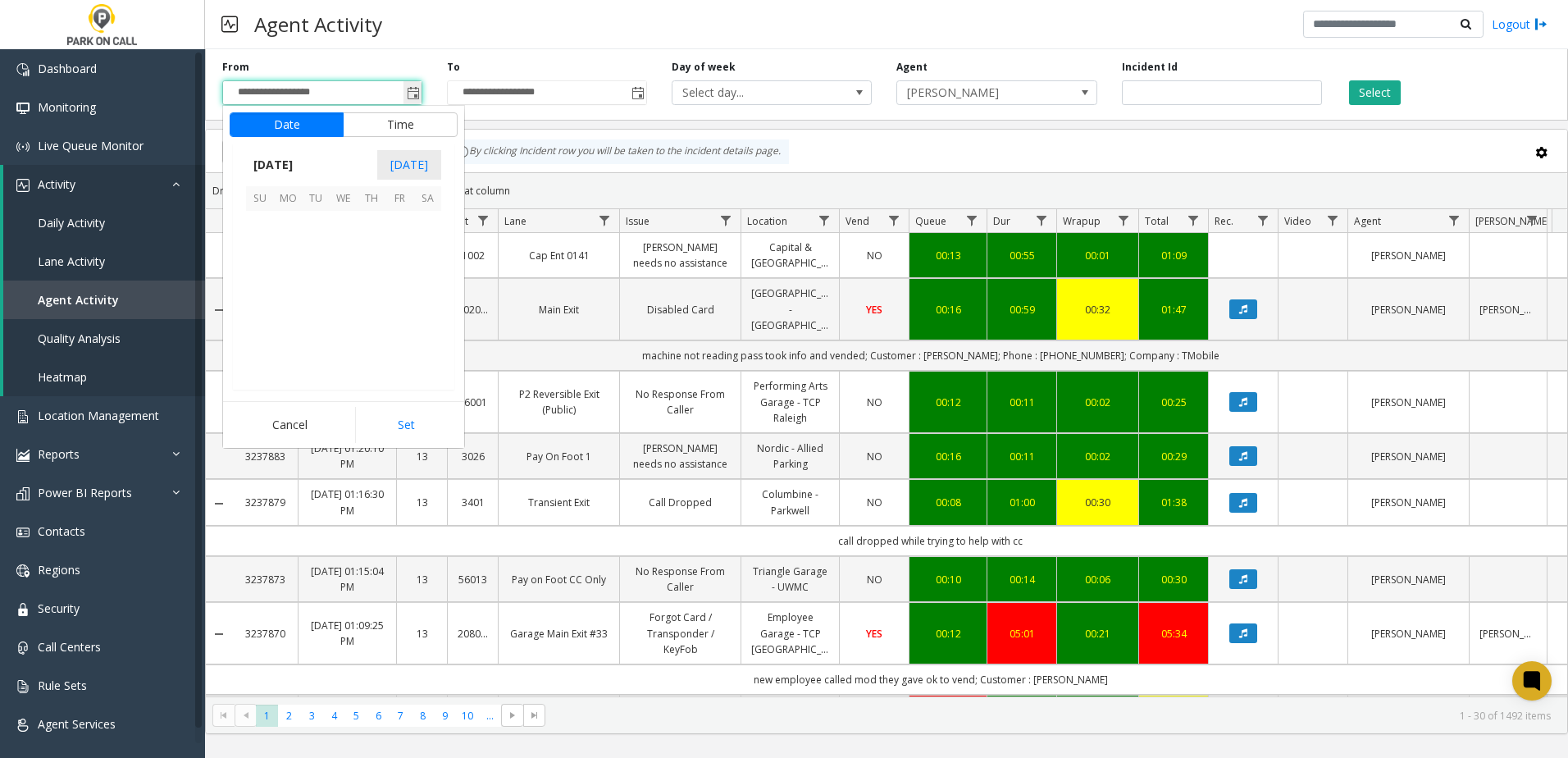
scroll to position [294245, 0]
click at [300, 162] on span "[DATE]" at bounding box center [273, 165] width 54 height 25
click at [375, 231] on span "Aug" at bounding box center [383, 240] width 40 height 40
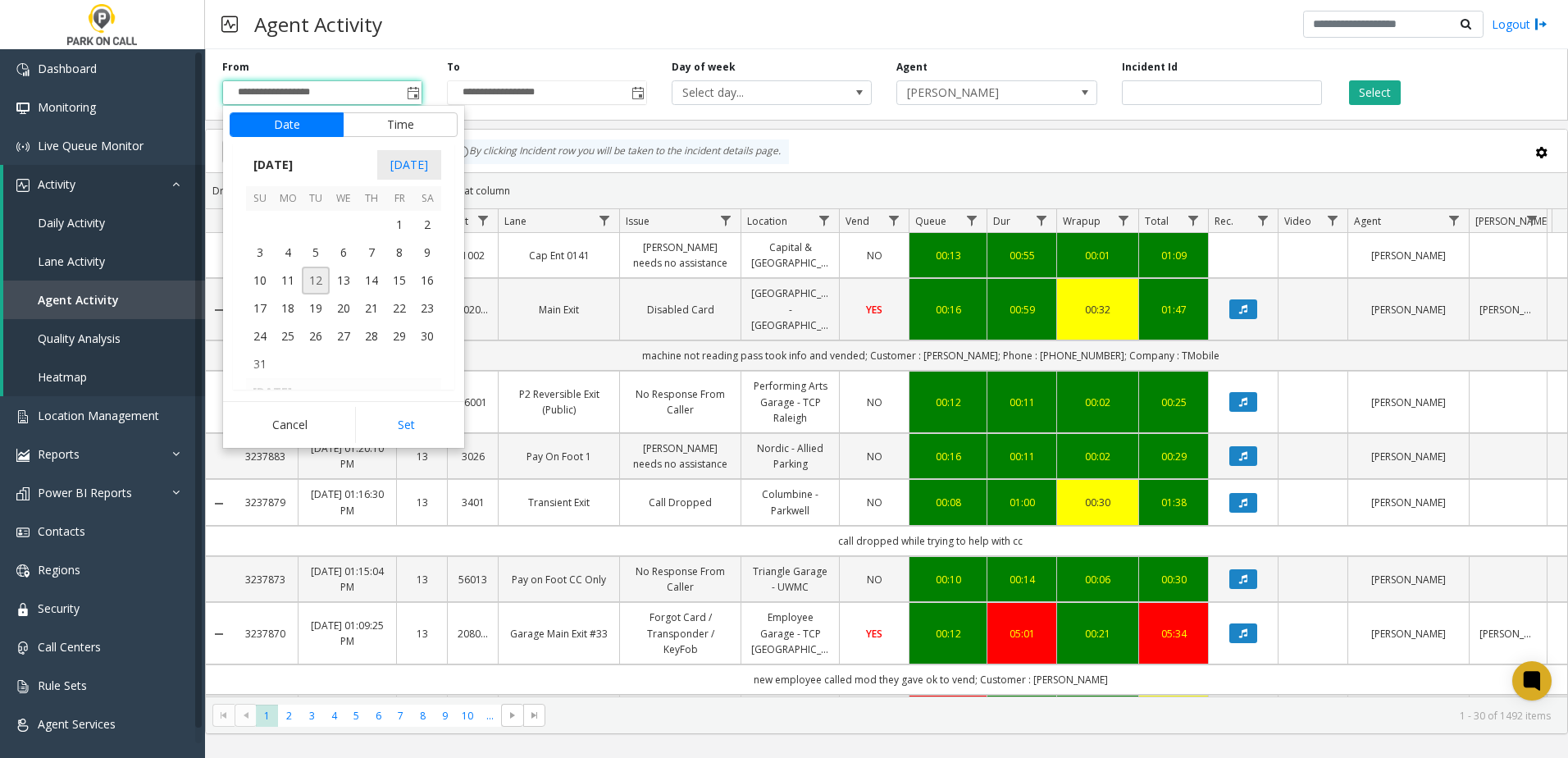
click at [319, 282] on span "12" at bounding box center [316, 281] width 28 height 28
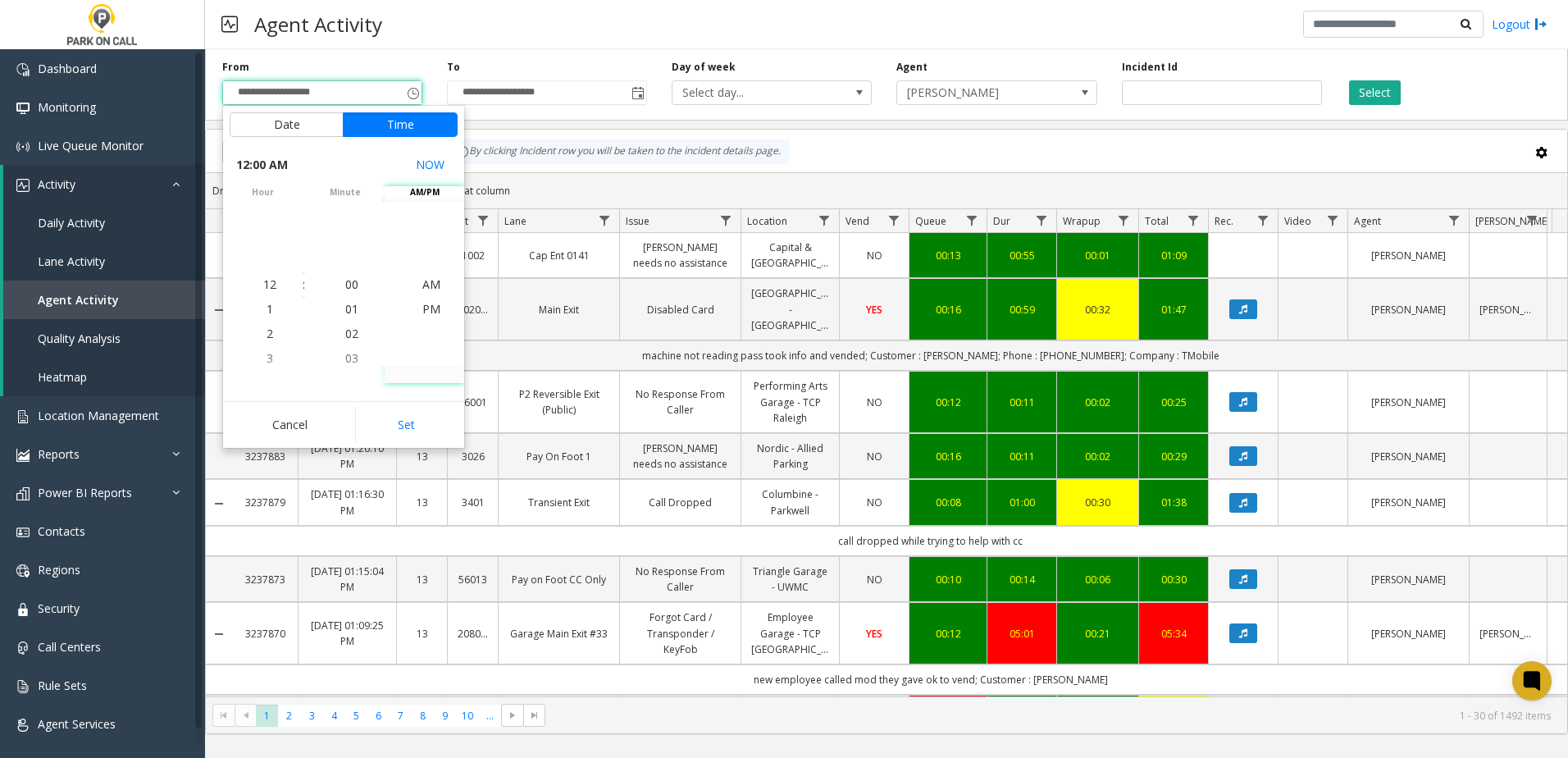
drag, startPoint x: 449, startPoint y: 431, endPoint x: 437, endPoint y: 420, distance: 16.3
click at [449, 432] on button "Set" at bounding box center [406, 425] width 104 height 36
type input "**********"
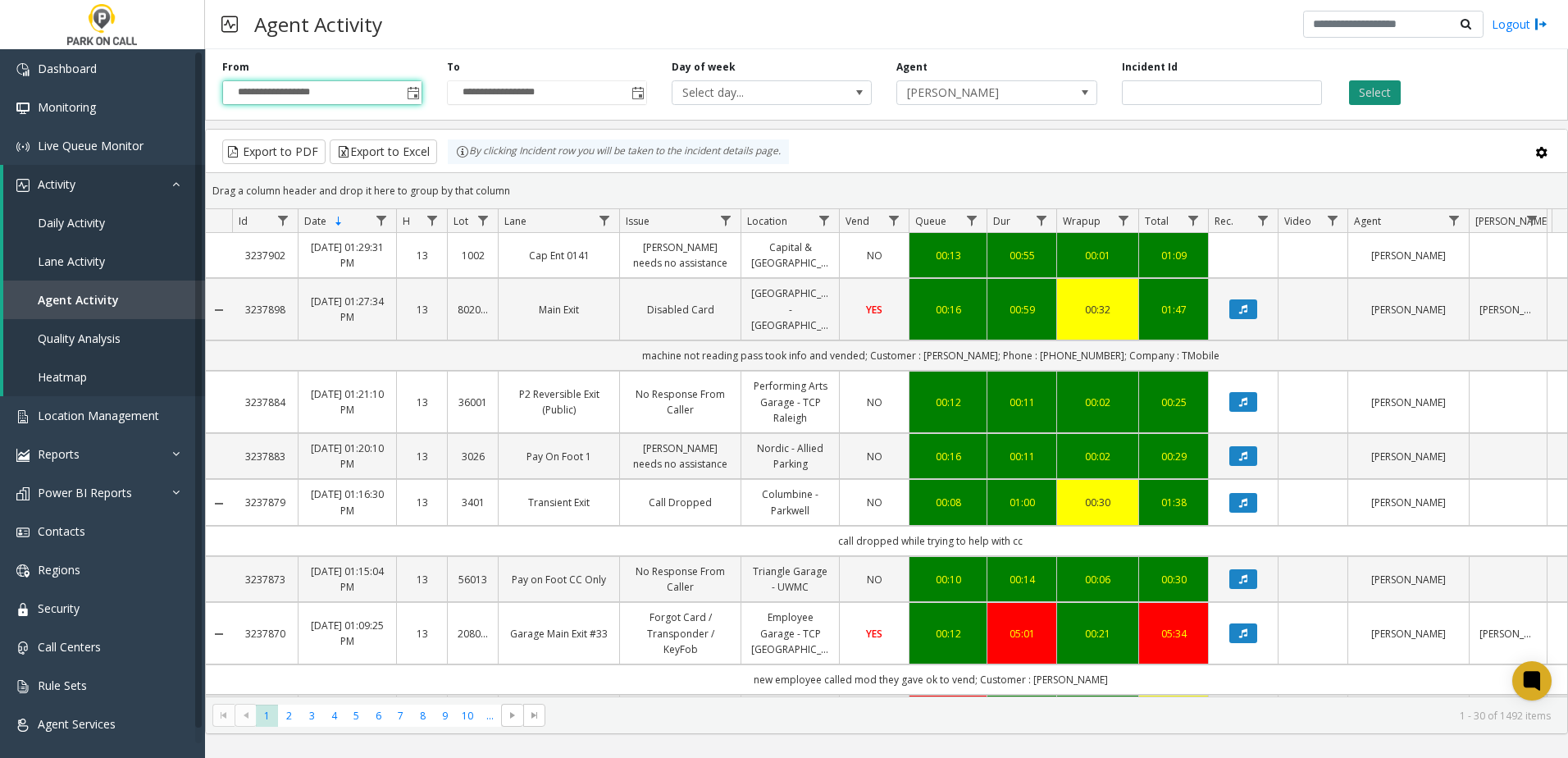
click at [1376, 92] on button "Select" at bounding box center [1375, 92] width 52 height 25
click at [399, 717] on span "Go to the last page" at bounding box center [400, 715] width 13 height 13
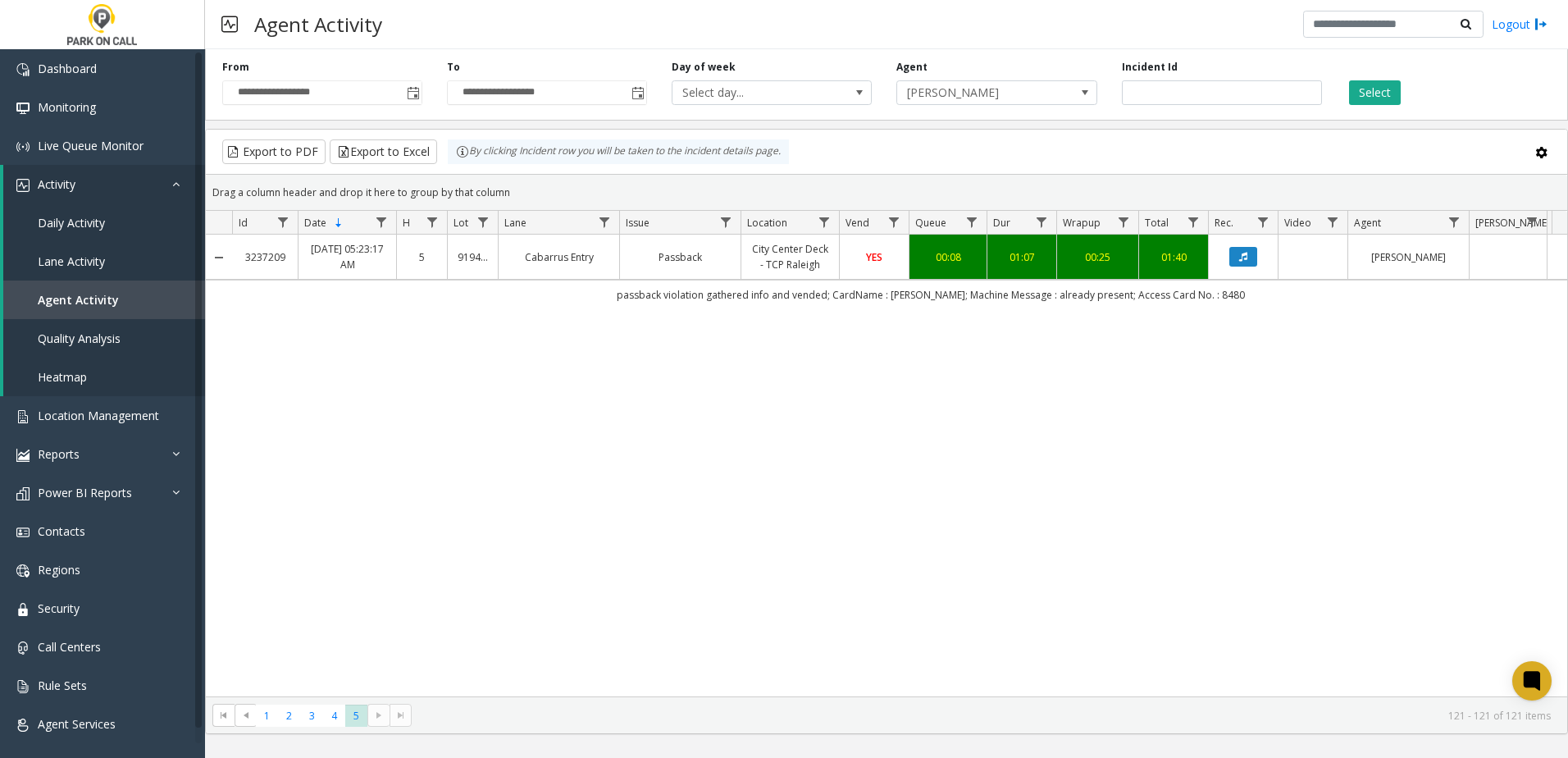
click at [441, 430] on div "3237209 [DATE] 05:23:17 AM 5 919400 Cabarrus Entry [GEOGRAPHIC_DATA] Deck - TCP…" at bounding box center [886, 465] width 1361 height 462
drag, startPoint x: 453, startPoint y: 428, endPoint x: 469, endPoint y: 416, distance: 20.0
click at [453, 426] on div "3237209 [DATE] 05:23:17 AM 5 919400 Cabarrus Entry [GEOGRAPHIC_DATA] Deck - TCP…" at bounding box center [886, 465] width 1361 height 462
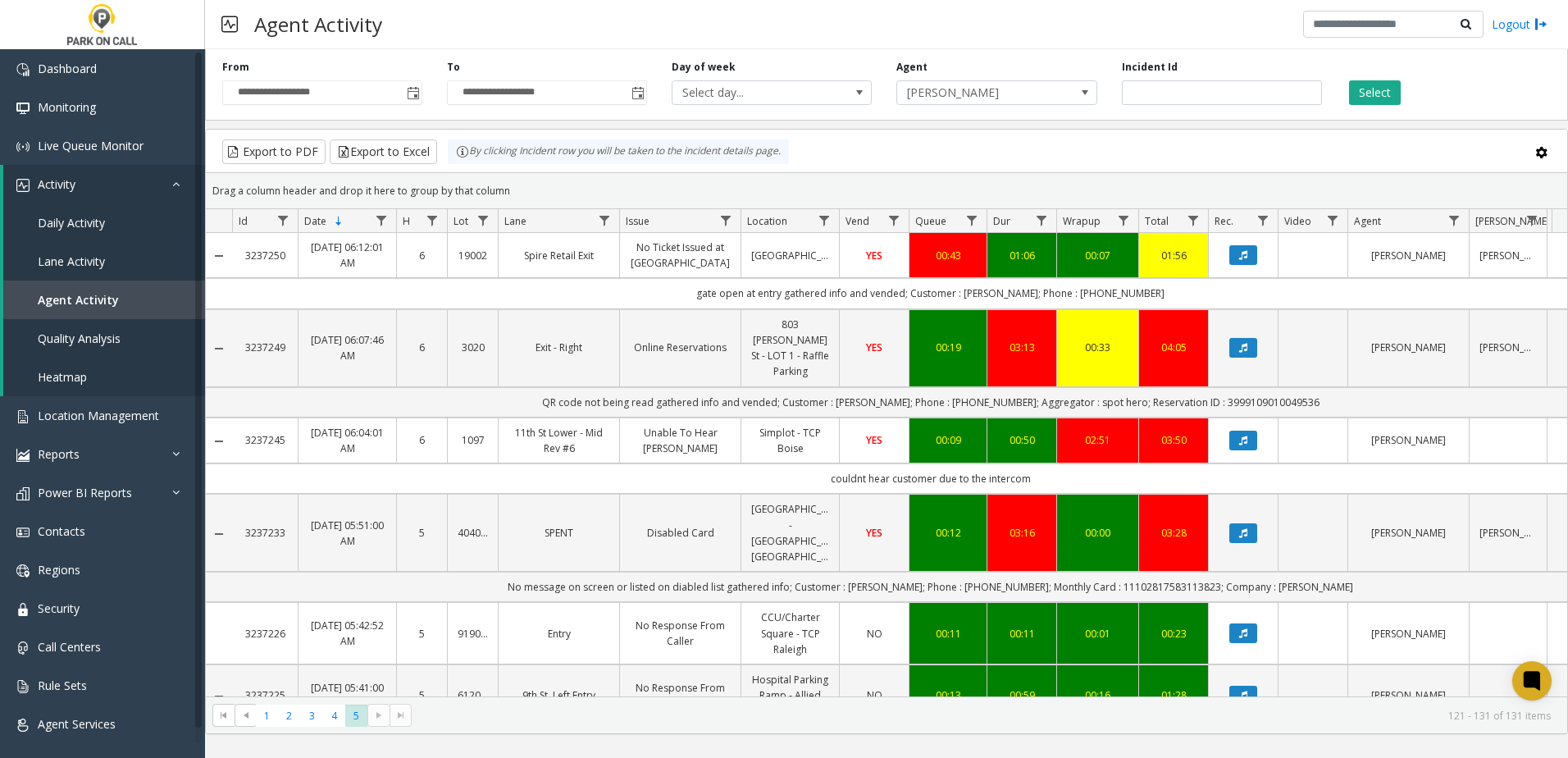
click at [856, 38] on div "Agent Activity Logout" at bounding box center [886, 24] width 1363 height 49
